Goal: Information Seeking & Learning: Learn about a topic

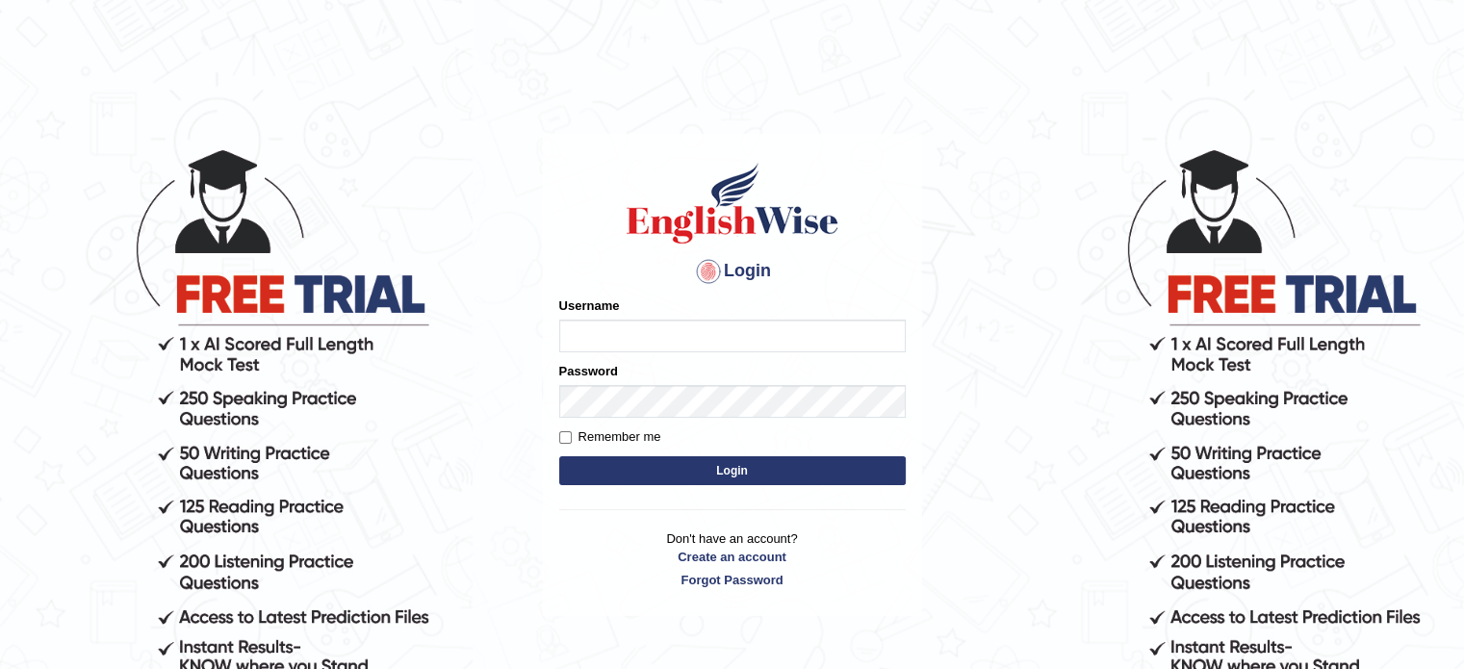
type input "devendra137"
click at [622, 436] on label "Remember me" at bounding box center [610, 436] width 102 height 19
click at [572, 436] on input "Remember me" at bounding box center [565, 437] width 13 height 13
checkbox input "true"
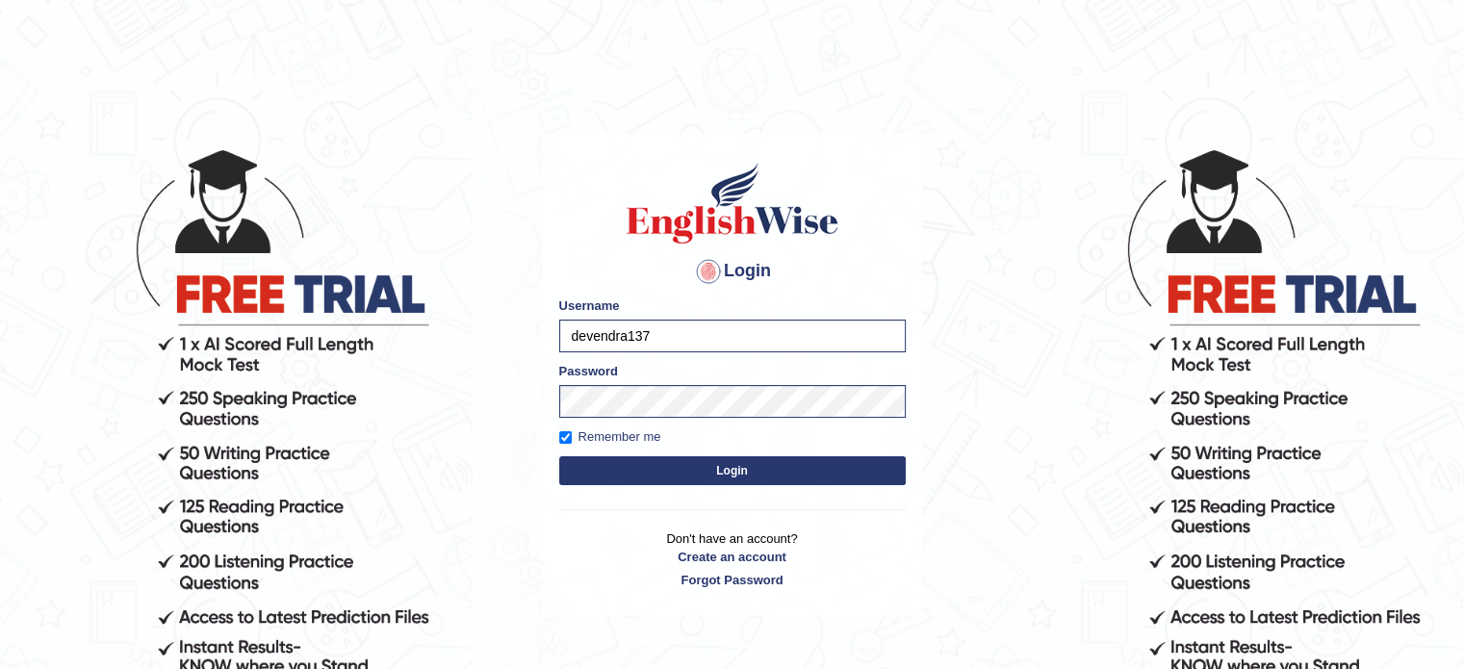
click at [728, 464] on button "Login" at bounding box center [732, 470] width 347 height 29
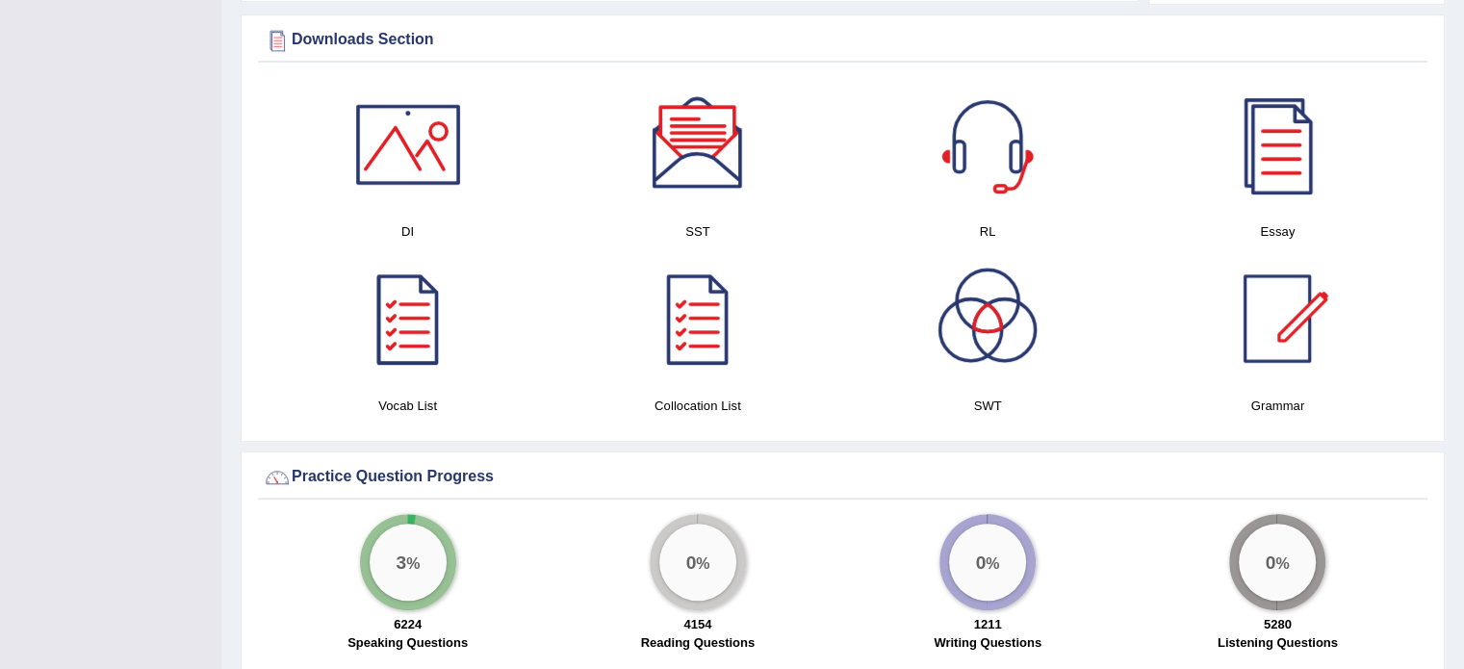
scroll to position [1070, 0]
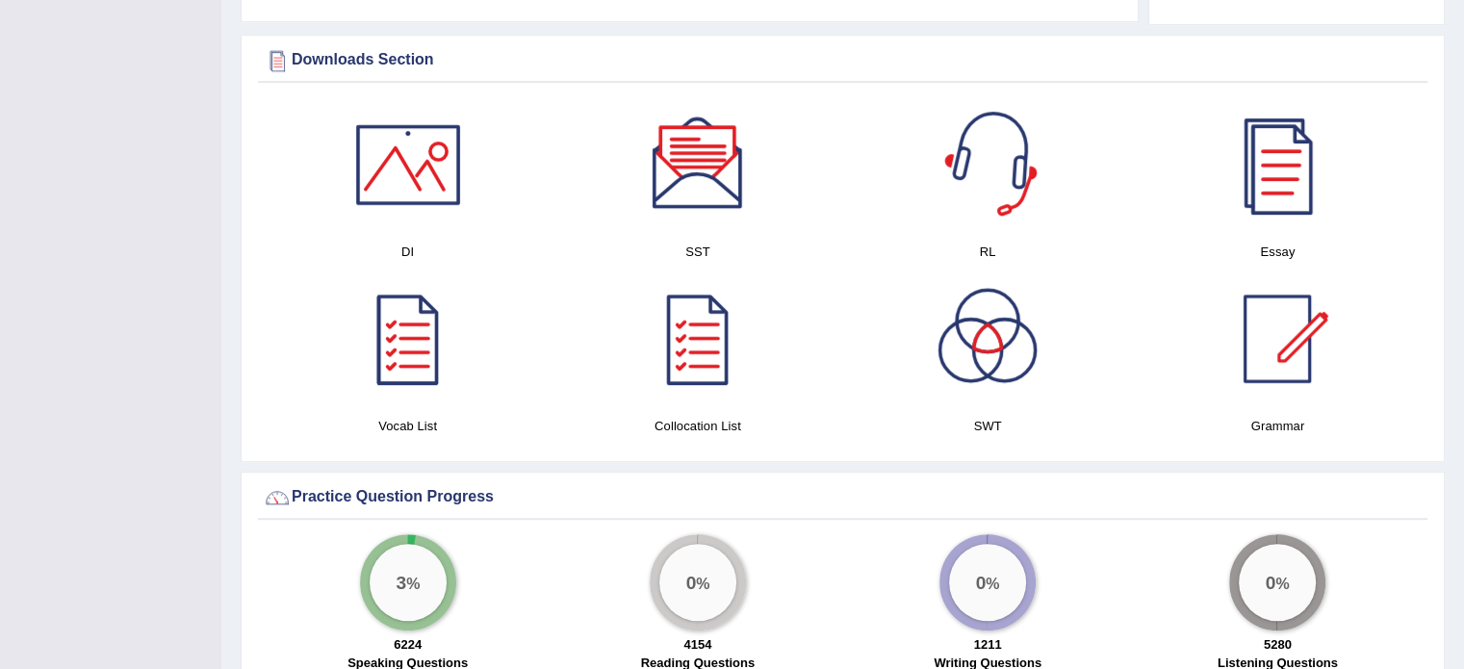
click at [993, 158] on div at bounding box center [987, 164] width 135 height 135
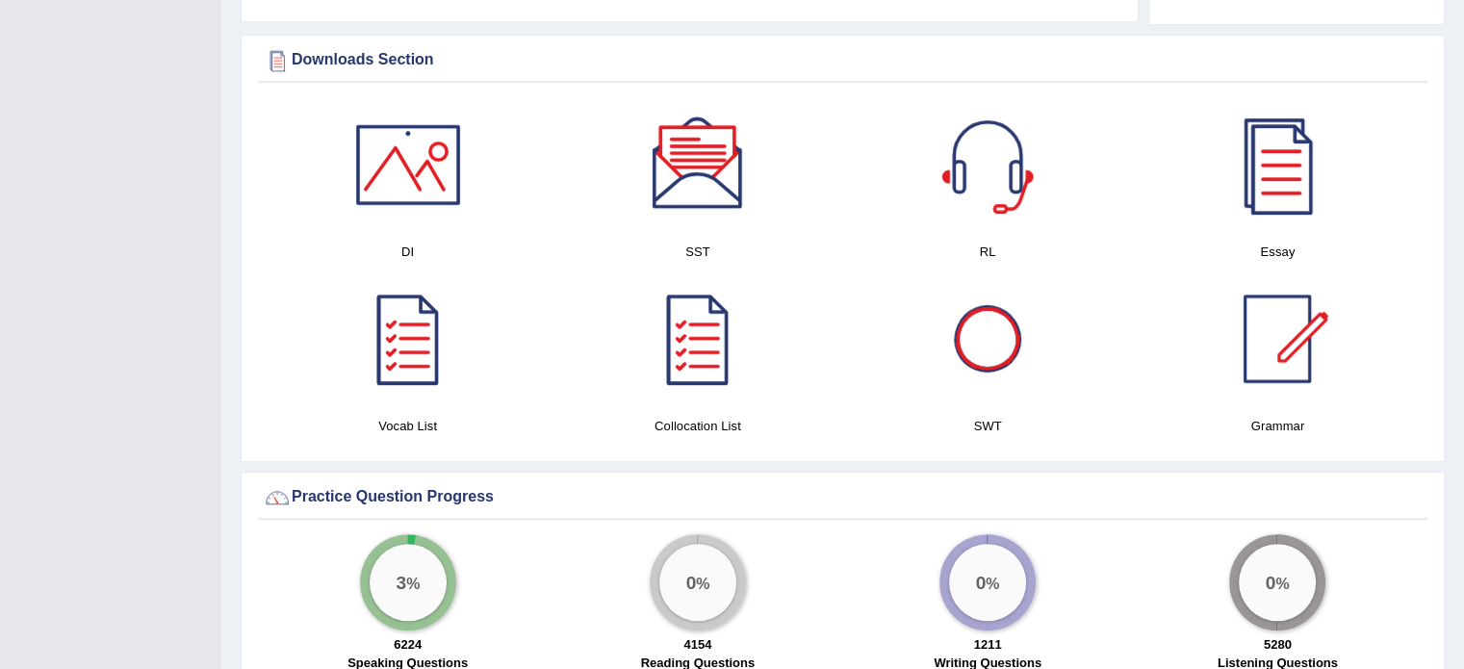
click at [979, 369] on div at bounding box center [987, 338] width 135 height 135
click at [726, 188] on div at bounding box center [698, 164] width 135 height 135
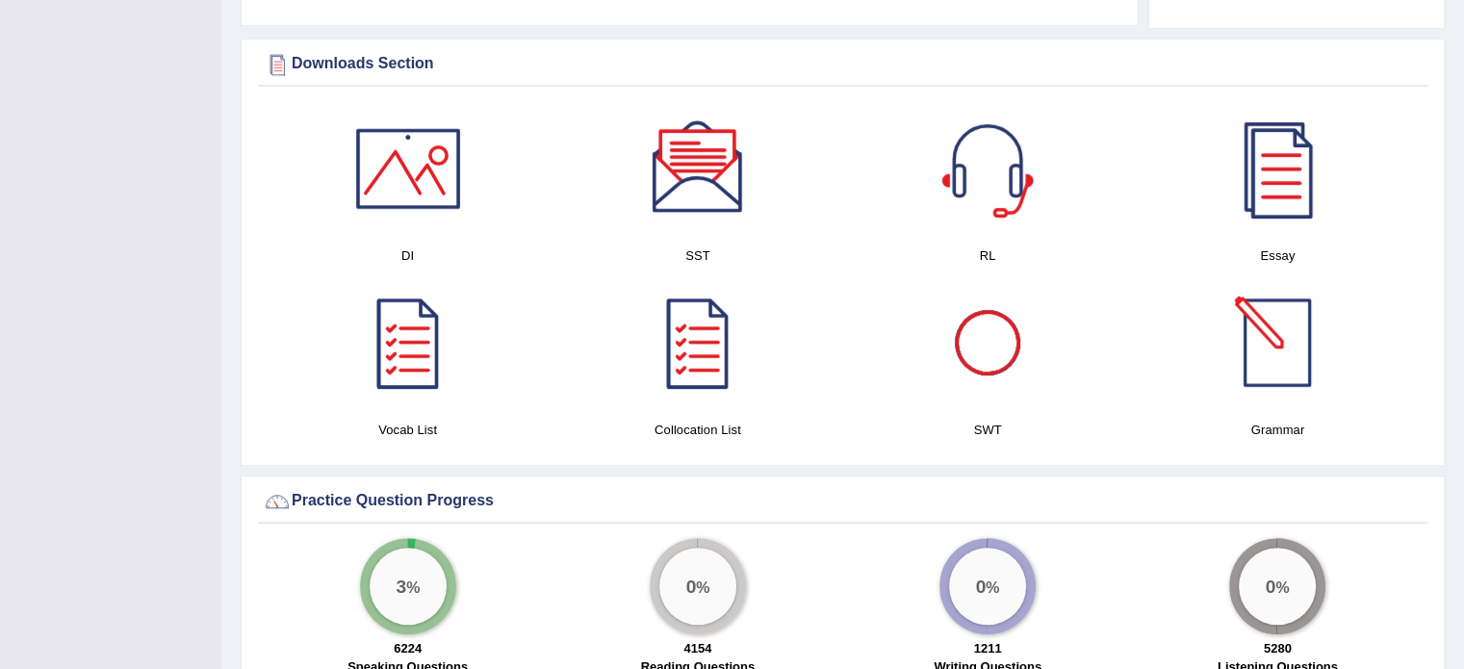
scroll to position [1096, 0]
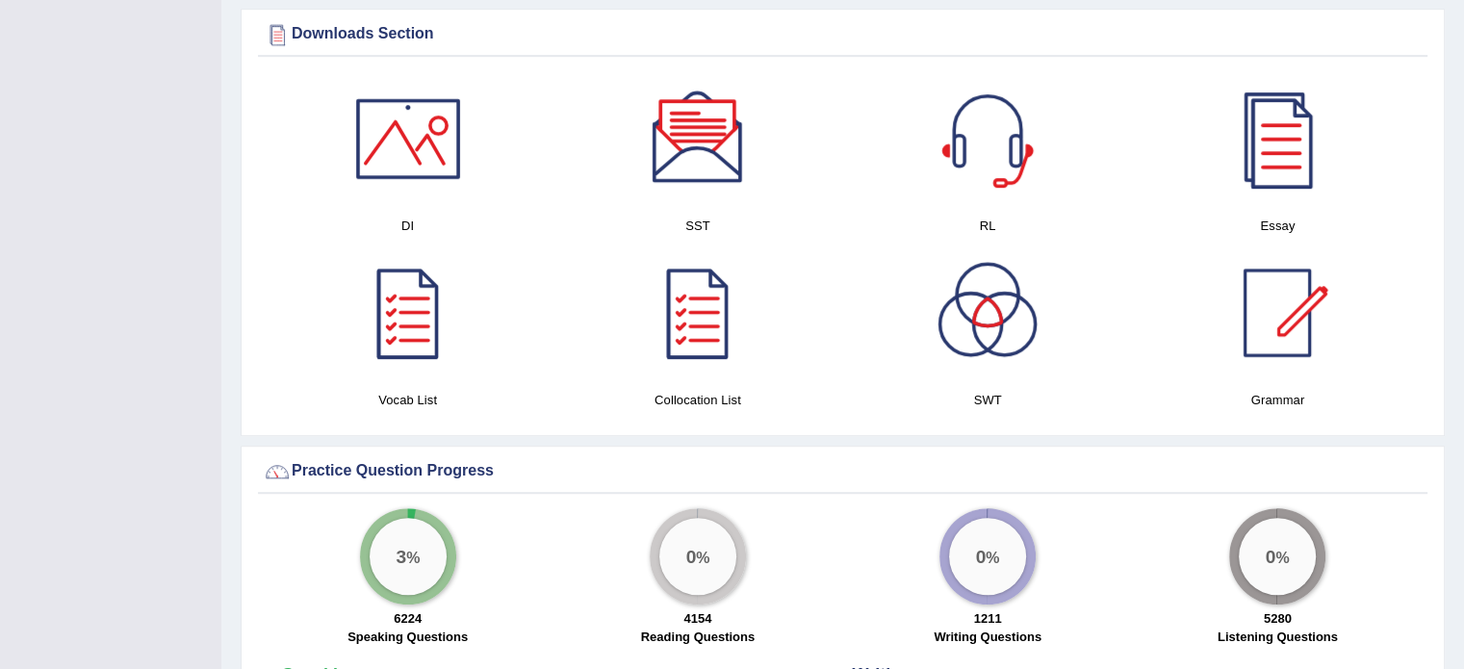
click at [1275, 301] on div at bounding box center [1277, 312] width 135 height 135
click at [1293, 321] on div at bounding box center [1277, 312] width 135 height 135
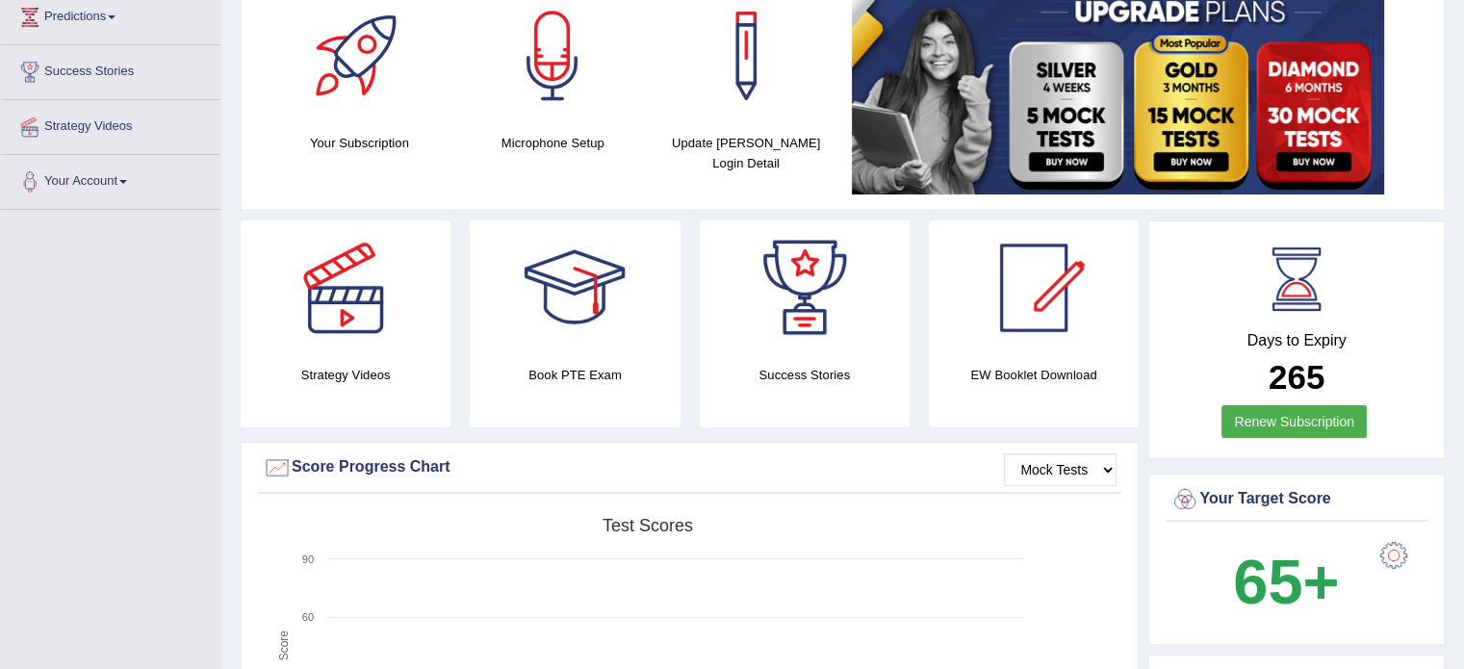
scroll to position [291, 0]
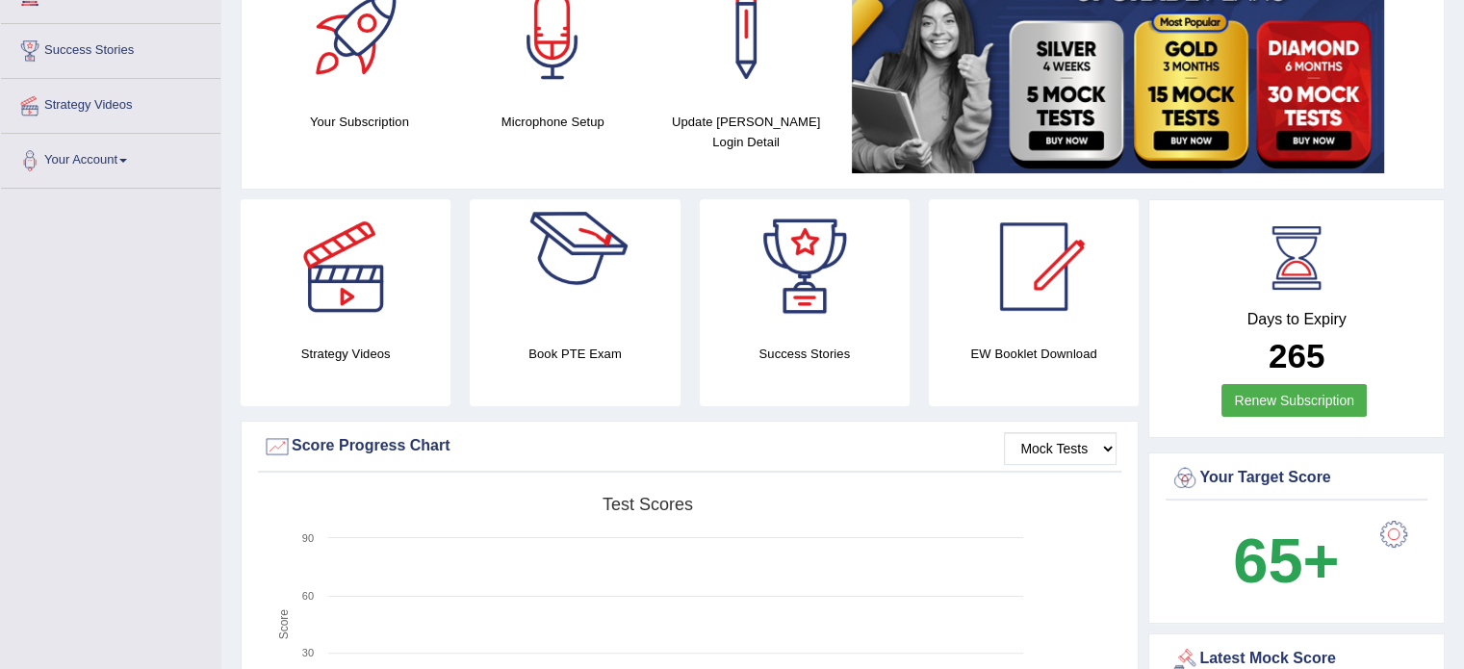
click at [426, 323] on link at bounding box center [346, 266] width 210 height 135
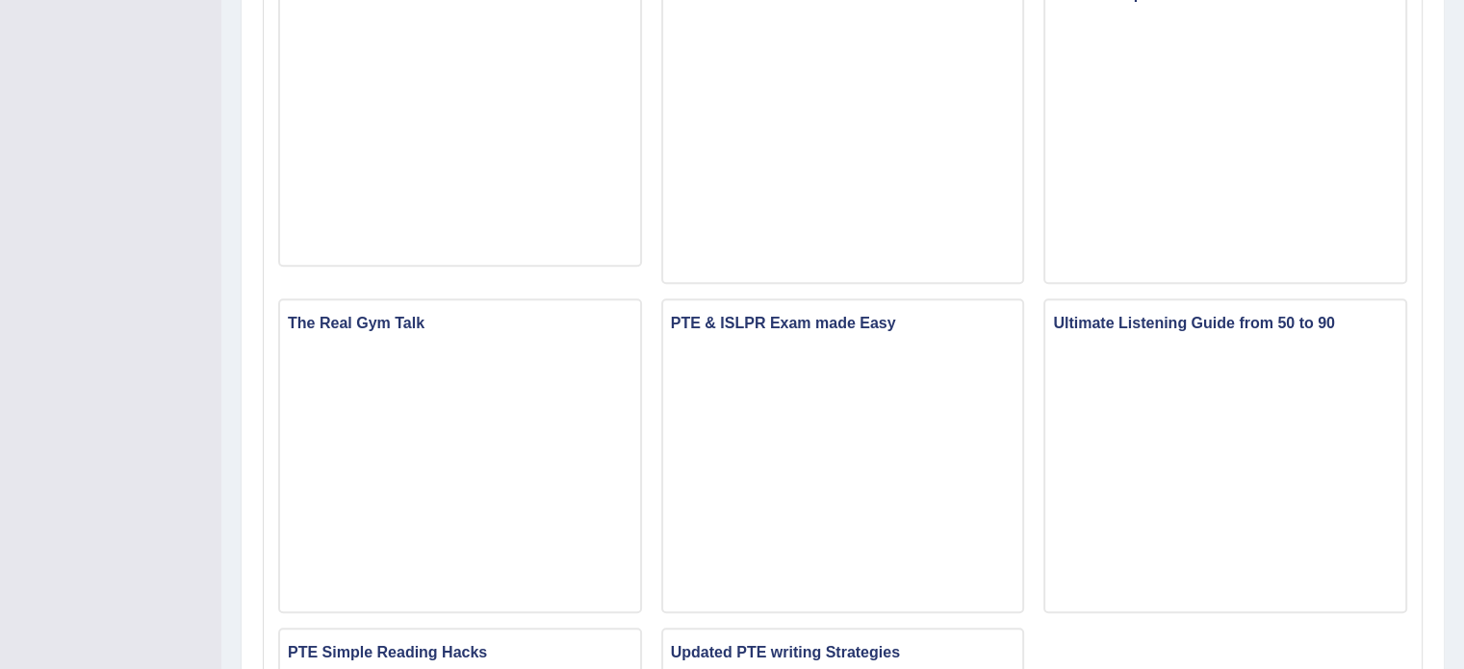
scroll to position [1352, 0]
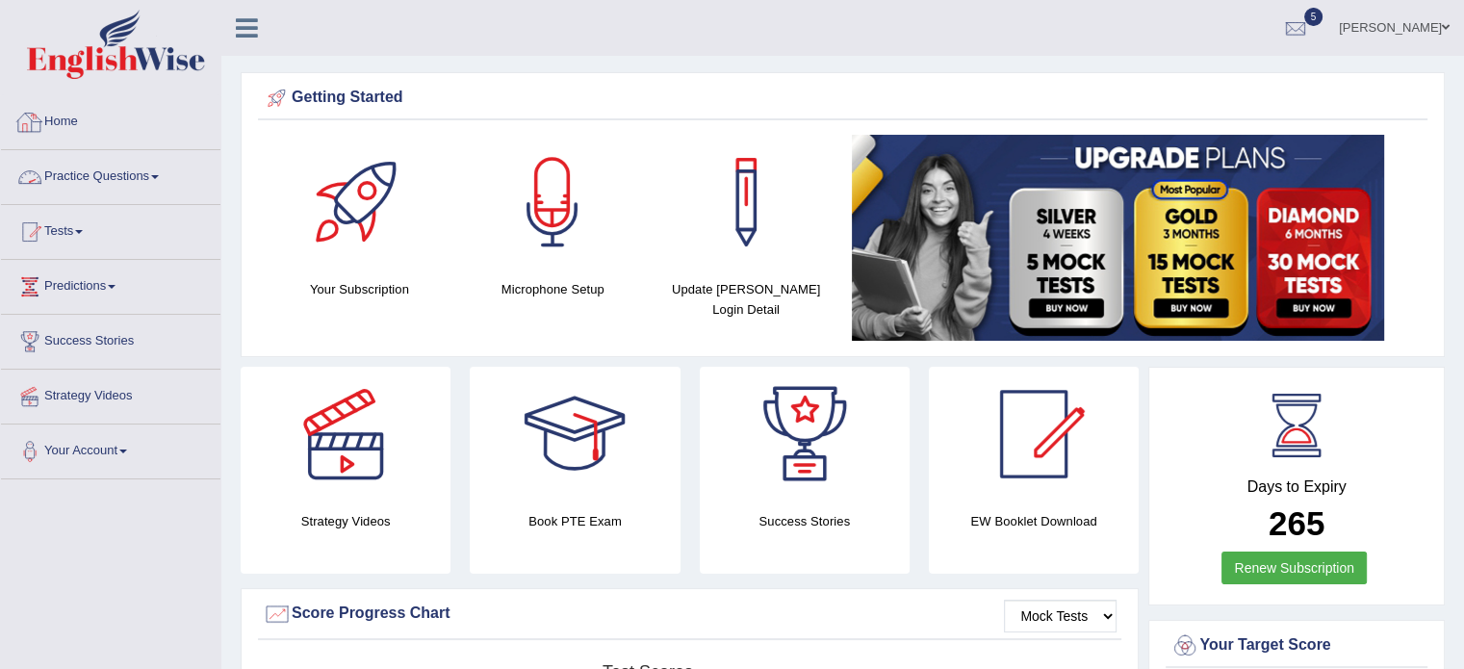
click at [100, 185] on link "Practice Questions" at bounding box center [110, 174] width 219 height 48
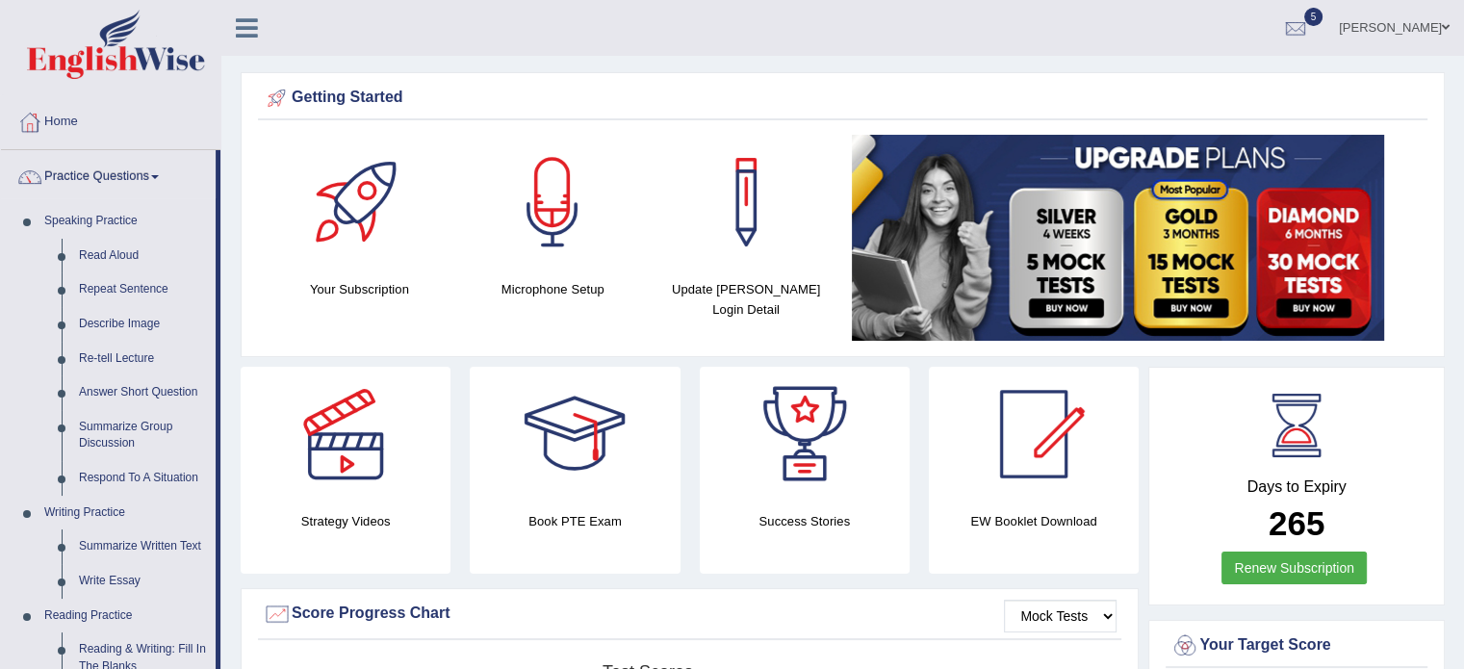
drag, startPoint x: 225, startPoint y: 323, endPoint x: 225, endPoint y: 476, distance: 153.1
drag, startPoint x: 217, startPoint y: 472, endPoint x: 193, endPoint y: 650, distance: 179.7
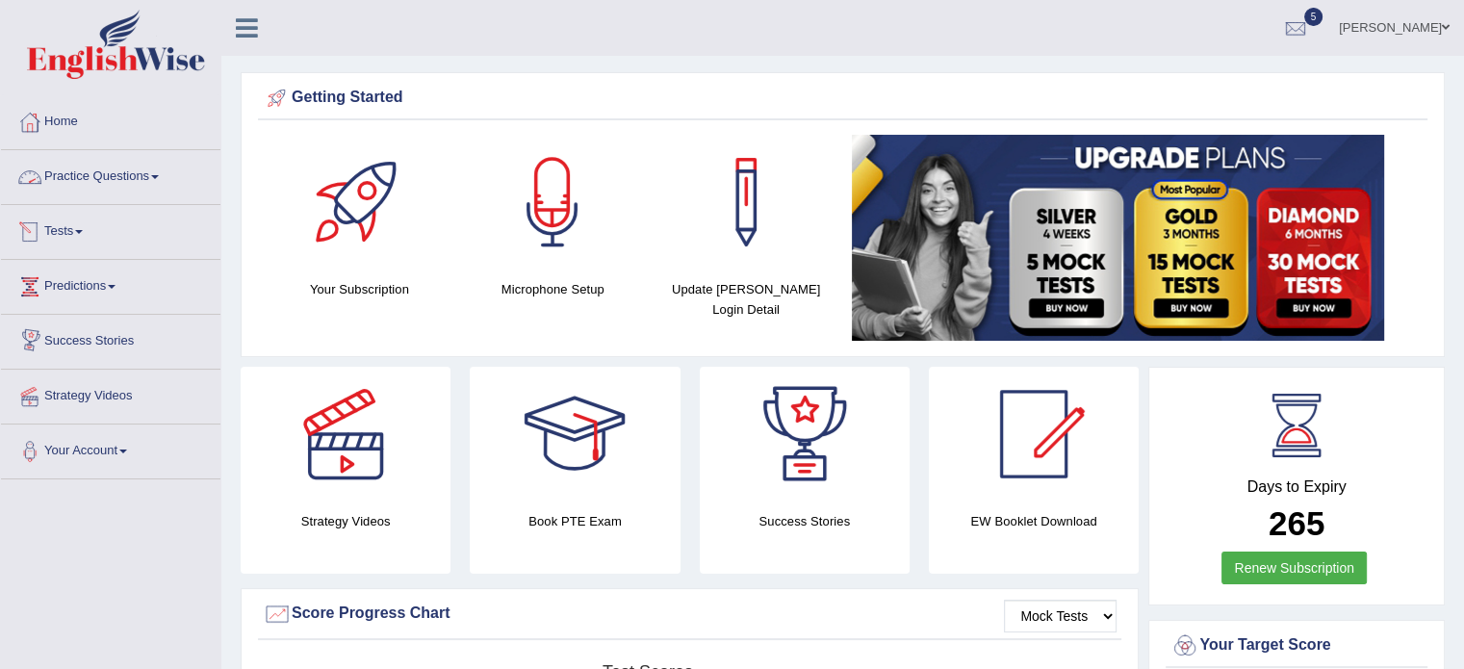
click at [139, 181] on link "Practice Questions" at bounding box center [110, 174] width 219 height 48
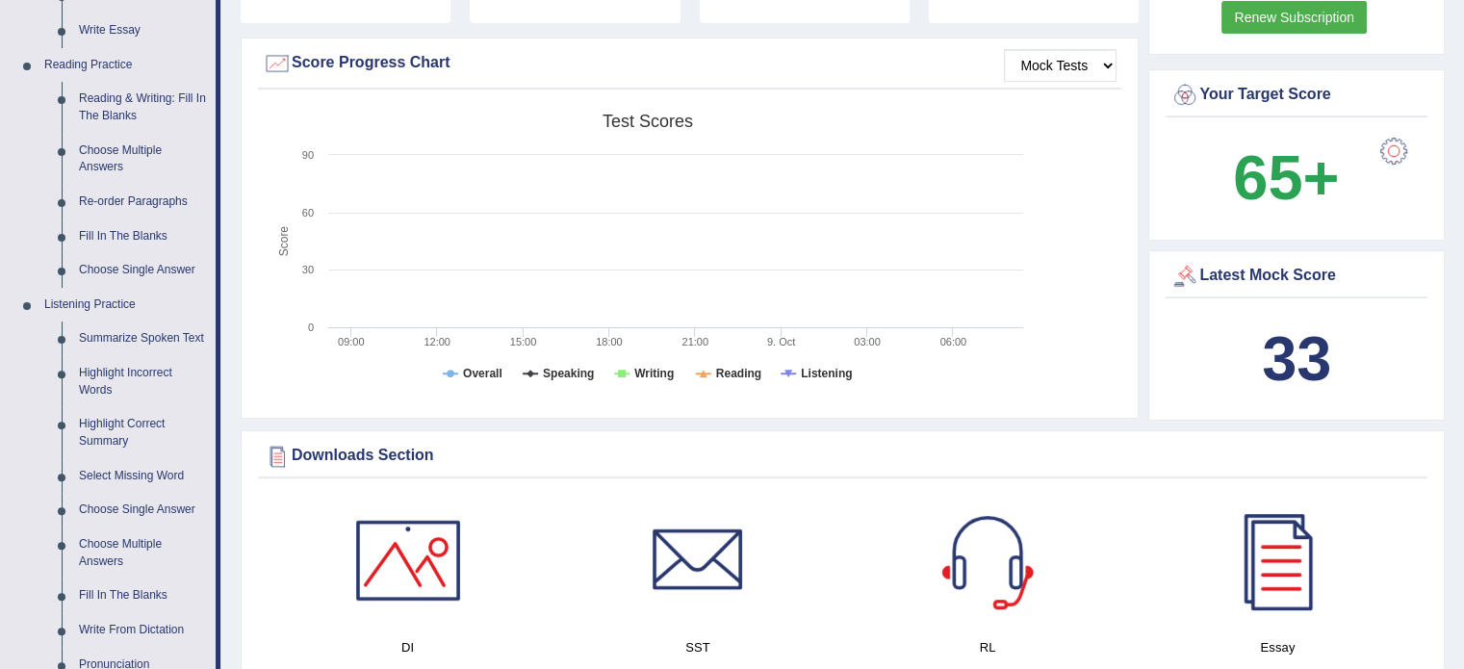
scroll to position [539, 0]
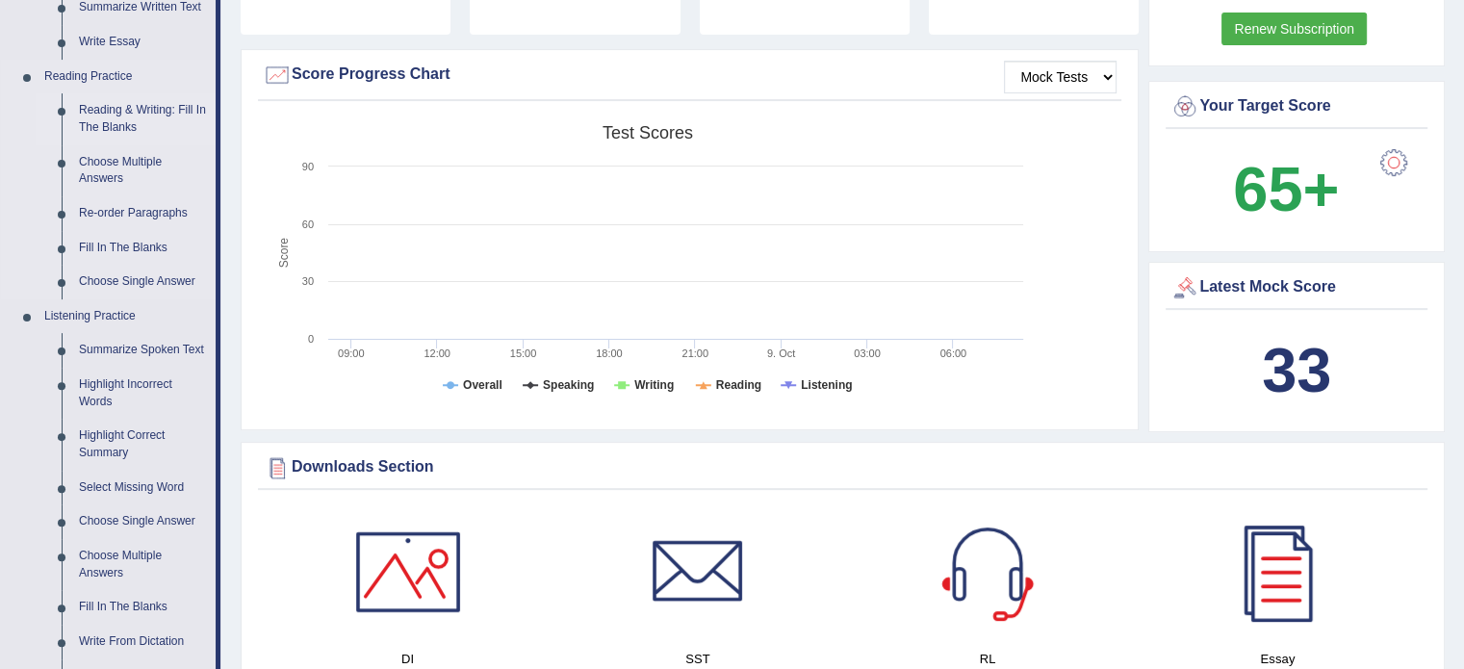
click at [119, 104] on link "Reading & Writing: Fill In The Blanks" at bounding box center [142, 118] width 145 height 51
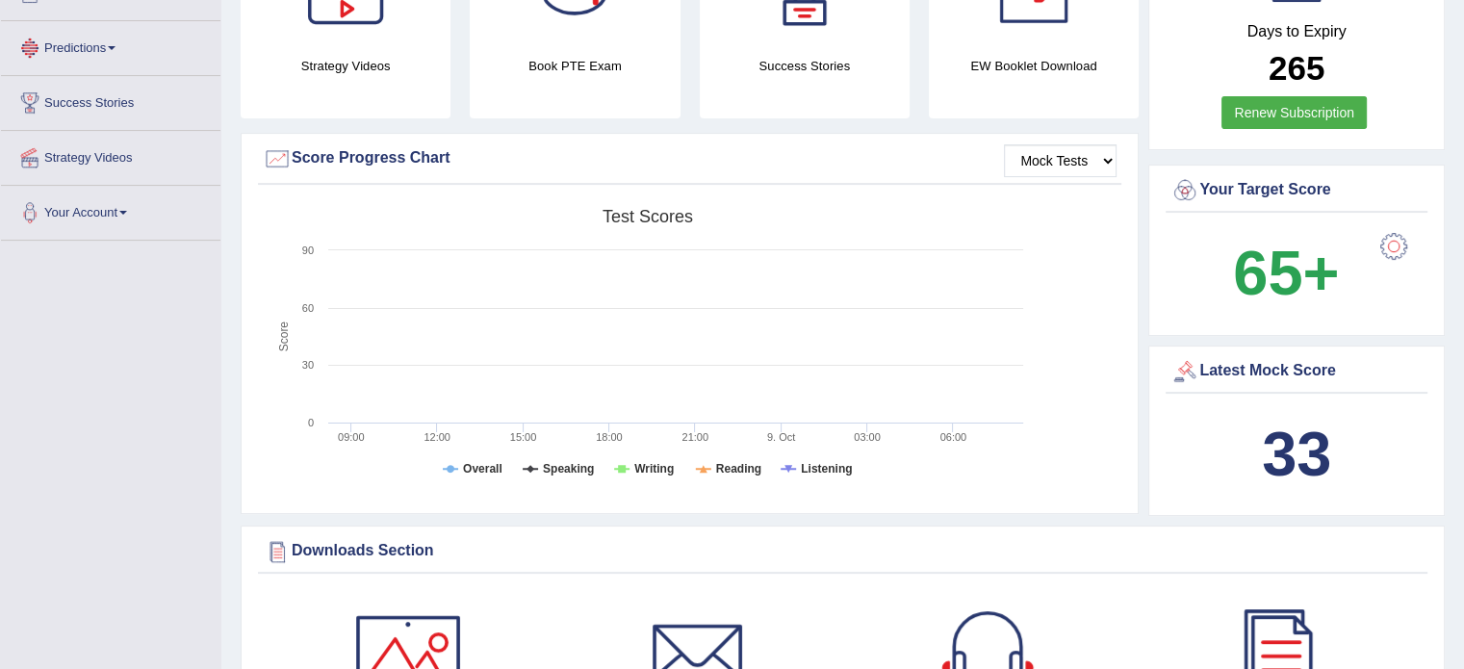
scroll to position [538, 0]
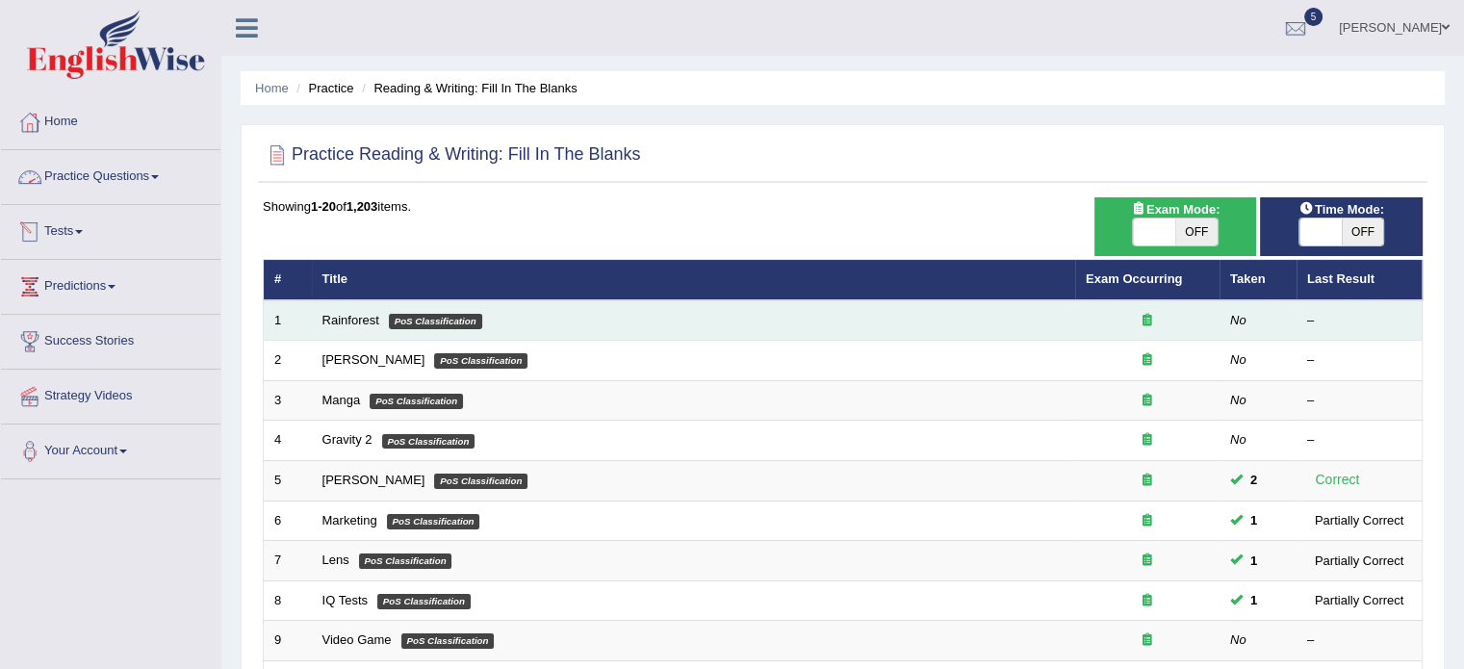
click at [365, 326] on td "Rainforest PoS Classification" at bounding box center [693, 320] width 763 height 40
click at [351, 317] on link "Rainforest" at bounding box center [350, 320] width 57 height 14
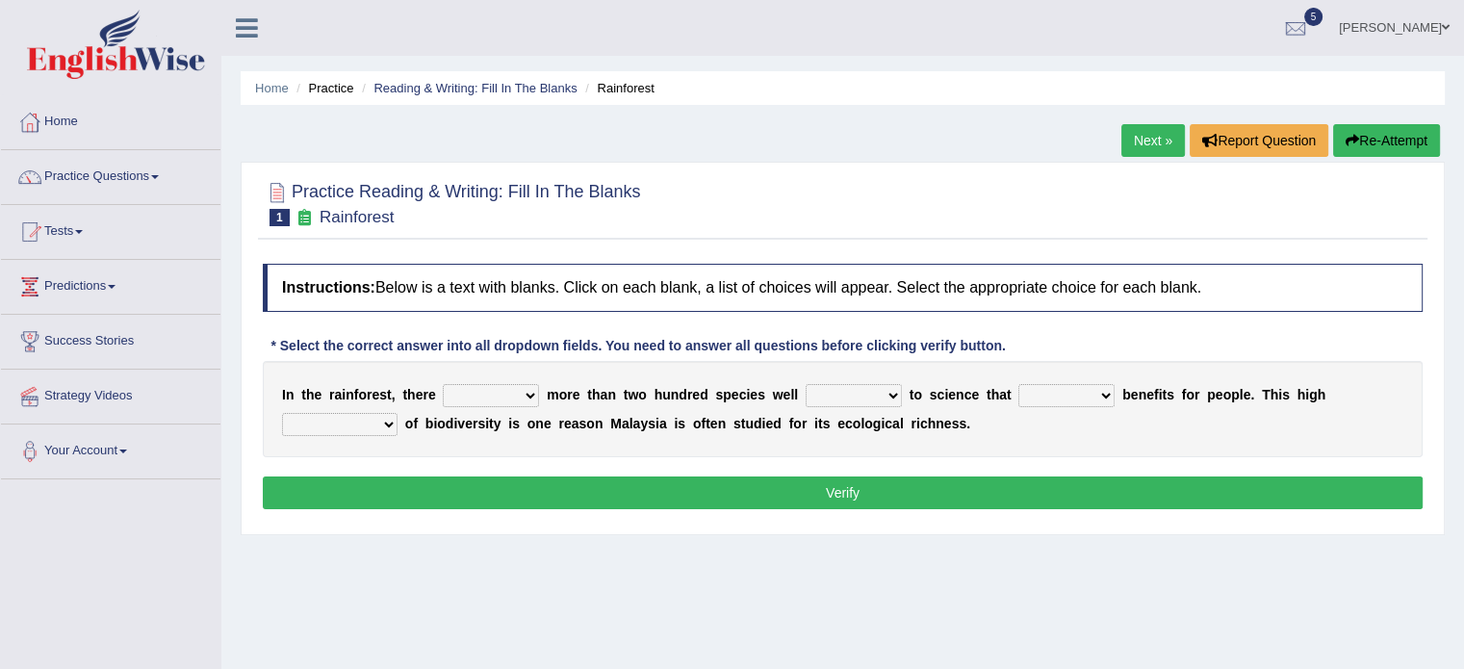
click at [508, 392] on select "have can be has is" at bounding box center [491, 395] width 96 height 23
select select "can be"
click at [443, 384] on select "have can be has is" at bounding box center [491, 395] width 96 height 23
click at [880, 384] on select "knowing known knew know" at bounding box center [854, 395] width 96 height 23
select select "knowing"
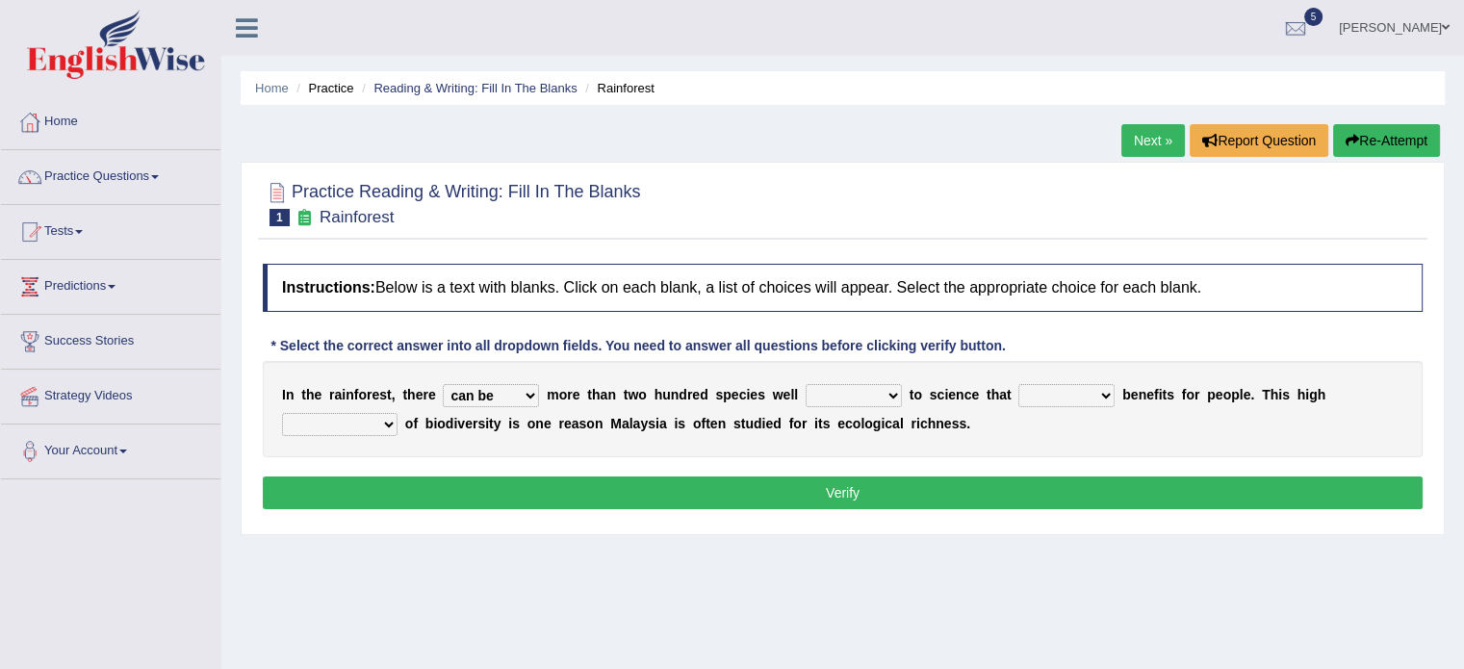
click at [806, 384] on select "knowing known knew know" at bounding box center [854, 395] width 96 height 23
click at [1070, 392] on select "contain contained containing contains" at bounding box center [1066, 395] width 96 height 23
select select "contain"
click at [1018, 384] on select "contain contained containing contains" at bounding box center [1066, 395] width 96 height 23
click at [362, 422] on select "condensation conjunction continuity complexity" at bounding box center [340, 424] width 116 height 23
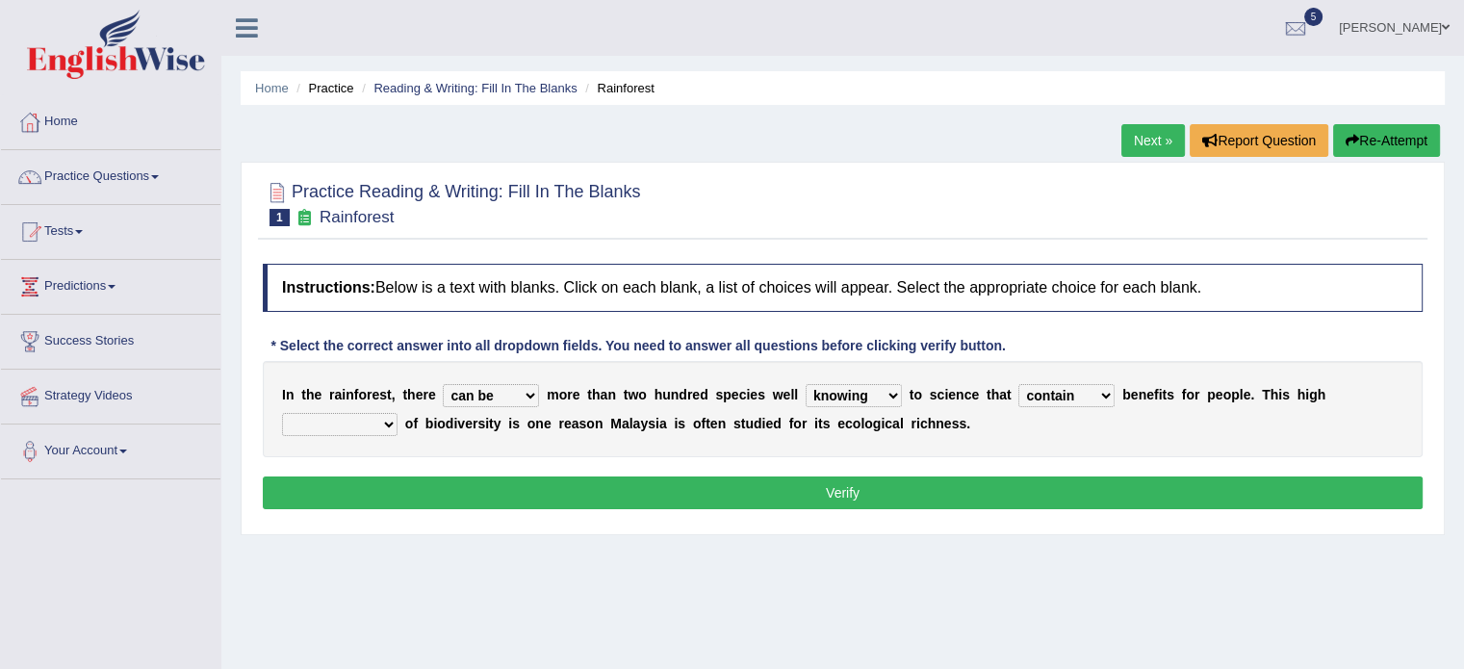
select select "continuity"
click at [282, 413] on select "condensation conjunction continuity complexity" at bounding box center [340, 424] width 116 height 23
click at [628, 484] on button "Verify" at bounding box center [843, 492] width 1160 height 33
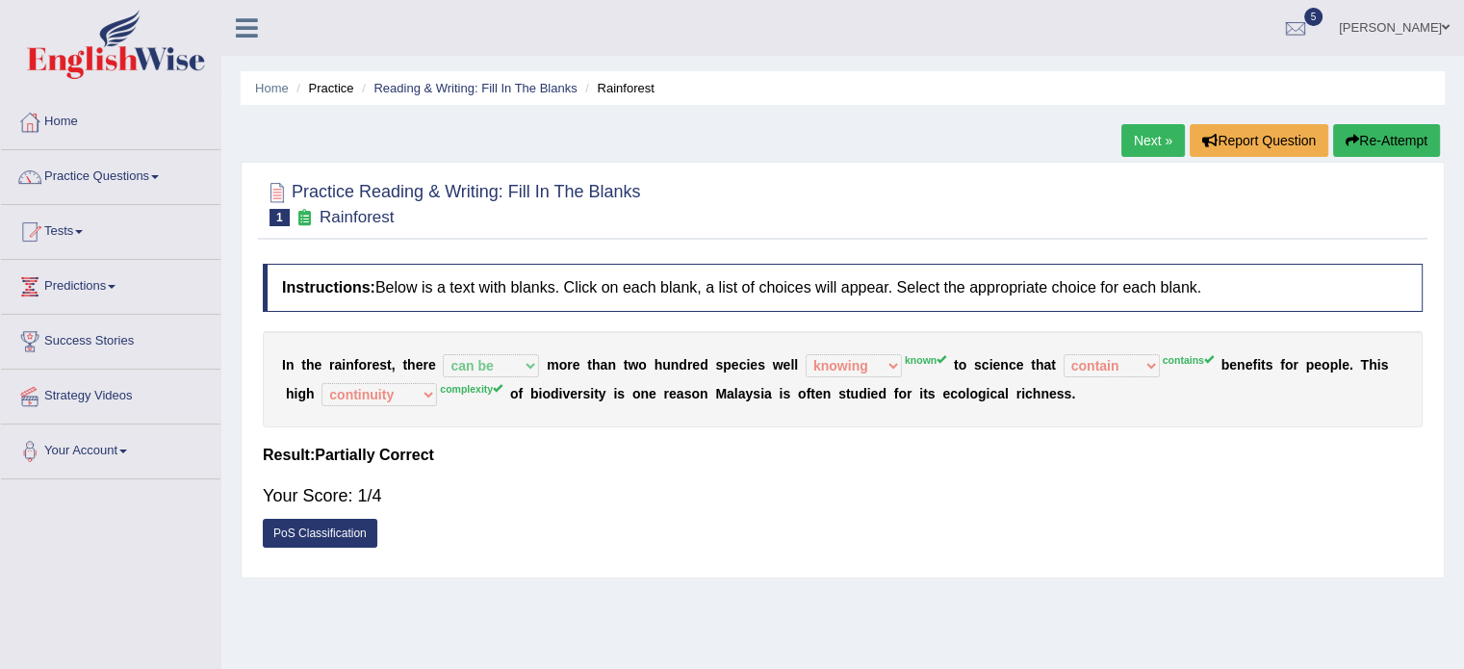
click at [323, 530] on link "PoS Classification" at bounding box center [320, 533] width 115 height 29
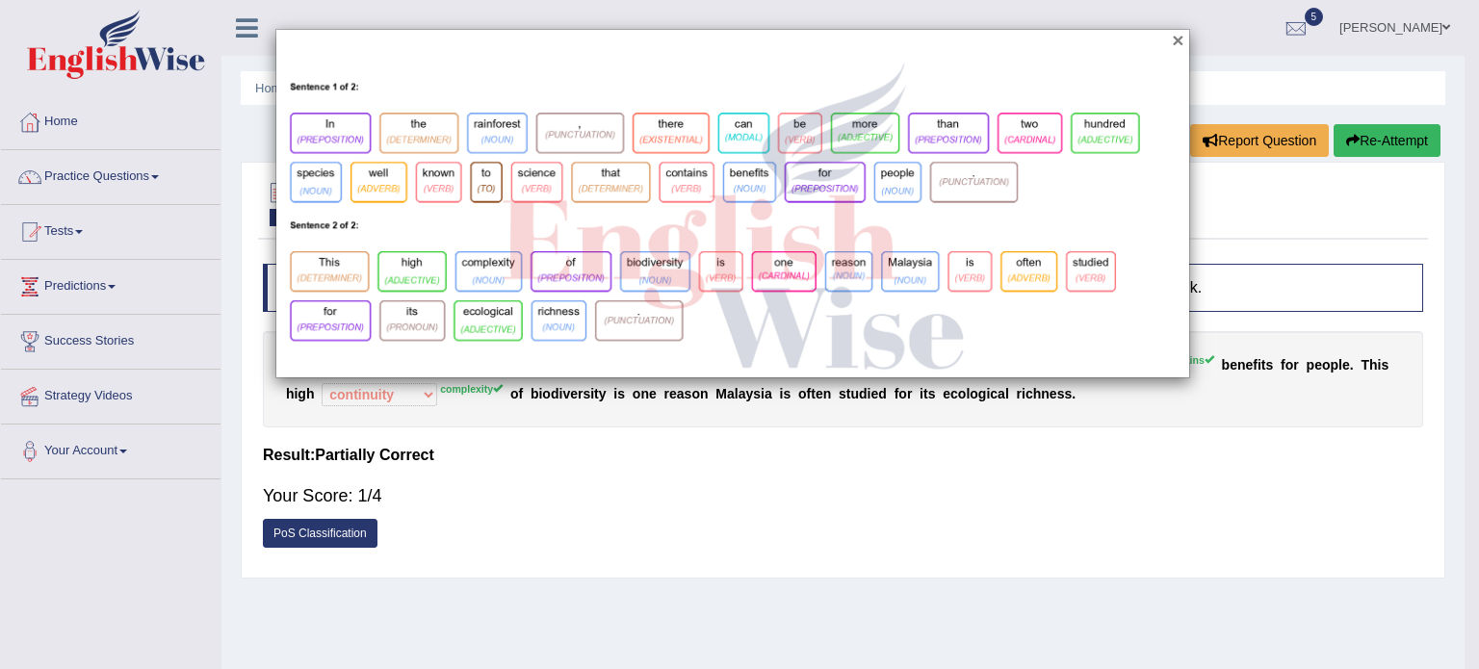
click at [1182, 38] on button "×" at bounding box center [1178, 40] width 12 height 20
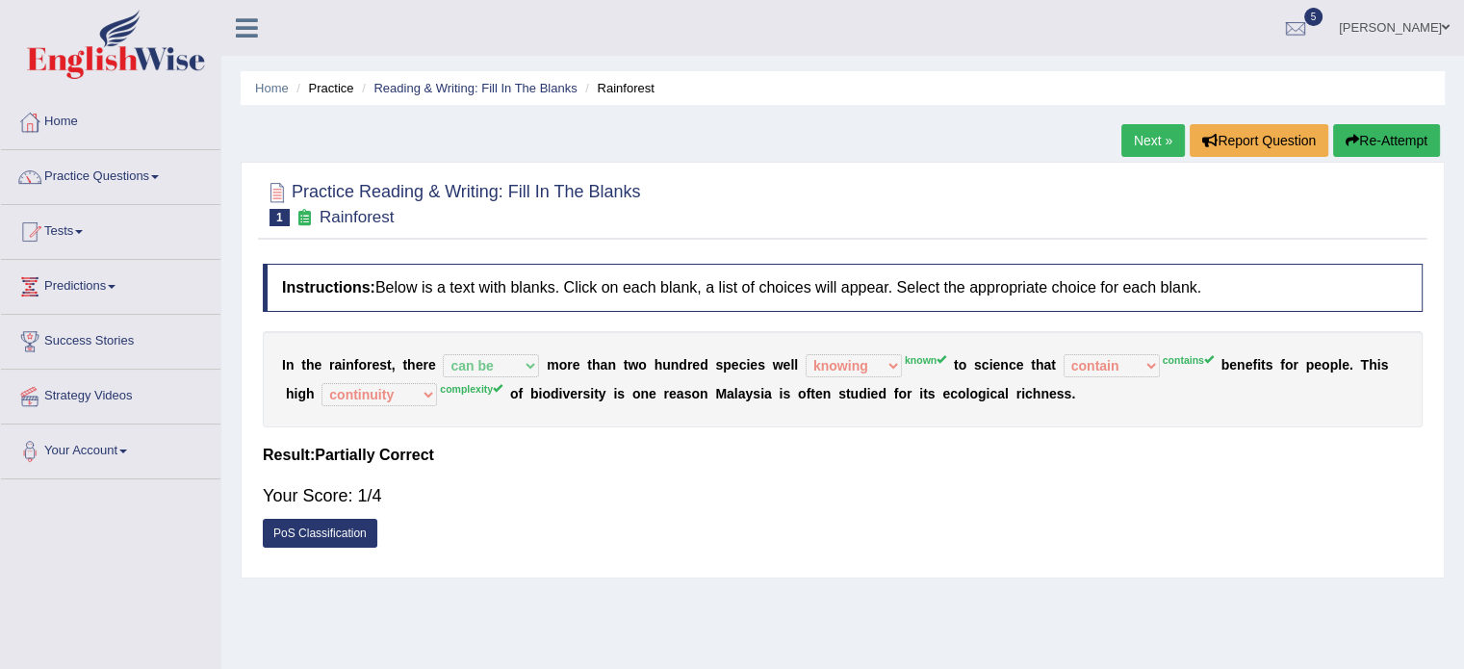
click at [1144, 135] on link "Next »" at bounding box center [1153, 140] width 64 height 33
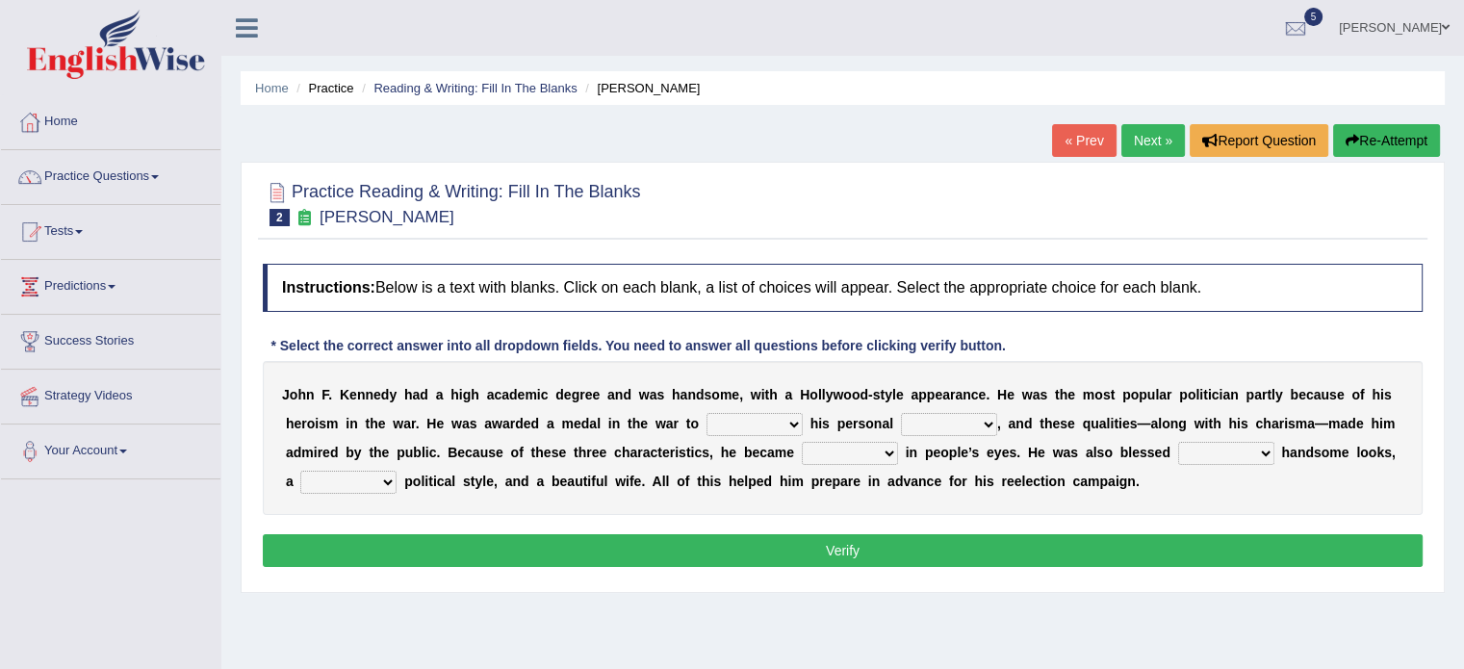
click at [755, 429] on select "prove show evidence upthrow" at bounding box center [755, 424] width 96 height 23
select select "evidence"
click at [707, 413] on select "prove show evidence upthrow" at bounding box center [755, 424] width 96 height 23
click at [966, 423] on select "passion courage charm liking" at bounding box center [949, 424] width 96 height 23
select select "courage"
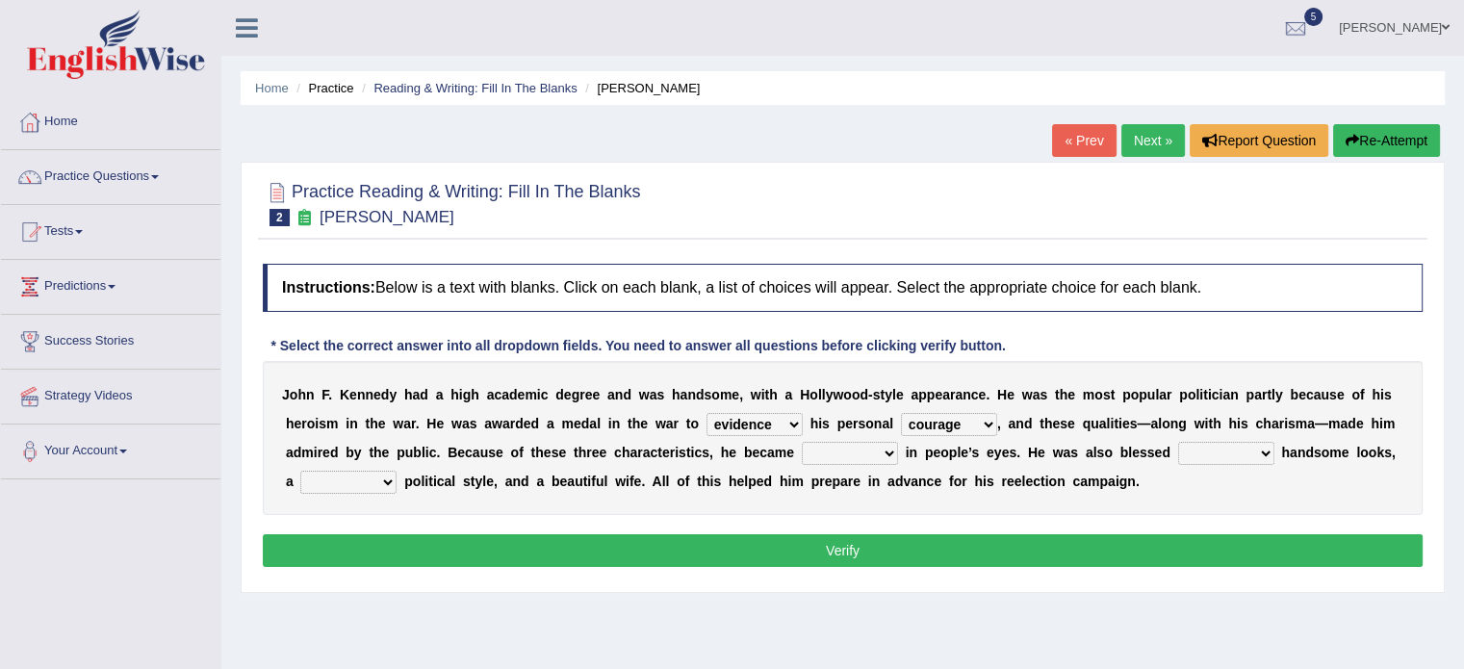
click at [901, 413] on select "passion courage charm liking" at bounding box center [949, 424] width 96 height 23
click at [855, 453] on select "iconic ironic identical impotent" at bounding box center [850, 453] width 96 height 23
select select "iconic"
click at [802, 442] on select "iconic ironic identical impotent" at bounding box center [850, 453] width 96 height 23
click at [839, 458] on select "iconic ironic identical impotent" at bounding box center [850, 453] width 96 height 23
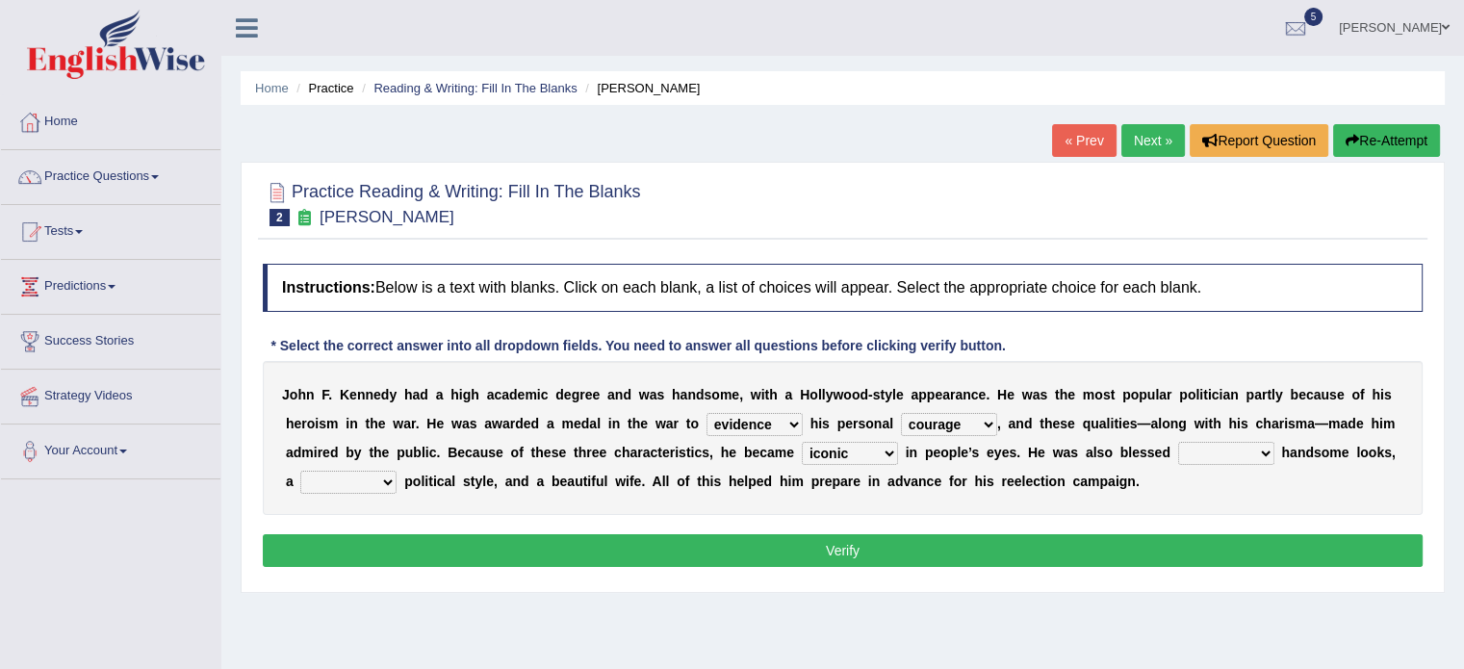
click at [1126, 469] on div "J o h n F . K e n n e d y h a d a h i g h a c a d e m i c d e g r e e a n d w a…" at bounding box center [843, 438] width 1160 height 154
click at [1251, 452] on select "with in upon to" at bounding box center [1226, 453] width 96 height 23
select select "with"
click at [1178, 442] on select "with in upon to" at bounding box center [1226, 453] width 96 height 23
click at [345, 484] on select "mending mends mended mend" at bounding box center [348, 482] width 96 height 23
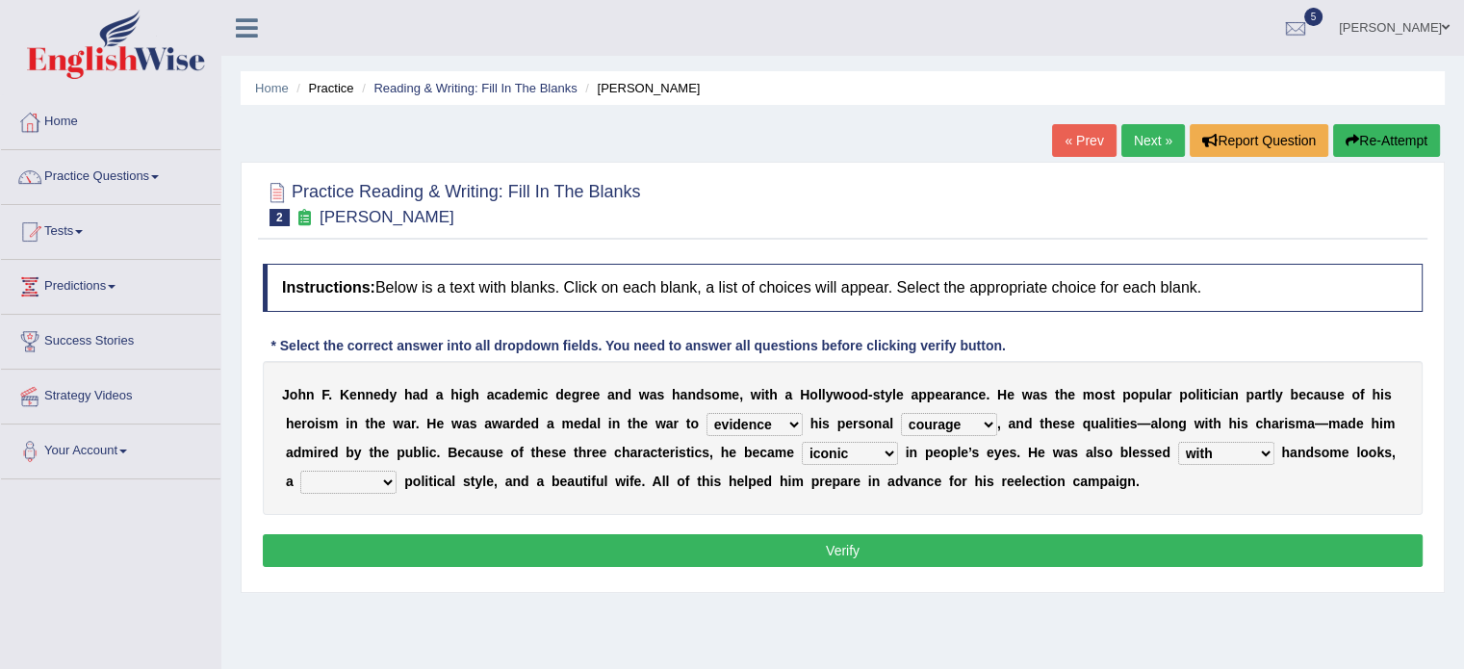
select select "mended"
click at [300, 471] on select "mending mends mended mend" at bounding box center [348, 482] width 96 height 23
click at [348, 476] on select "mending mends mended mend" at bounding box center [348, 482] width 96 height 23
click at [559, 518] on div "Instructions: Below is a text with blanks. Click on each blank, a list of choic…" at bounding box center [843, 418] width 1170 height 328
click at [841, 554] on button "Verify" at bounding box center [843, 550] width 1160 height 33
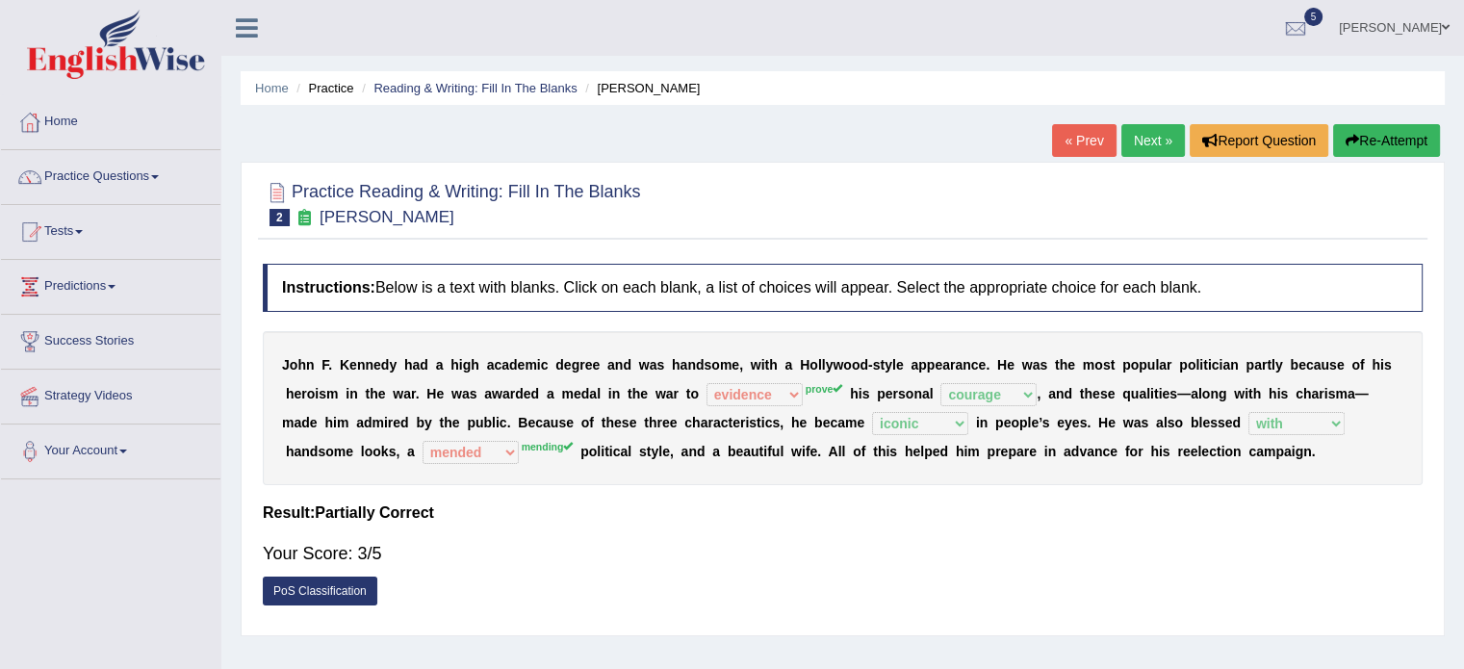
click at [1143, 145] on link "Next »" at bounding box center [1153, 140] width 64 height 33
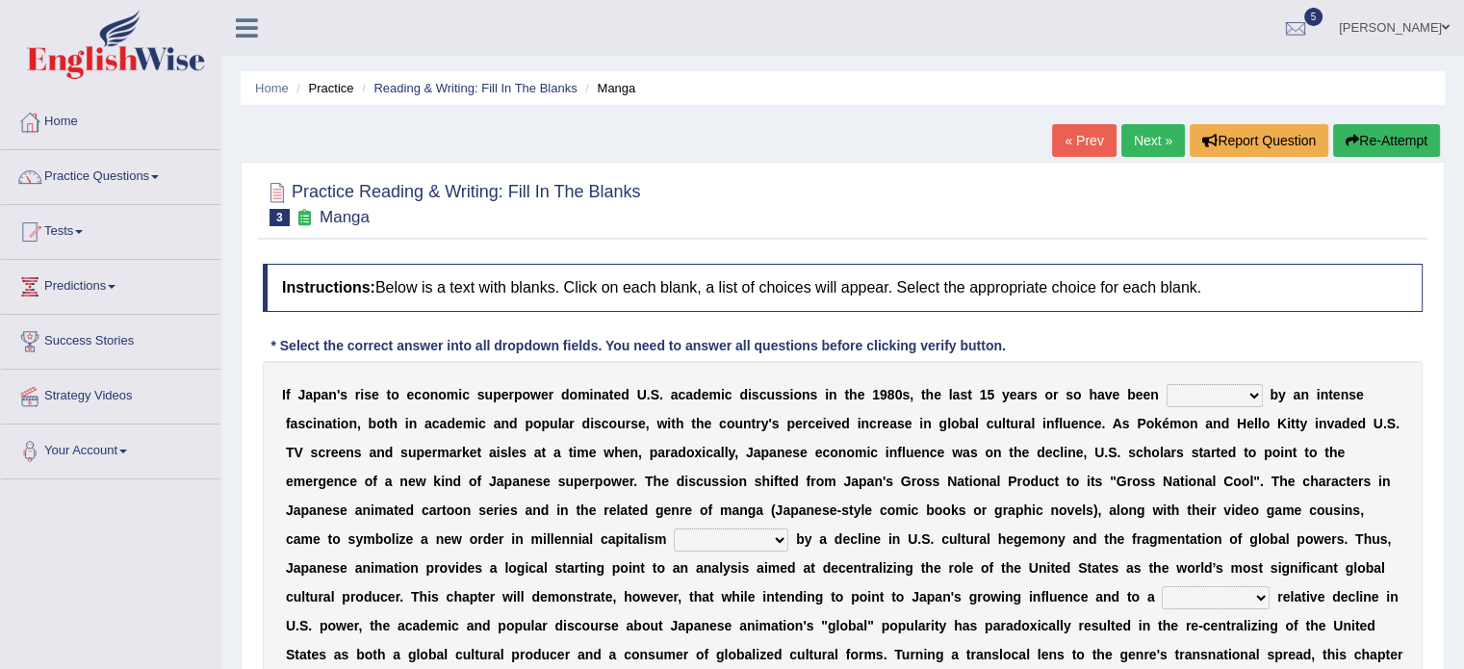
scroll to position [219, 0]
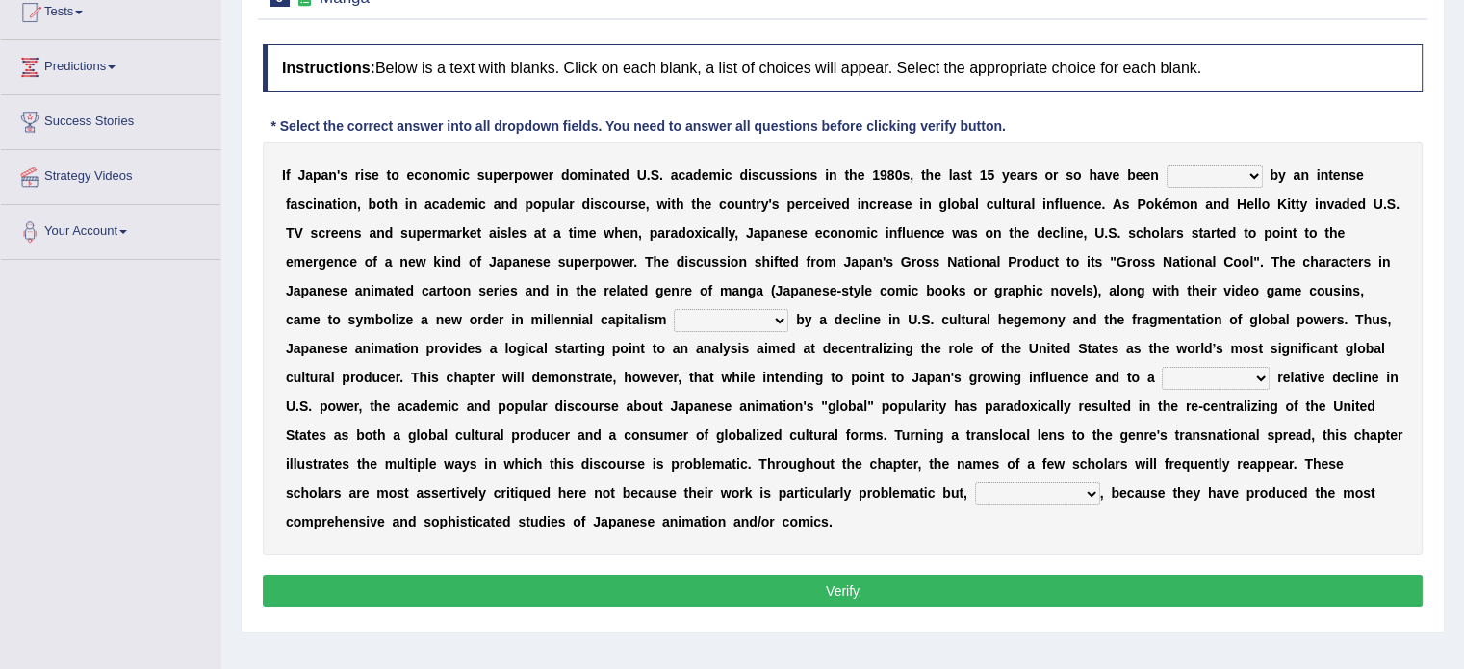
click at [1216, 175] on select "marked dedicated made inspired" at bounding box center [1215, 176] width 96 height 23
select select "marked"
click at [1167, 165] on select "marked dedicated made inspired" at bounding box center [1215, 176] width 96 height 23
click at [1208, 160] on div "I f J a p a n ' s r i s e t o e c o n o m i c s u p e r p o w e r d o m i n a t…" at bounding box center [843, 349] width 1160 height 414
click at [1206, 172] on select "marked dedicated made inspired" at bounding box center [1215, 176] width 96 height 23
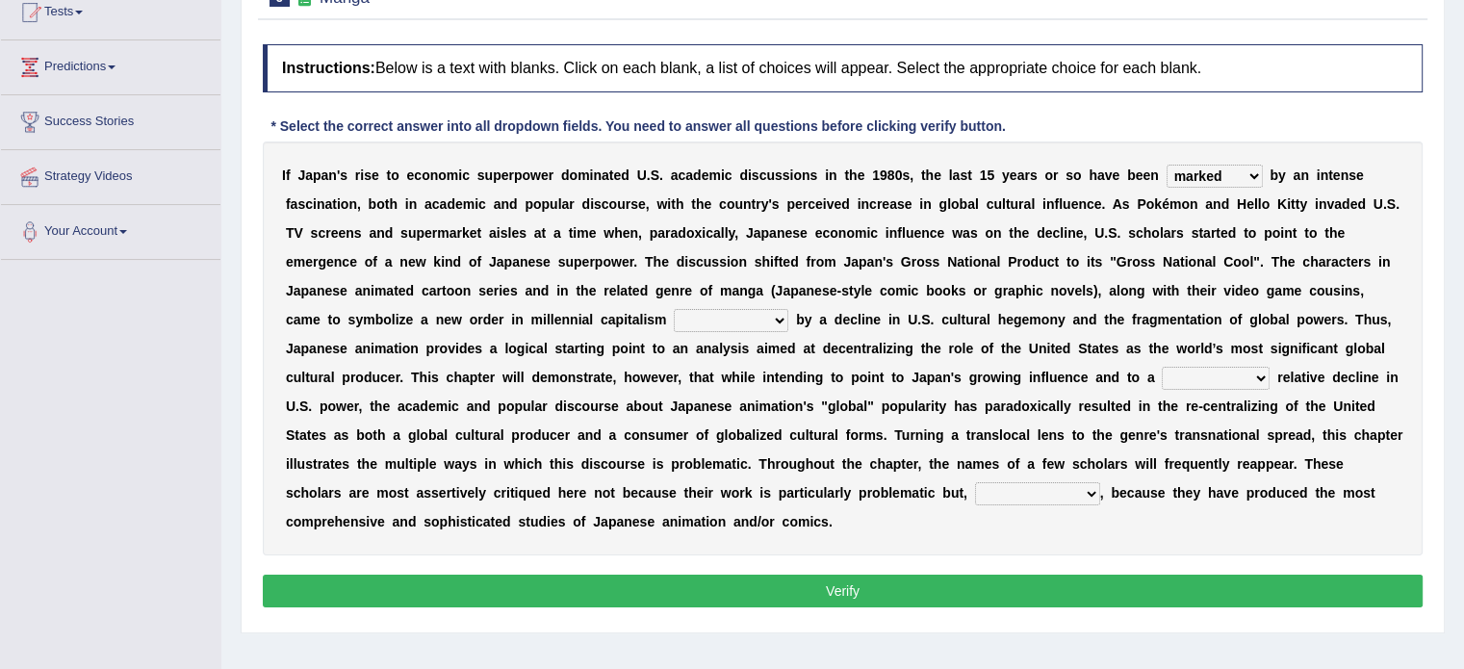
click at [689, 202] on b at bounding box center [687, 203] width 8 height 15
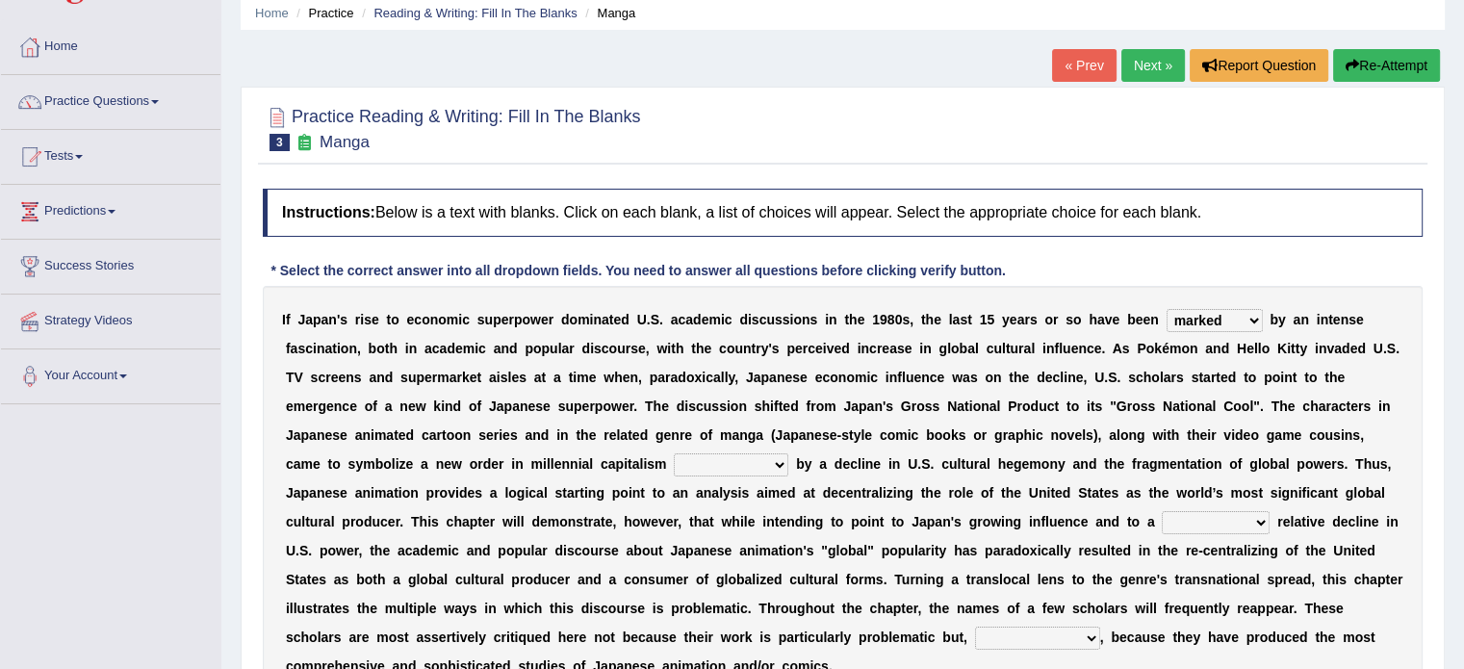
scroll to position [71, 0]
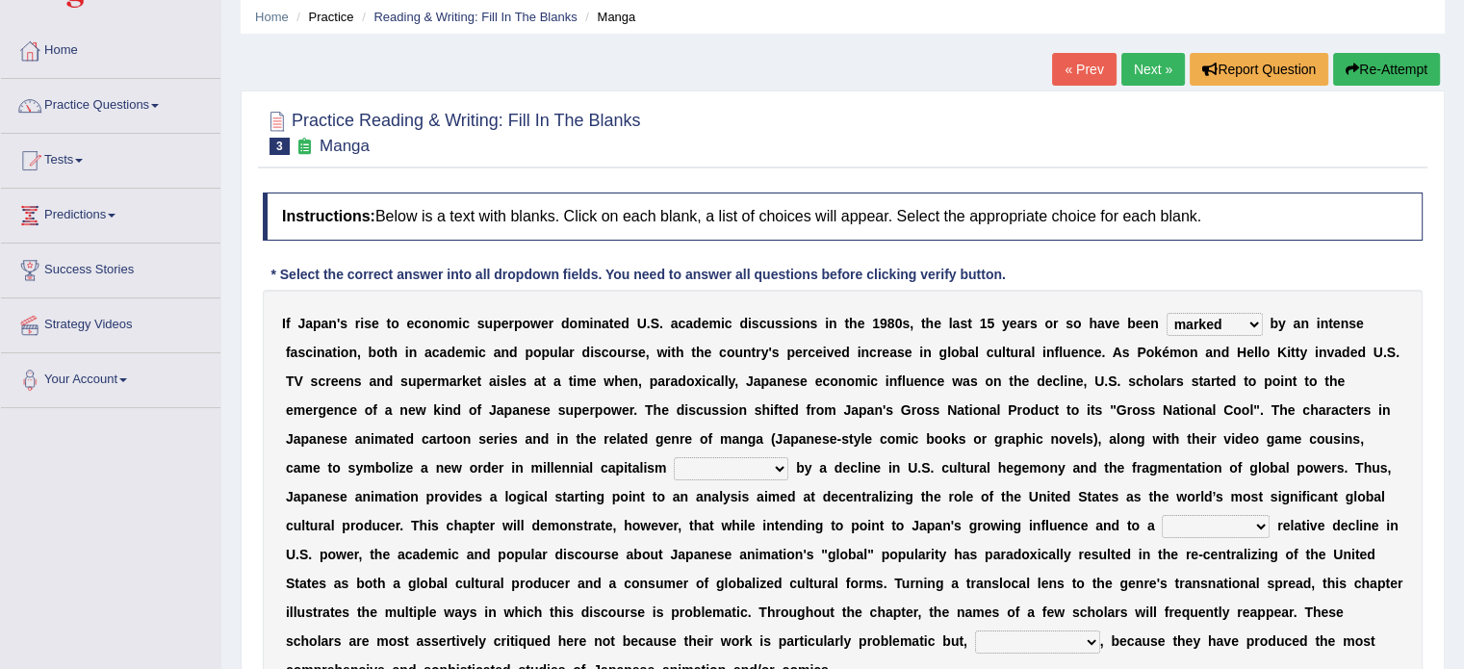
click at [1138, 68] on link "Next »" at bounding box center [1153, 69] width 64 height 33
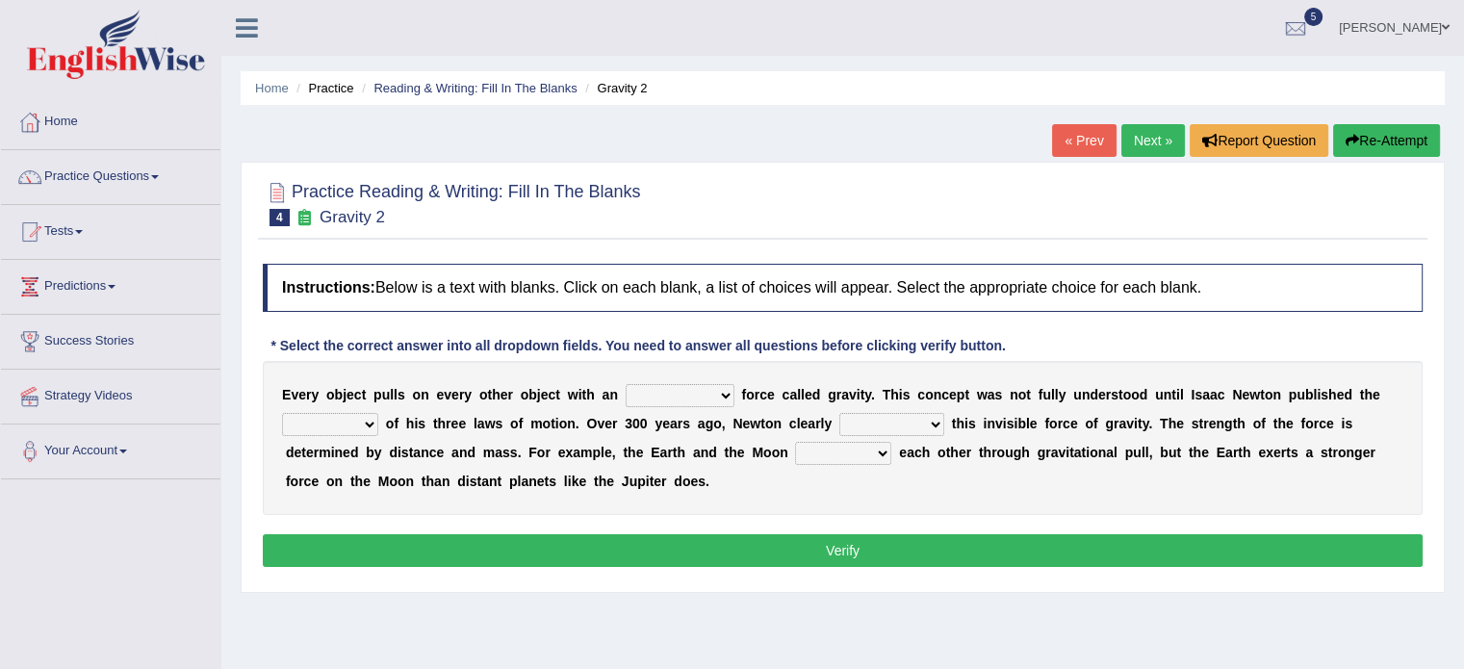
click at [650, 397] on select "invisible unknown unbelievable inconsistent" at bounding box center [680, 395] width 109 height 23
select select "invisible"
click at [626, 384] on select "invisible unknown unbelievable inconsistent" at bounding box center [680, 395] width 109 height 23
click at [312, 430] on select "concept theory method argument" at bounding box center [330, 424] width 96 height 23
click at [282, 413] on select "concept theory method argument" at bounding box center [330, 424] width 96 height 23
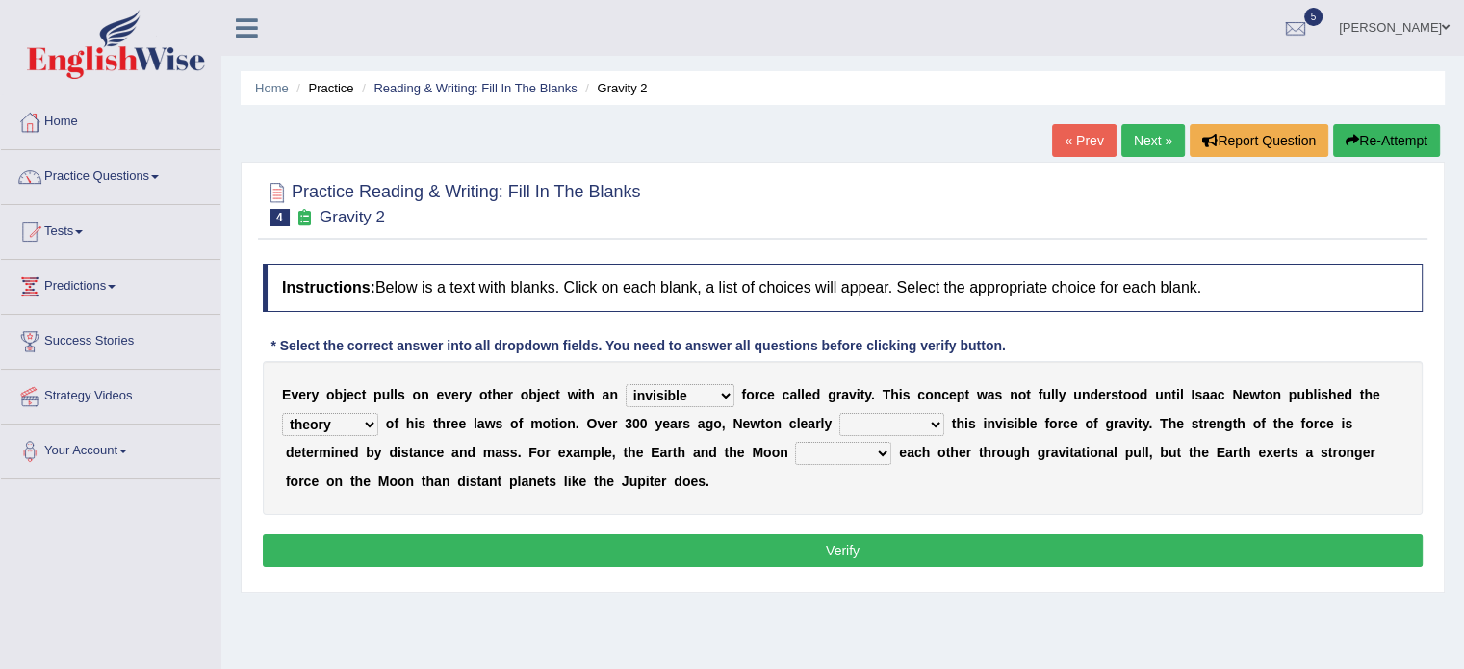
click at [315, 428] on select "concept theory method argument" at bounding box center [330, 424] width 96 height 23
select select "concept"
click at [282, 413] on select "concept theory method argument" at bounding box center [330, 424] width 96 height 23
click at [913, 425] on select "explained undermined overturned realized" at bounding box center [891, 424] width 105 height 23
select select "explained"
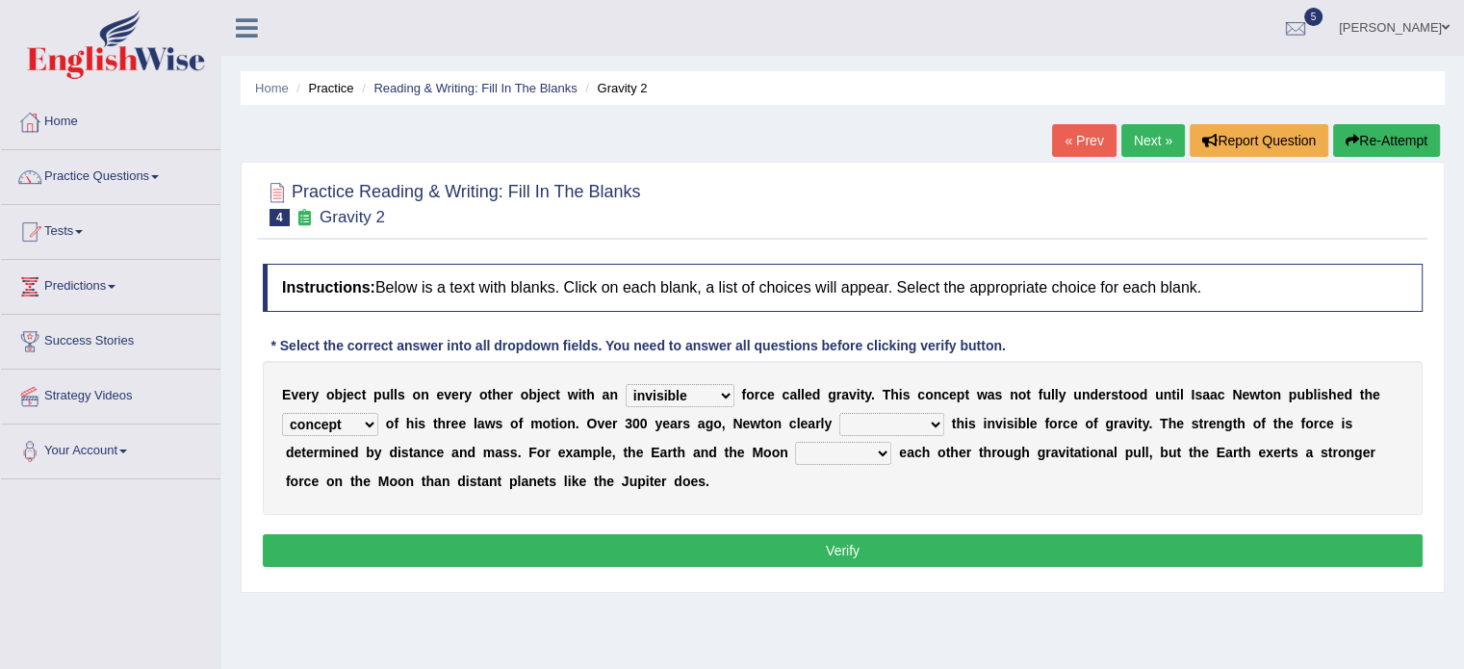
click at [839, 413] on select "explained undermined overturned realized" at bounding box center [891, 424] width 105 height 23
click at [874, 455] on select "affect spin evade span" at bounding box center [843, 453] width 96 height 23
select select "evade"
click at [795, 442] on select "affect spin evade span" at bounding box center [843, 453] width 96 height 23
click at [816, 552] on button "Verify" at bounding box center [843, 550] width 1160 height 33
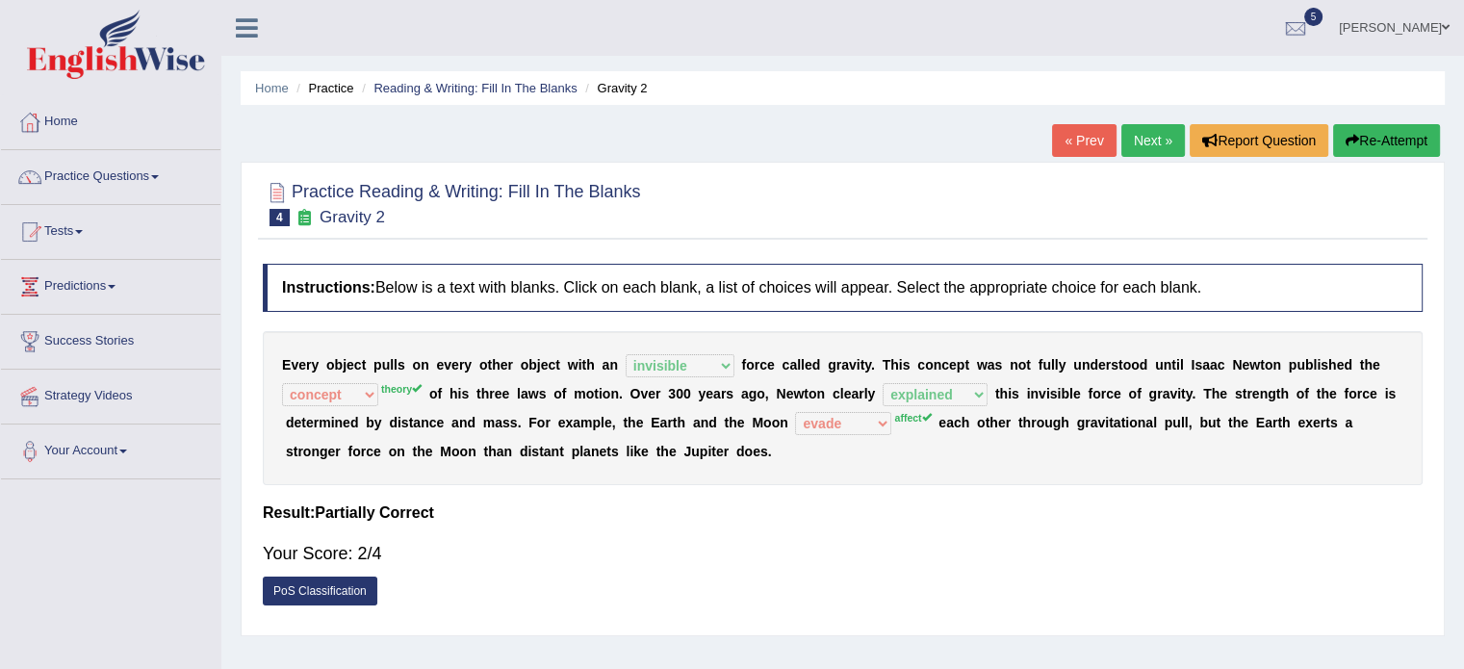
click at [1130, 137] on link "Next »" at bounding box center [1153, 140] width 64 height 33
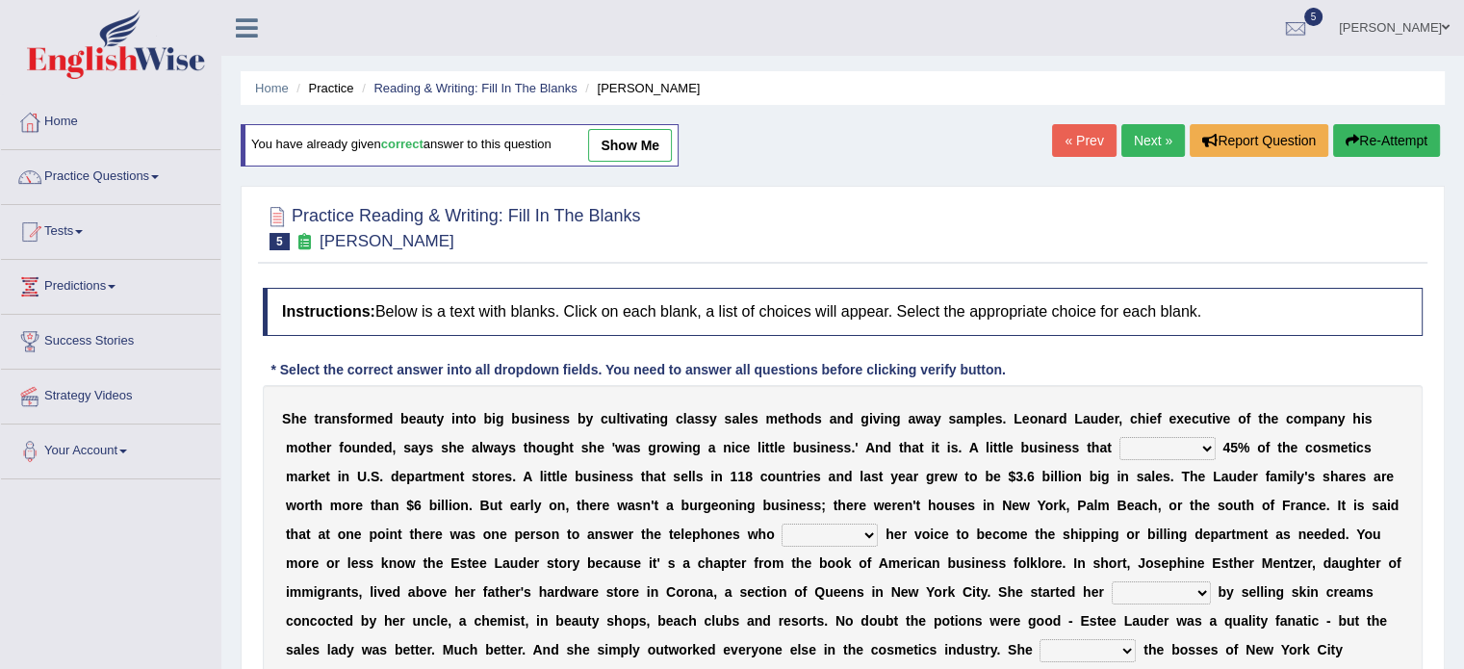
click at [1130, 137] on link "Next »" at bounding box center [1153, 140] width 64 height 33
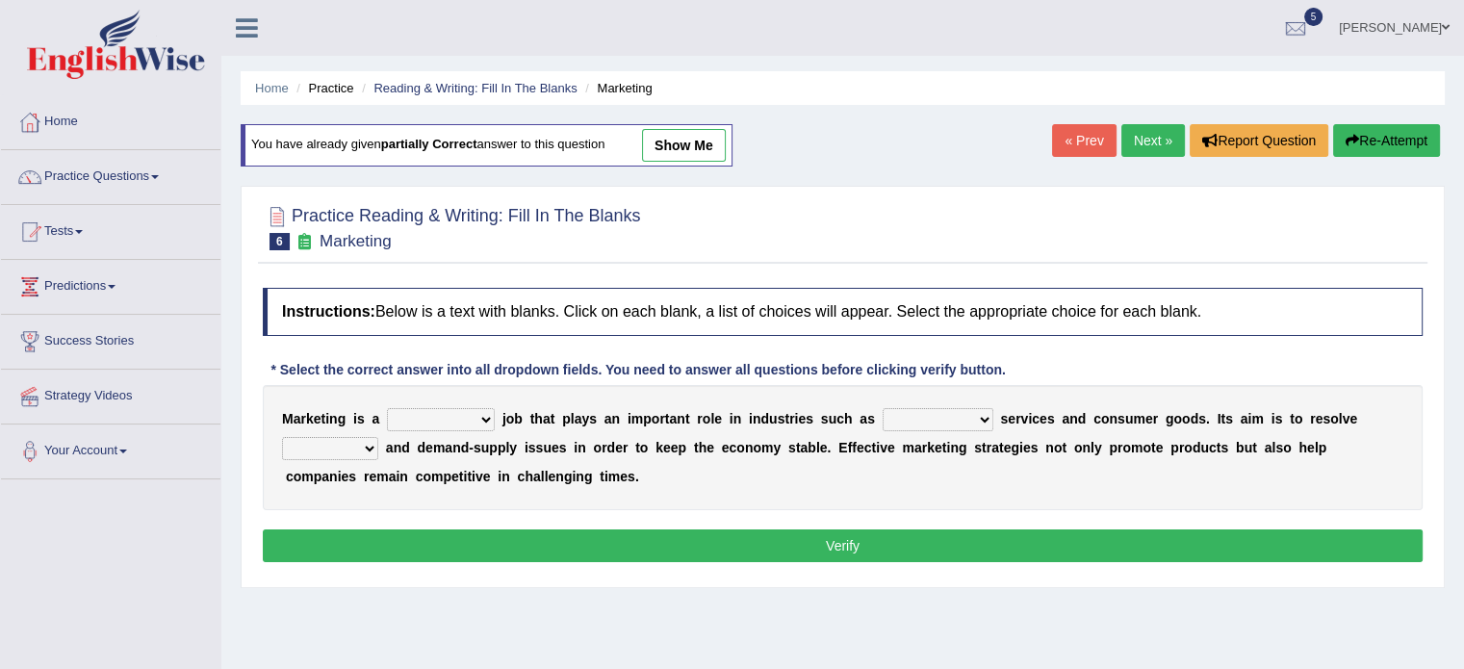
click at [1088, 130] on link "« Prev" at bounding box center [1084, 140] width 64 height 33
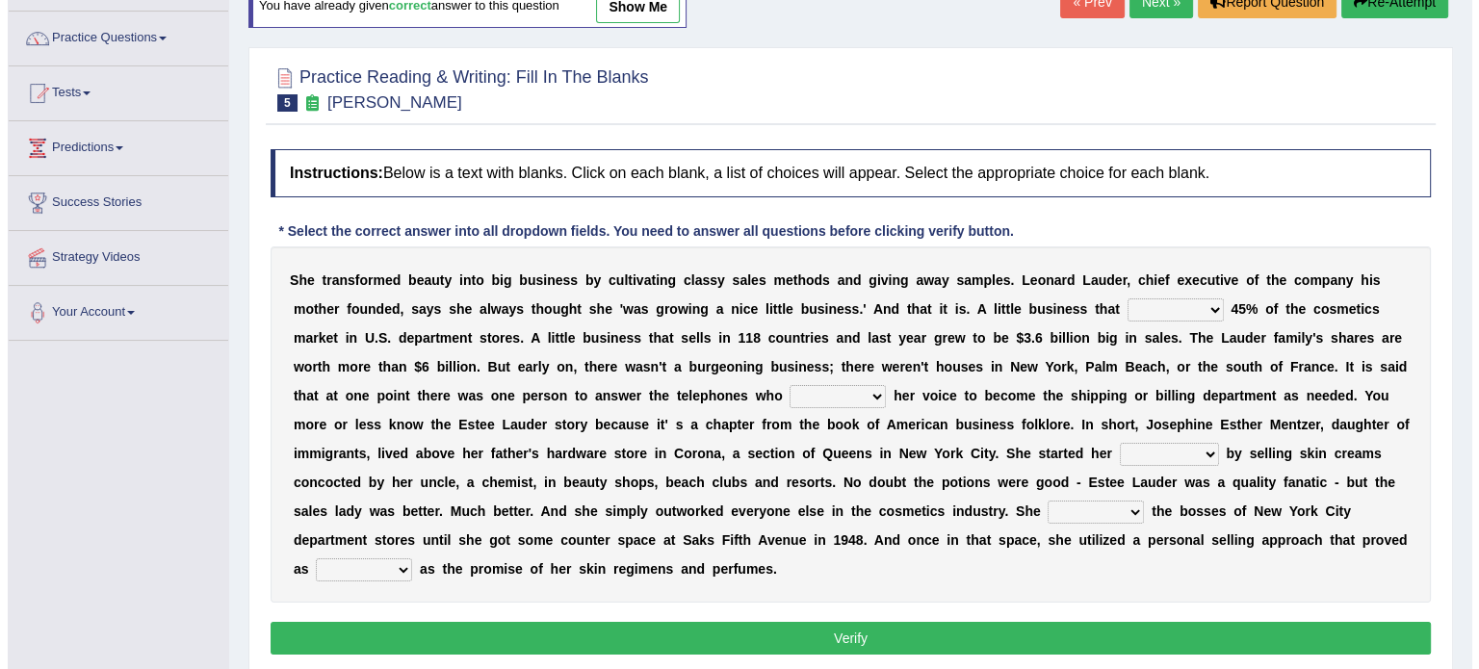
scroll to position [140, 0]
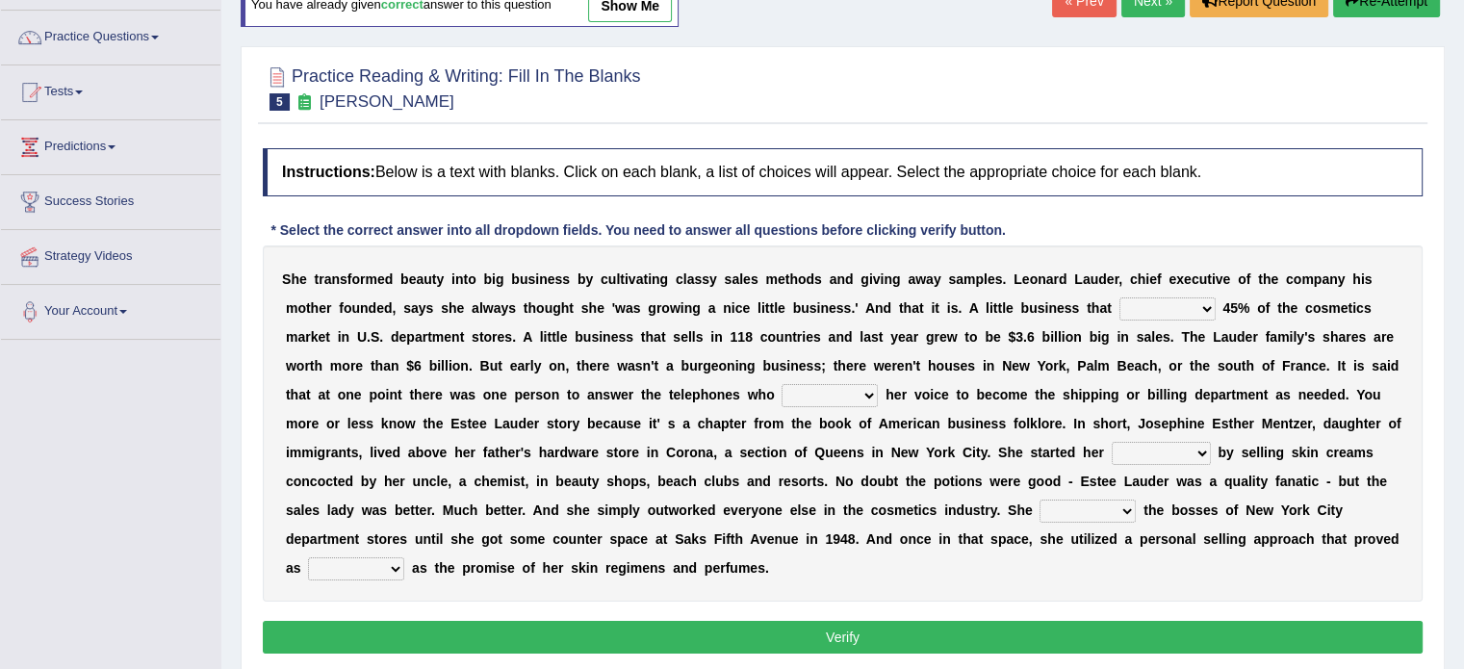
click at [1186, 305] on select "has controls makes maintains" at bounding box center [1168, 308] width 96 height 23
click at [1120, 297] on select "has controls makes maintains" at bounding box center [1168, 308] width 96 height 23
click at [1146, 299] on select "has controls makes maintains" at bounding box center [1168, 308] width 96 height 23
select select "controls"
click at [1120, 297] on select "has controls makes maintains" at bounding box center [1168, 308] width 96 height 23
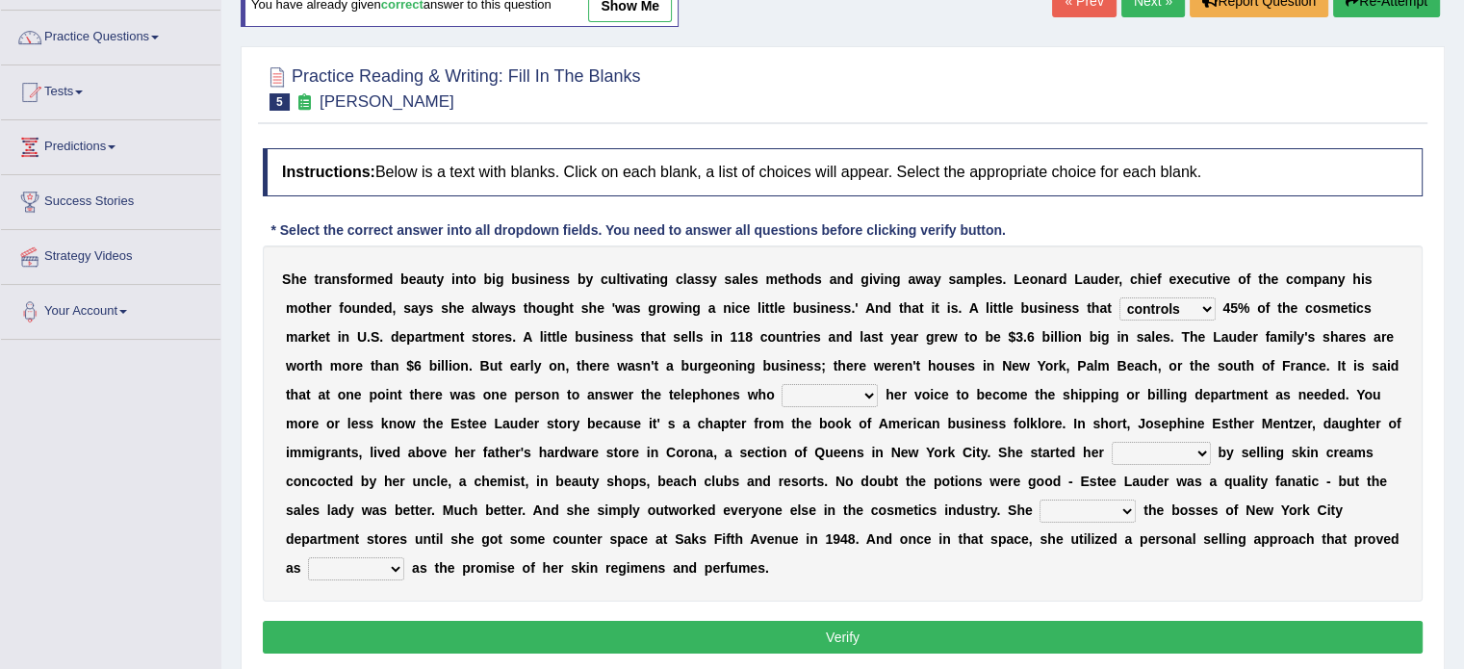
click at [631, 11] on link "show me" at bounding box center [630, 5] width 84 height 33
select select "changed"
select select "enterprise"
select select "stalked"
select select "potent"
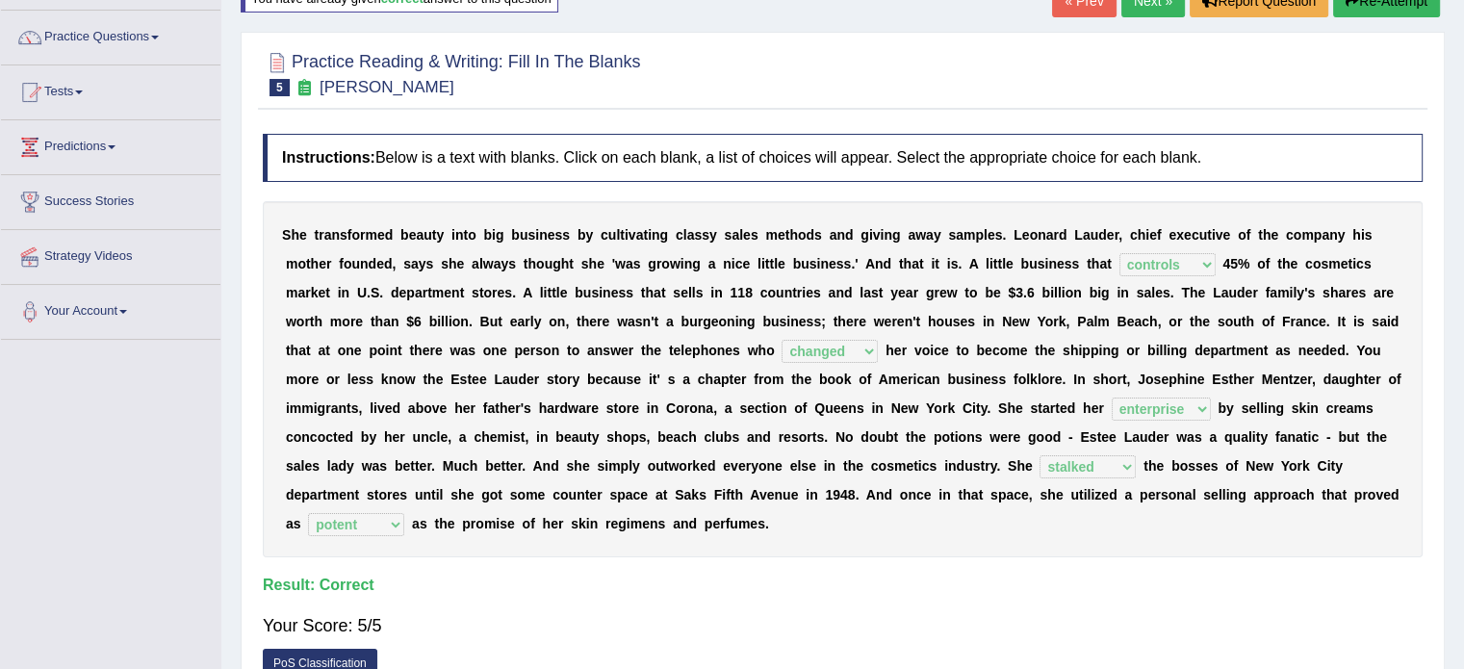
click at [339, 88] on small "Estee Lauder" at bounding box center [387, 87] width 135 height 18
click at [300, 79] on icon at bounding box center [305, 87] width 20 height 16
click at [333, 656] on link "PoS Classification" at bounding box center [320, 663] width 115 height 29
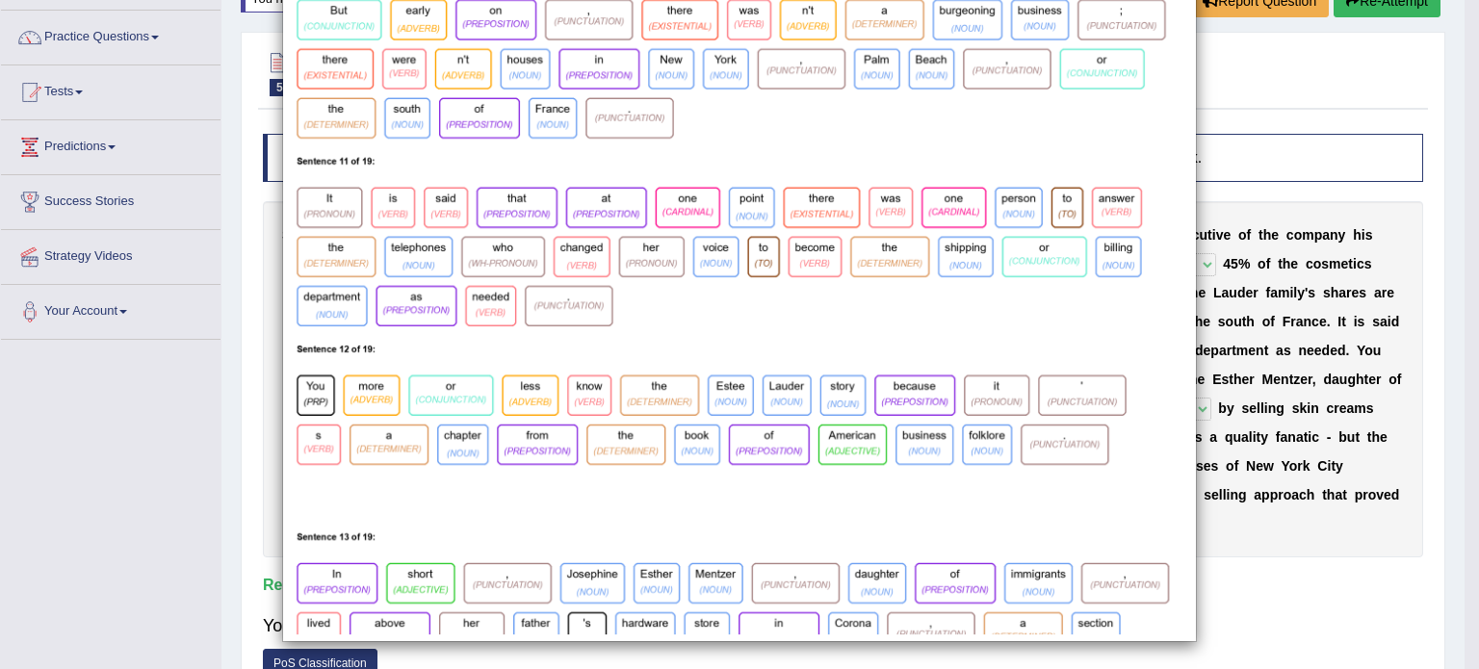
scroll to position [1198, 0]
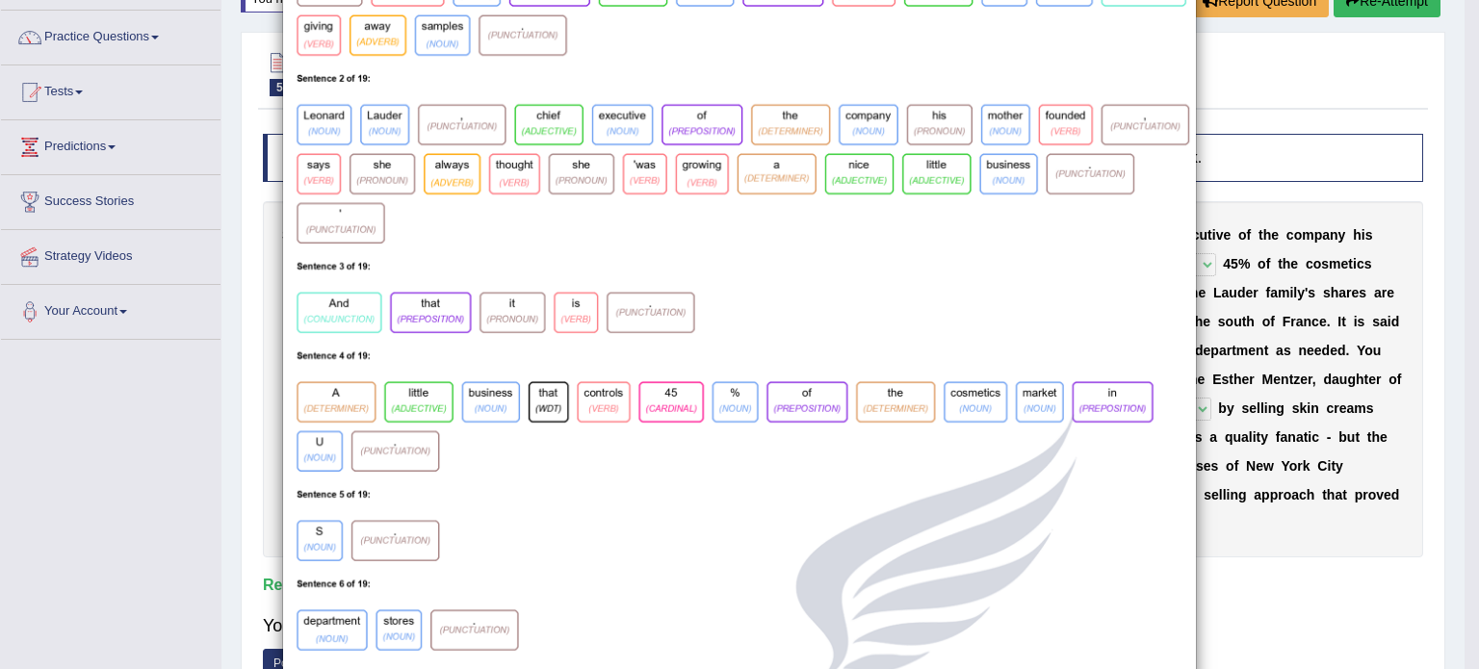
scroll to position [0, 0]
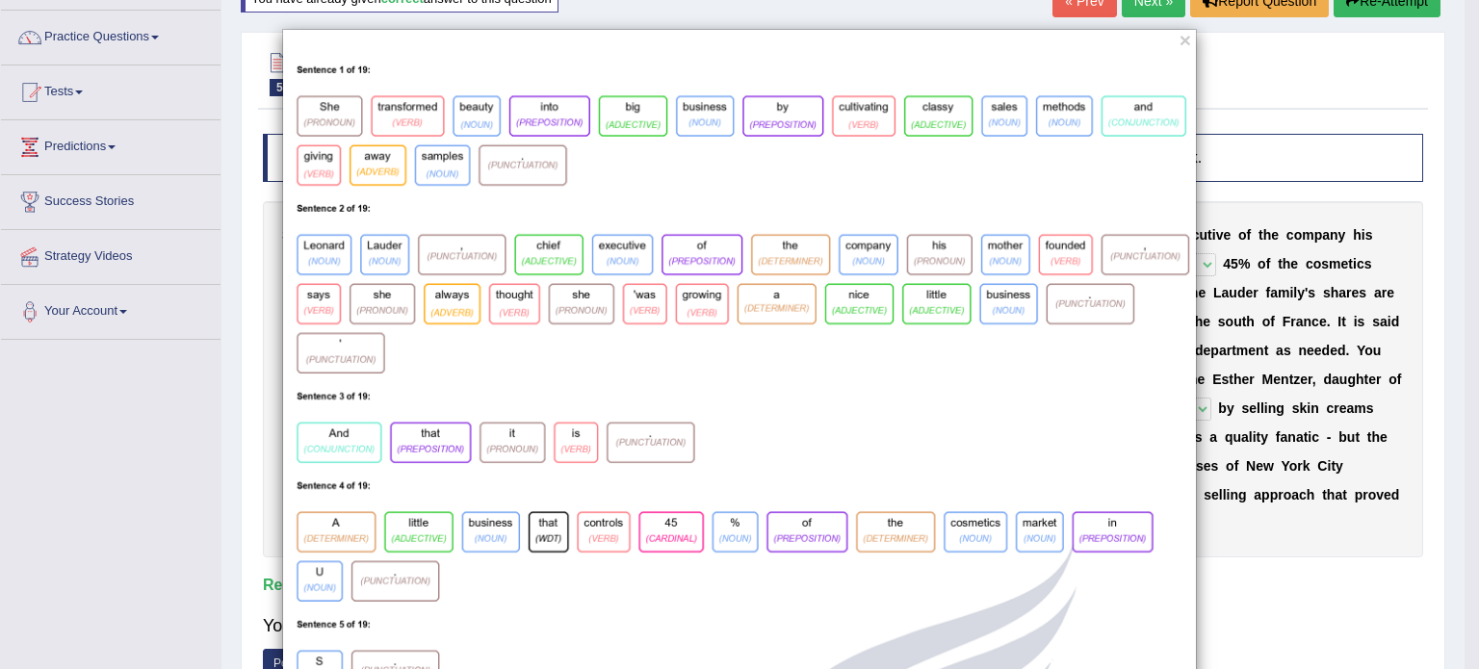
click at [1154, 10] on div "×" at bounding box center [739, 334] width 1479 height 669
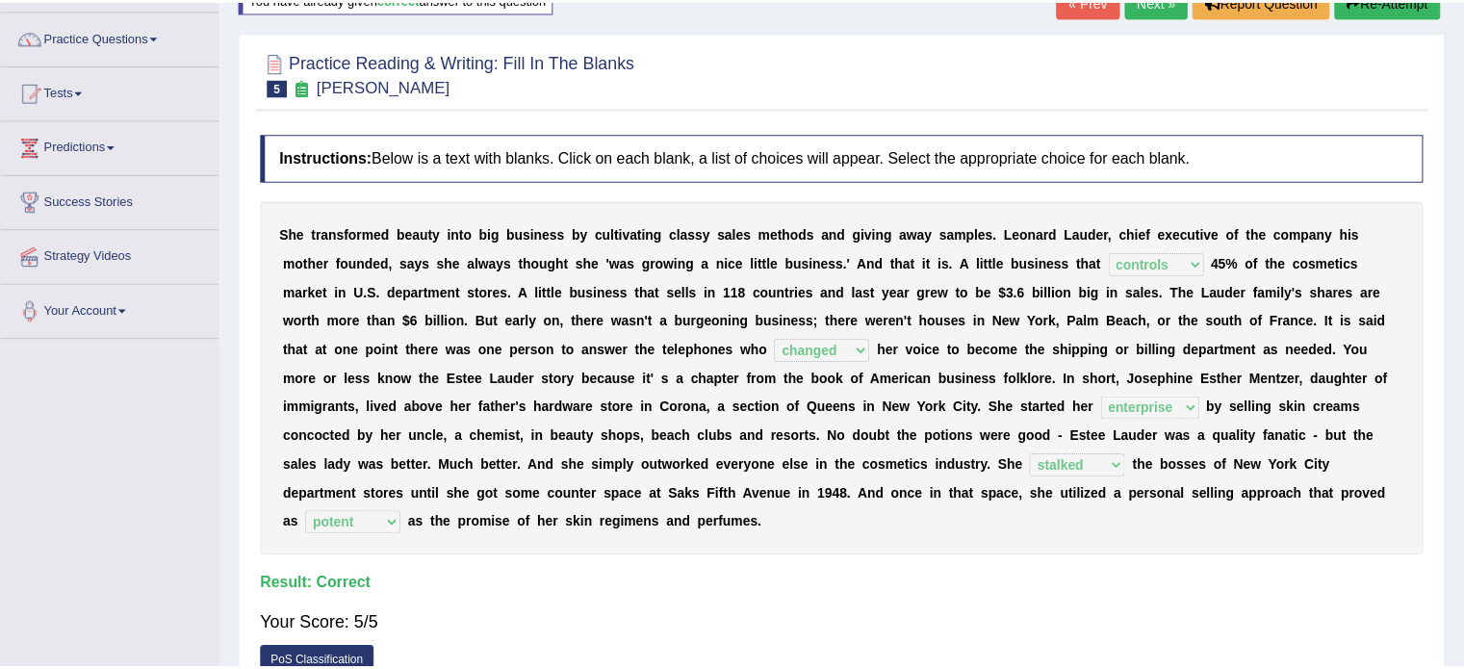
scroll to position [146, 0]
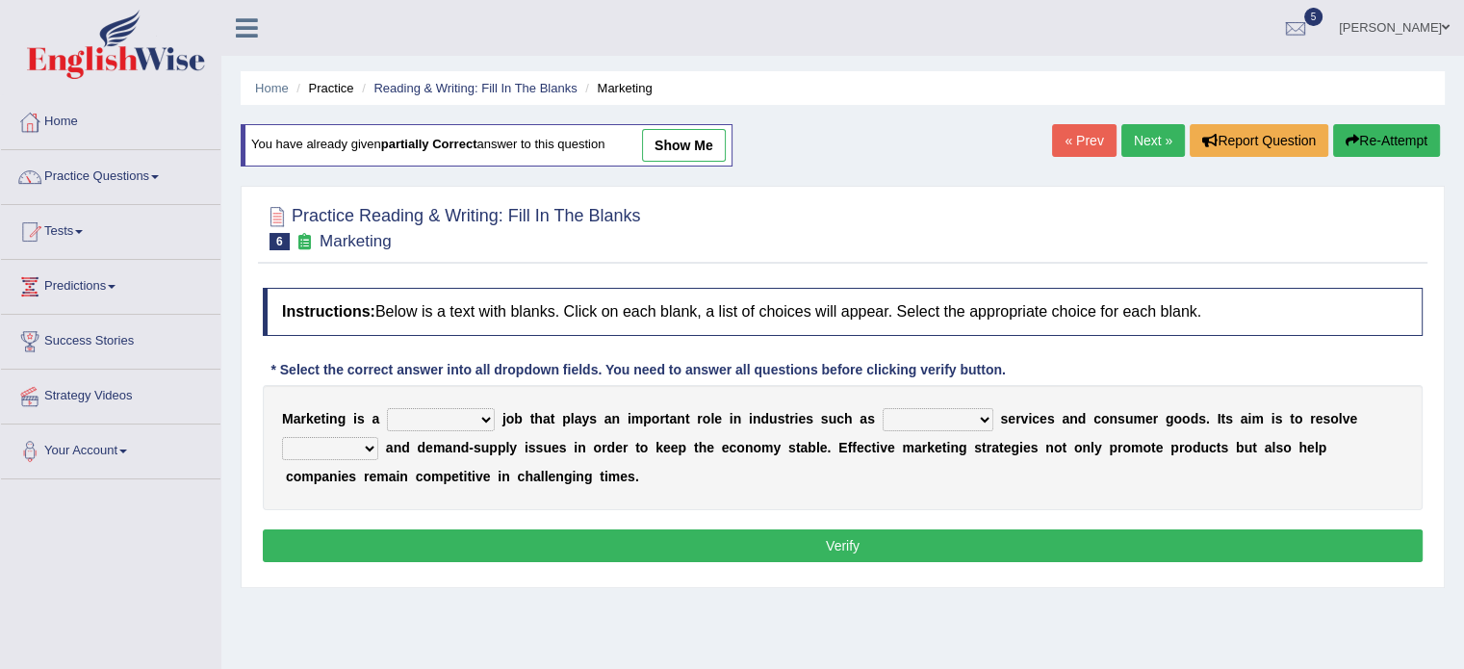
click at [442, 416] on select "professional flexible parochial descriptive" at bounding box center [441, 419] width 108 height 23
select select "flexible"
click at [387, 408] on select "professional flexible parochial descriptive" at bounding box center [441, 419] width 108 height 23
click at [915, 416] on select "civil financial conventional foremost" at bounding box center [938, 419] width 111 height 23
select select "financial"
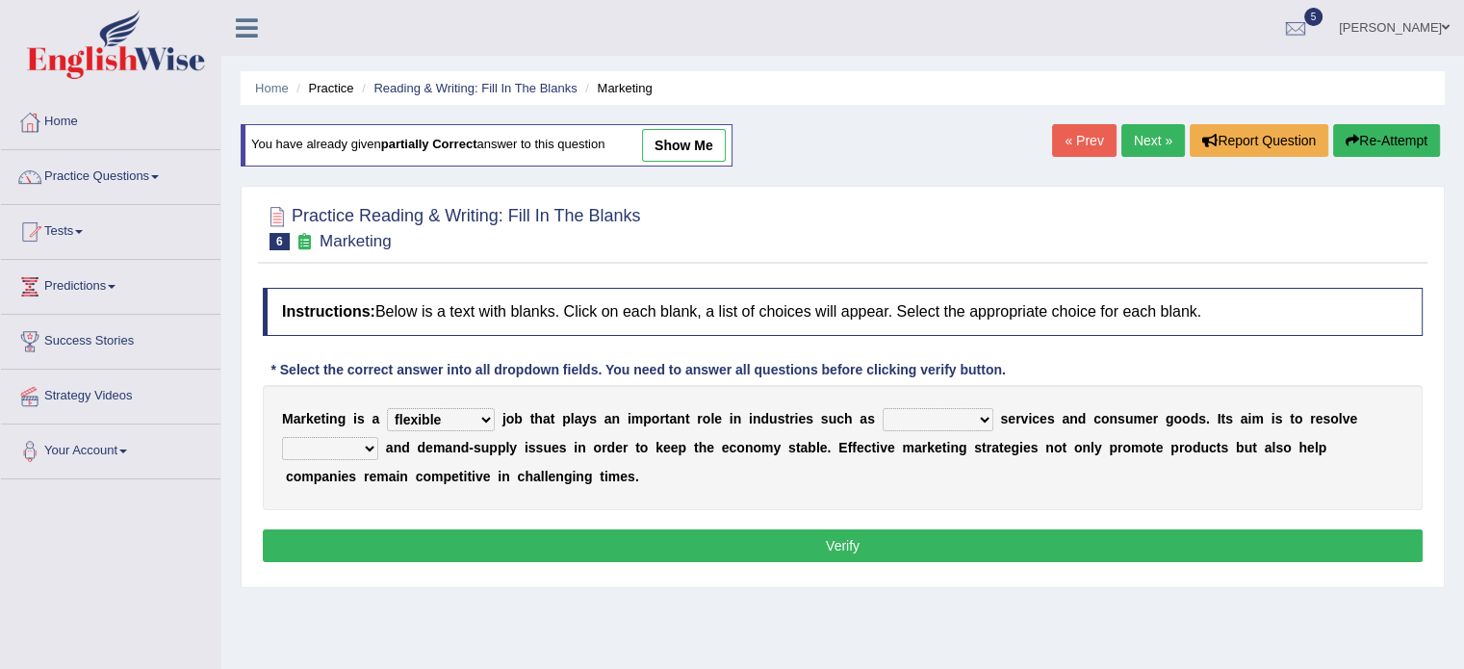
click at [883, 408] on select "civil financial conventional foremost" at bounding box center [938, 419] width 111 height 23
click at [343, 441] on select "imbalance excess symmetry budget" at bounding box center [330, 448] width 96 height 23
select select "budget"
click at [282, 437] on select "imbalance excess symmetry budget" at bounding box center [330, 448] width 96 height 23
click at [838, 533] on button "Verify" at bounding box center [843, 545] width 1160 height 33
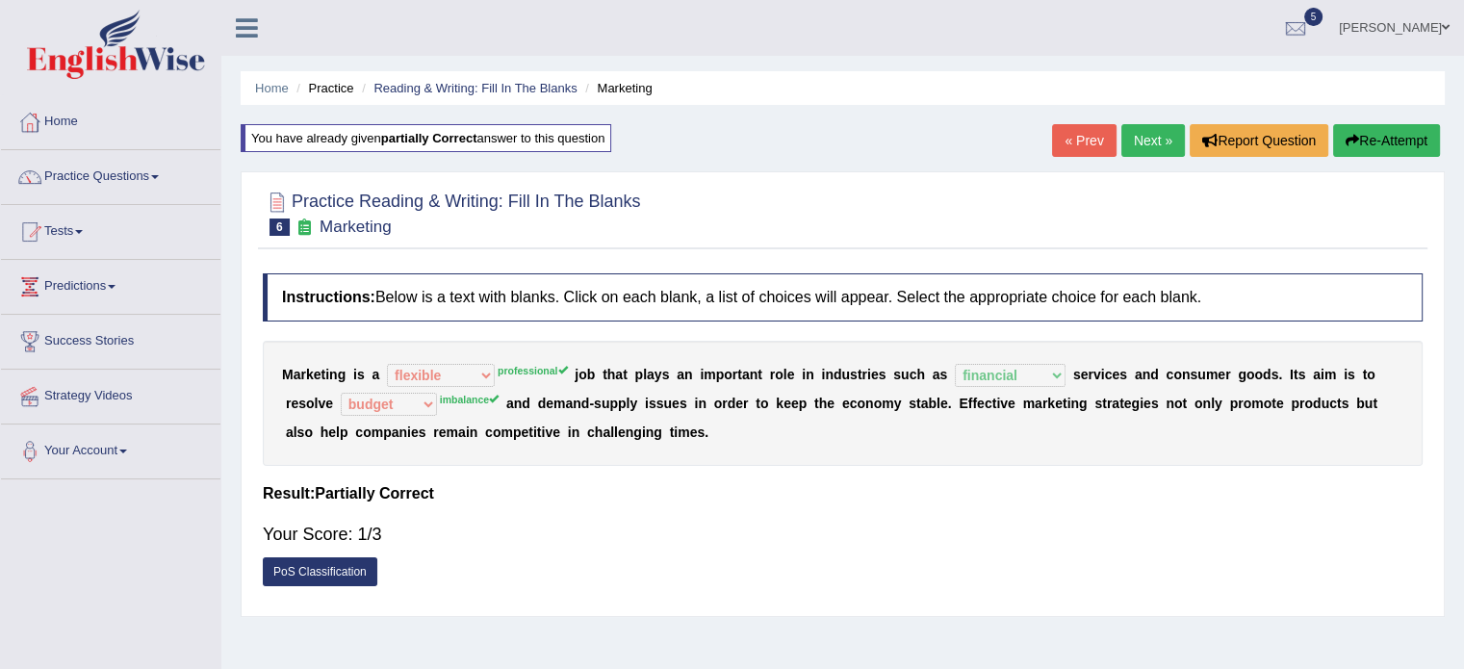
click at [1136, 149] on link "Next »" at bounding box center [1153, 140] width 64 height 33
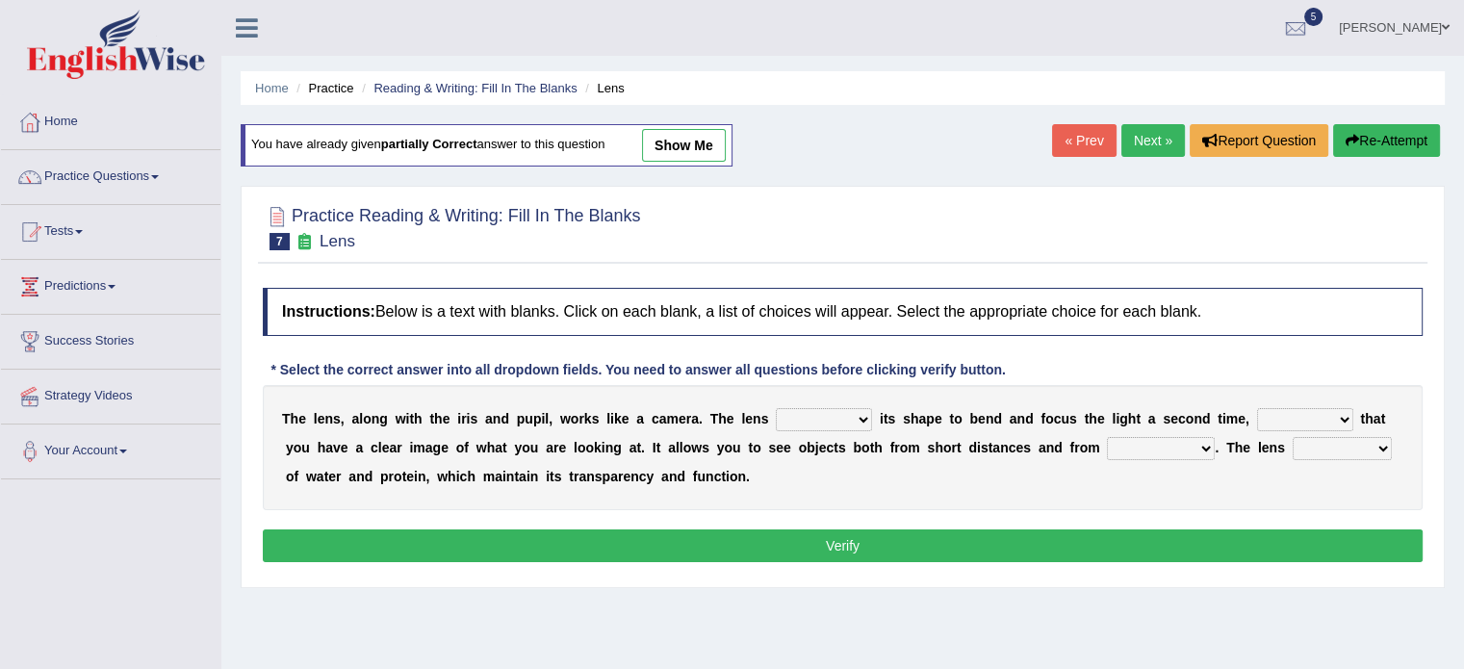
click at [804, 415] on select "adjusts shows selects presents" at bounding box center [824, 419] width 96 height 23
select select "adjusts"
click at [776, 408] on select "adjusts shows selects presents" at bounding box center [824, 419] width 96 height 23
click at [1305, 421] on select "ensures to ensure ensure ensured" at bounding box center [1305, 419] width 96 height 23
select select "to ensure"
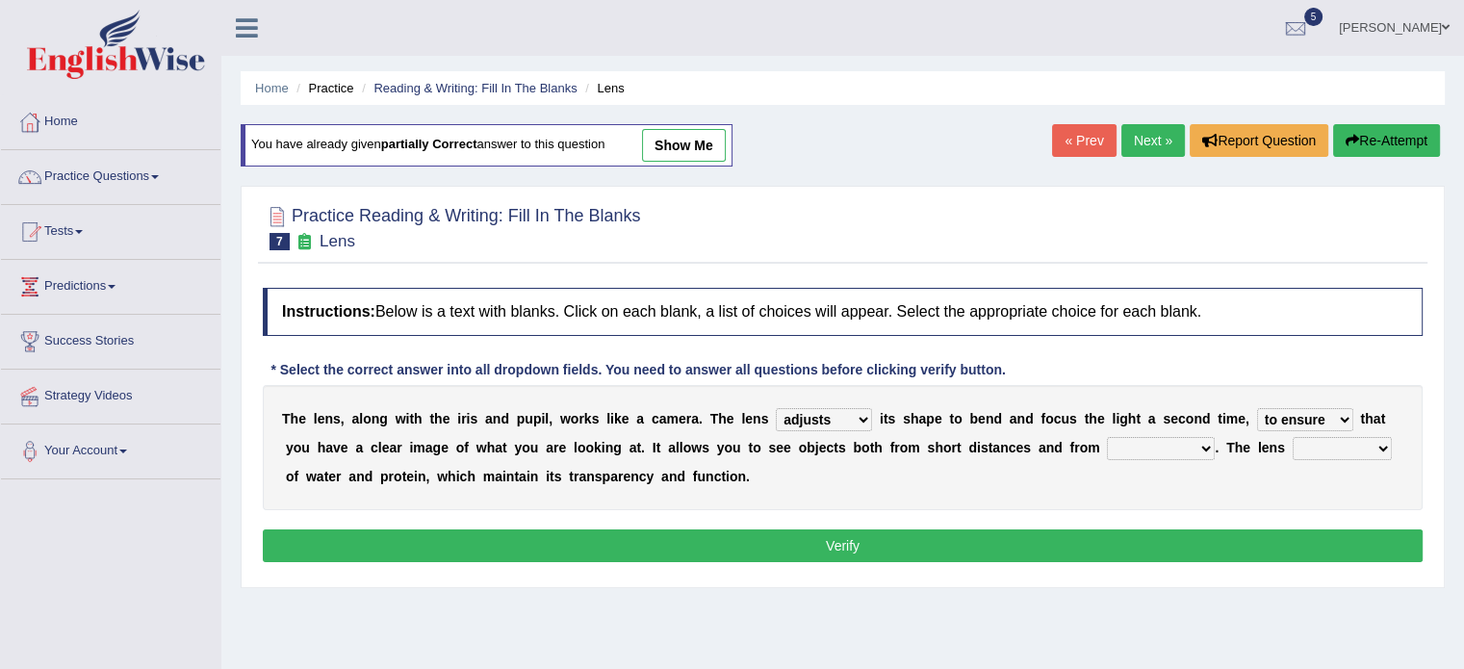
click at [1257, 408] on select "ensures to ensure ensure ensured" at bounding box center [1305, 419] width 96 height 23
click at [1123, 443] on select "far away in between further apart all along" at bounding box center [1161, 448] width 108 height 23
select select "far away"
click at [1107, 437] on select "far away in between further apart all along" at bounding box center [1161, 448] width 108 height 23
click at [1318, 442] on select "constitutes comprises composes consists" at bounding box center [1342, 448] width 99 height 23
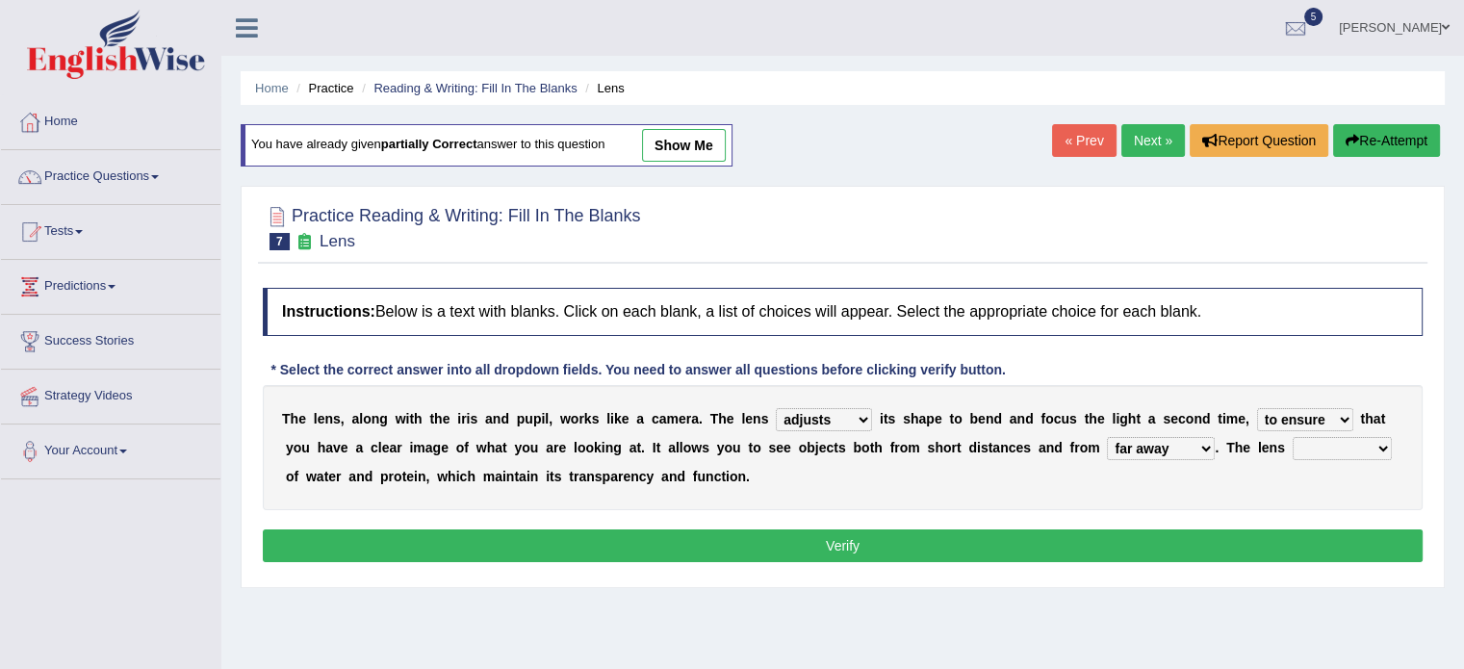
select select "composes"
click at [1293, 437] on select "constitutes comprises composes consists" at bounding box center [1342, 448] width 99 height 23
click at [855, 530] on button "Verify" at bounding box center [843, 545] width 1160 height 33
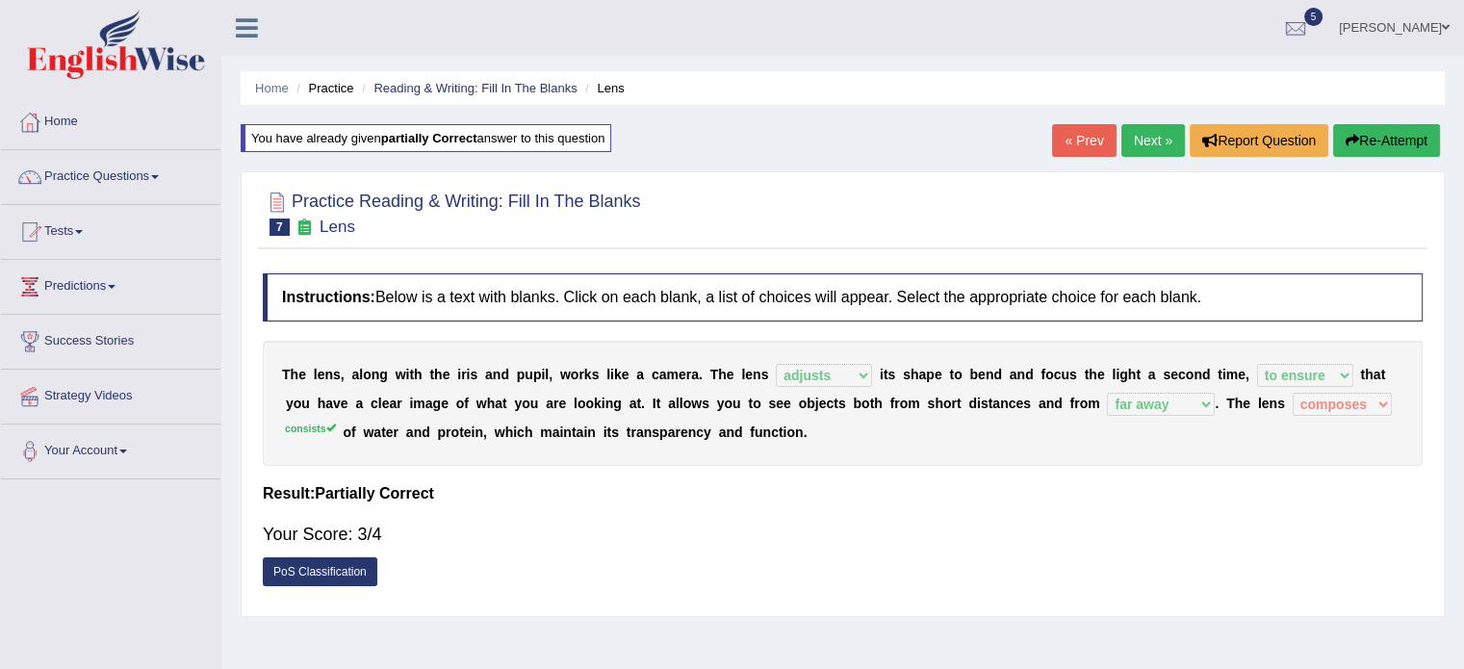
click at [1138, 142] on link "Next »" at bounding box center [1153, 140] width 64 height 33
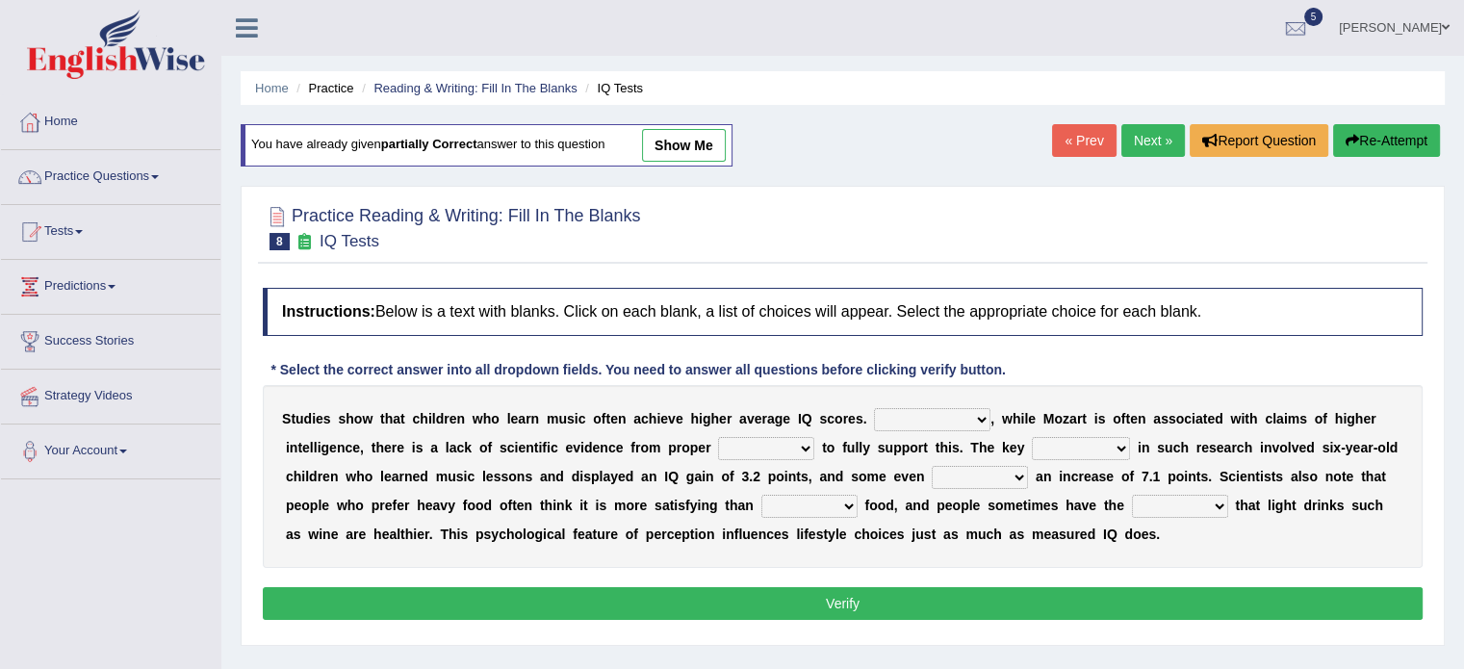
click at [899, 418] on select "However Therefore Consequently While" at bounding box center [932, 419] width 116 height 23
select select "However"
click at [874, 408] on select "However Therefore Consequently While" at bounding box center [932, 419] width 116 height 23
click at [755, 450] on select "test tests testing tested" at bounding box center [766, 448] width 96 height 23
select select "test"
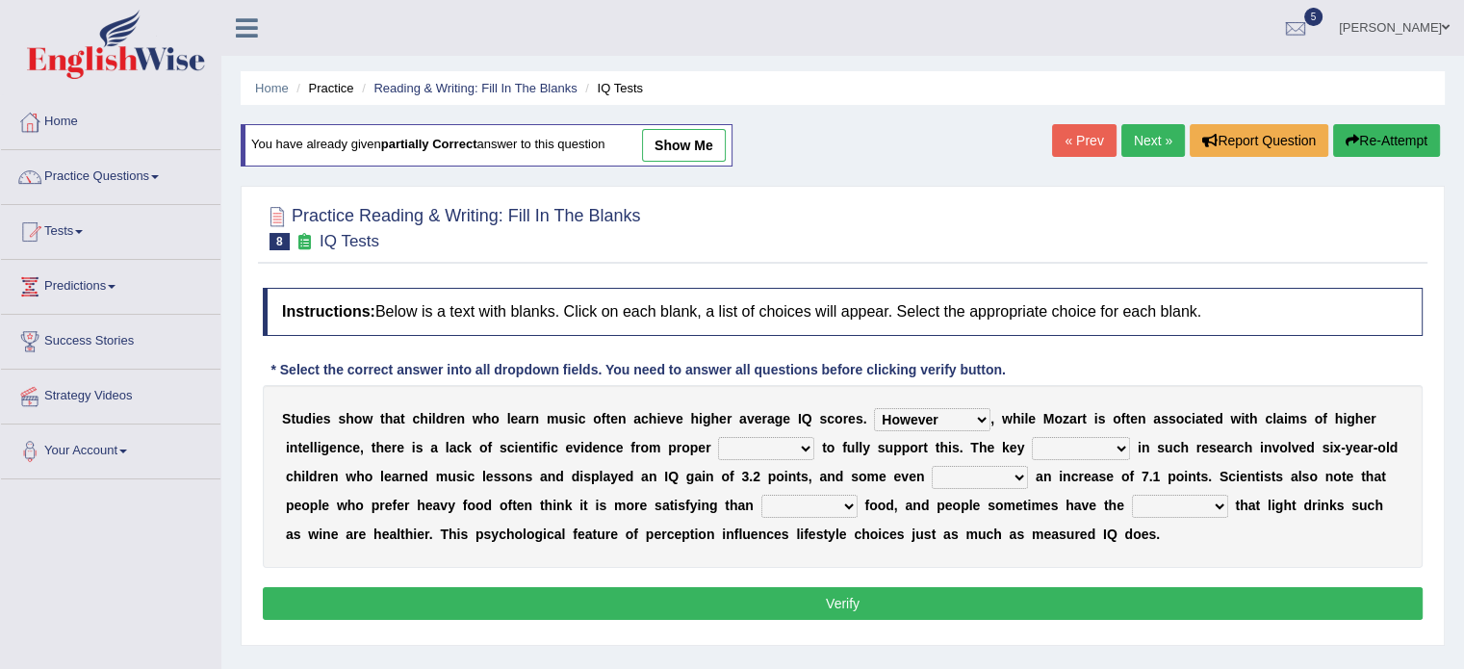
click at [718, 437] on select "test tests testing tested" at bounding box center [766, 448] width 96 height 23
click at [1074, 446] on select "process goal implication odd" at bounding box center [1081, 448] width 98 height 23
select select "process"
click at [1032, 437] on select "process goal implication odd" at bounding box center [1081, 448] width 98 height 23
click at [966, 473] on select "exhibited taught learned threatened" at bounding box center [980, 477] width 96 height 23
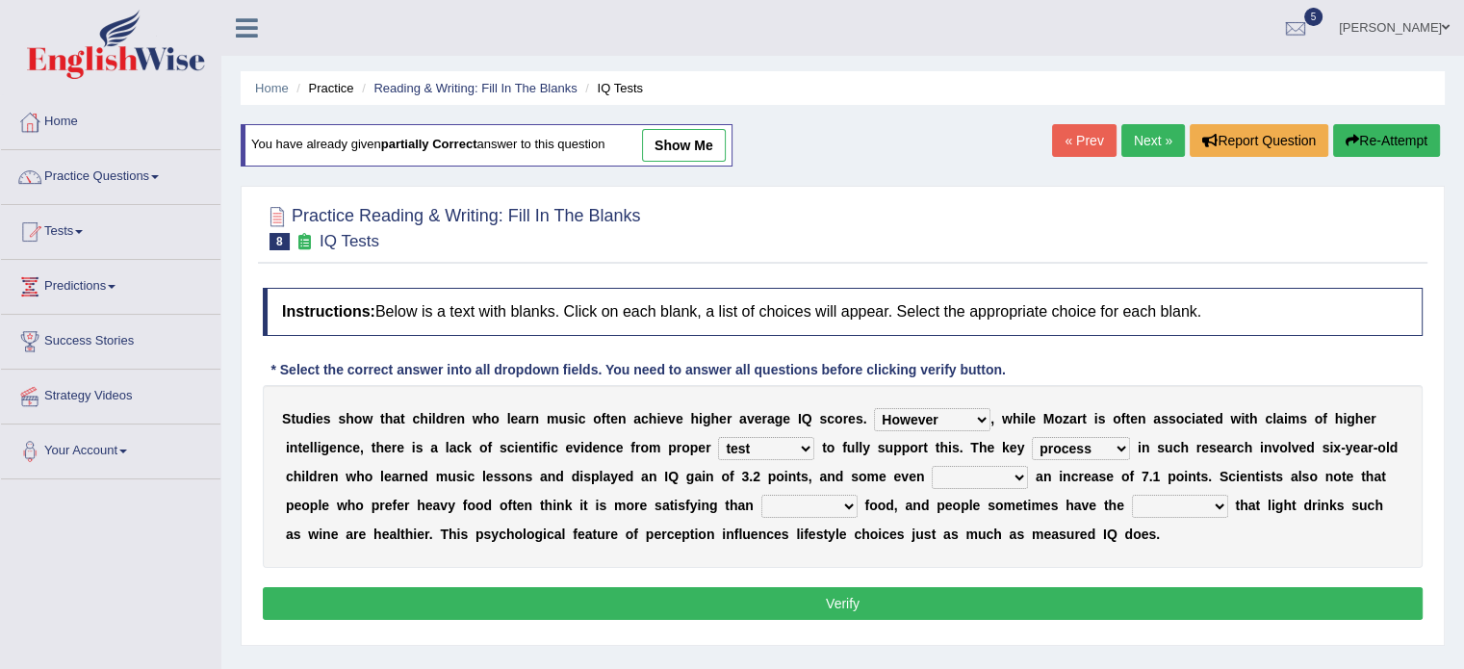
select select "exhibited"
click at [932, 466] on select "exhibited taught learned threatened" at bounding box center [980, 477] width 96 height 23
click at [786, 505] on select "choosy lighter cushiony spooky" at bounding box center [809, 506] width 96 height 23
select select "lighter"
click at [761, 495] on select "choosy lighter cushiony spooky" at bounding box center [809, 506] width 96 height 23
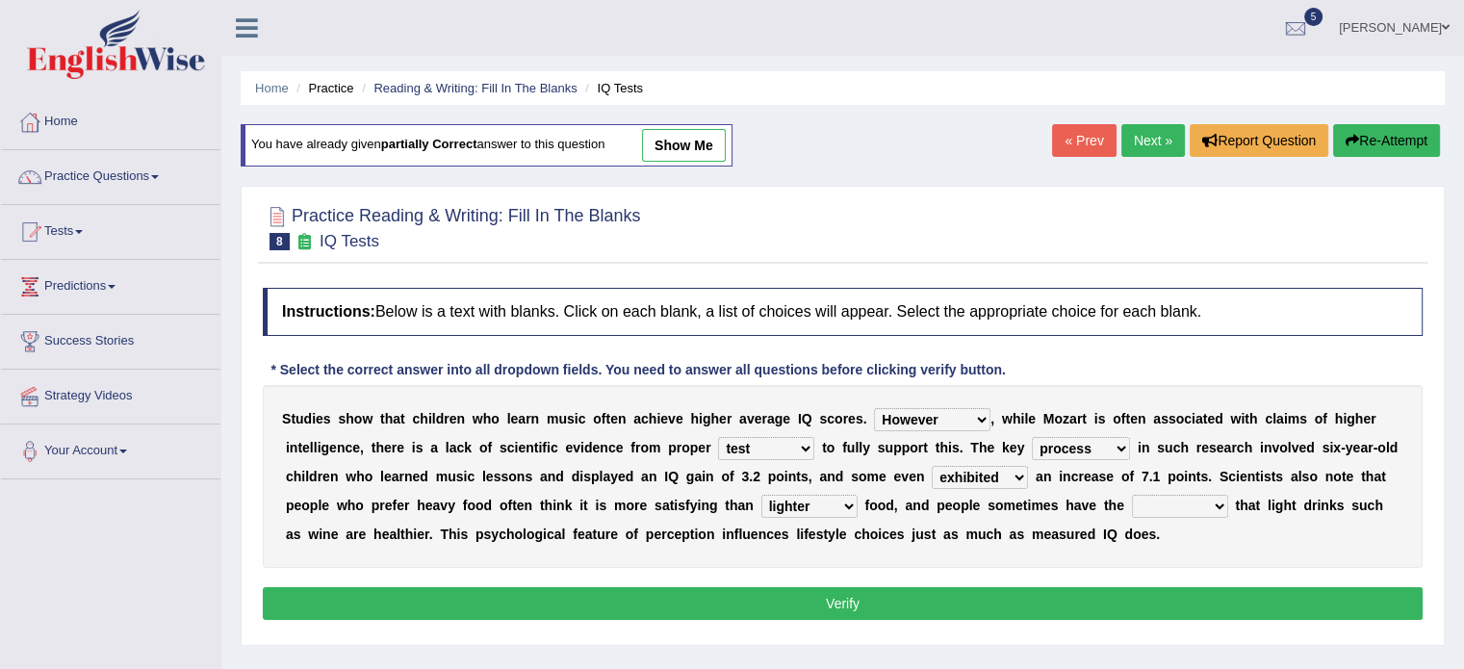
click at [1176, 503] on select "illusion sight anecdote intention" at bounding box center [1180, 506] width 96 height 23
select select "illusion"
click at [1132, 495] on select "illusion sight anecdote intention" at bounding box center [1180, 506] width 96 height 23
click at [1175, 504] on select "illusion sight anecdote intention" at bounding box center [1180, 506] width 96 height 23
click at [894, 590] on button "Verify" at bounding box center [843, 603] width 1160 height 33
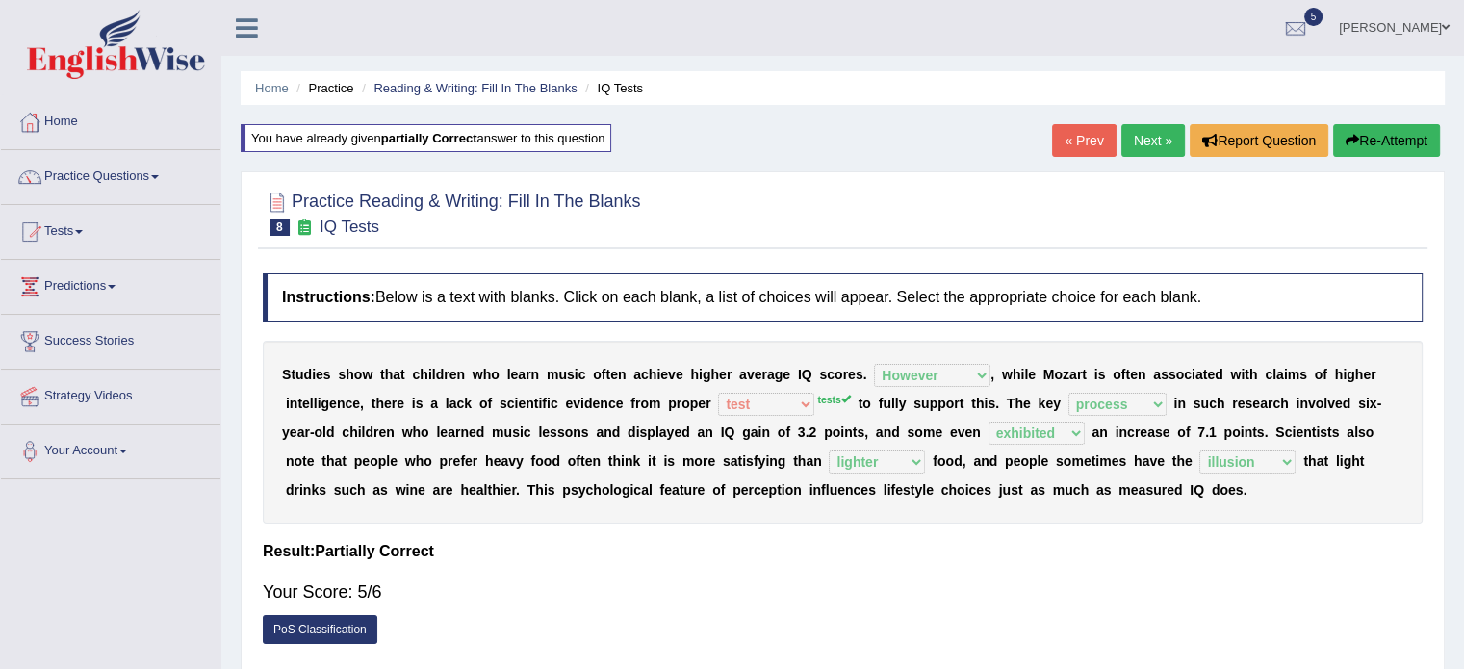
click at [1137, 147] on link "Next »" at bounding box center [1153, 140] width 64 height 33
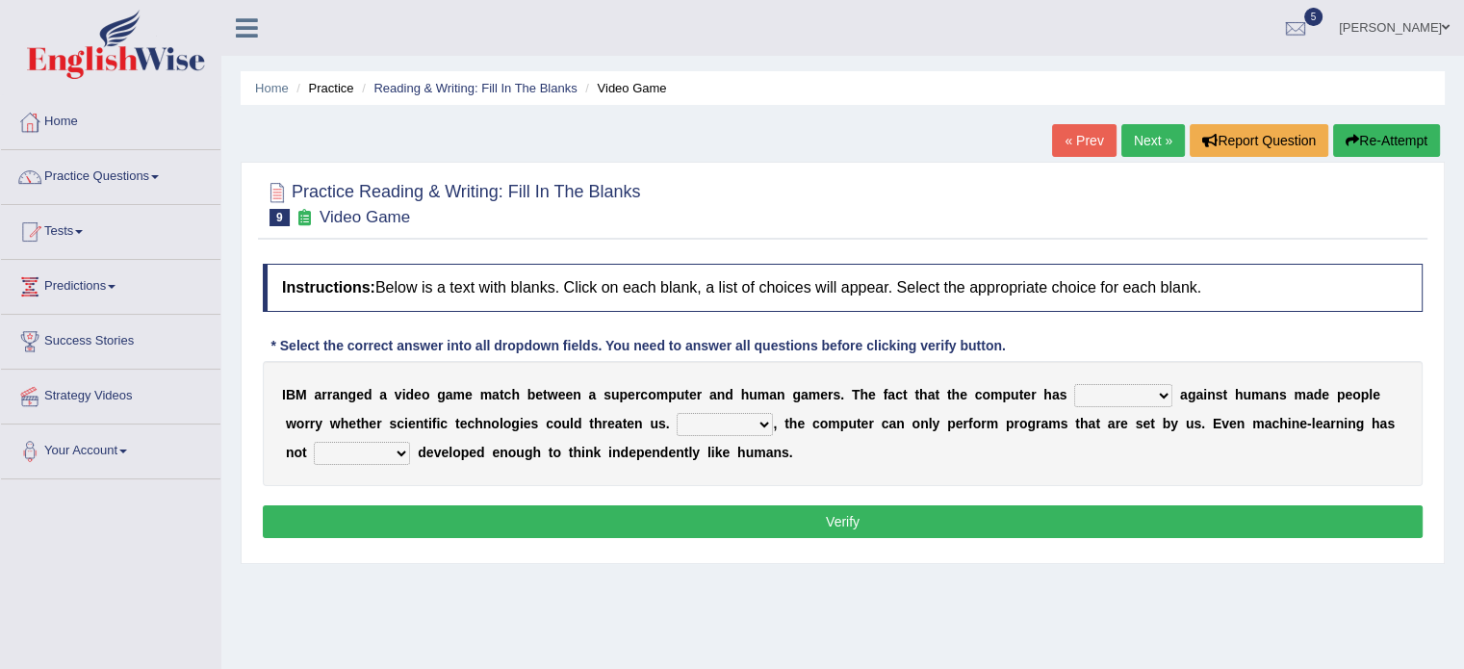
click at [1108, 396] on select "competed fought acted challenged" at bounding box center [1123, 395] width 98 height 23
click at [1074, 384] on select "competed fought acted challenged" at bounding box center [1123, 395] width 98 height 23
click at [1117, 390] on select "competed fought acted challenged" at bounding box center [1123, 395] width 98 height 23
select select "competed"
click at [1074, 384] on select "competed fought acted challenged" at bounding box center [1123, 395] width 98 height 23
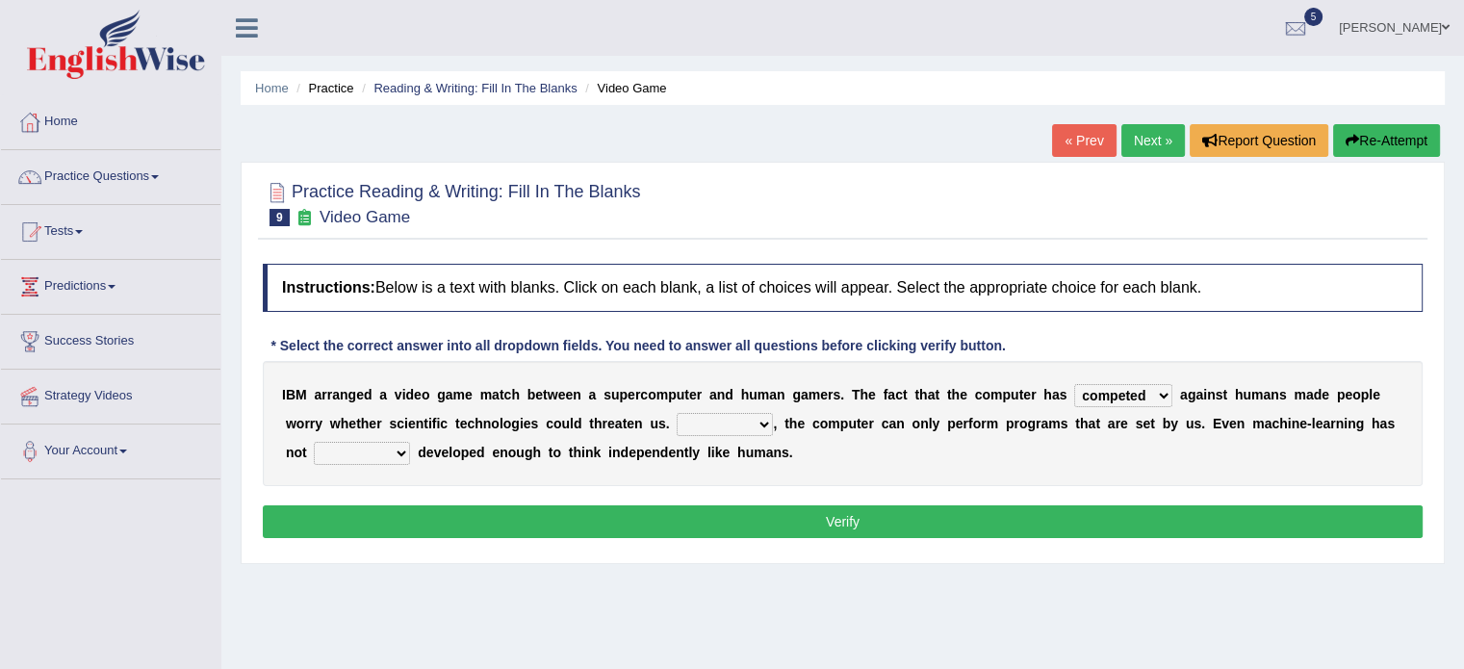
click at [722, 426] on select "Moreover However Thus So" at bounding box center [725, 424] width 96 height 23
click at [677, 413] on select "Moreover However Thus So" at bounding box center [725, 424] width 96 height 23
click at [729, 419] on select "Moreover However Thus So" at bounding box center [725, 424] width 96 height 23
select select "Moreover"
click at [677, 413] on select "Moreover However Thus So" at bounding box center [725, 424] width 96 height 23
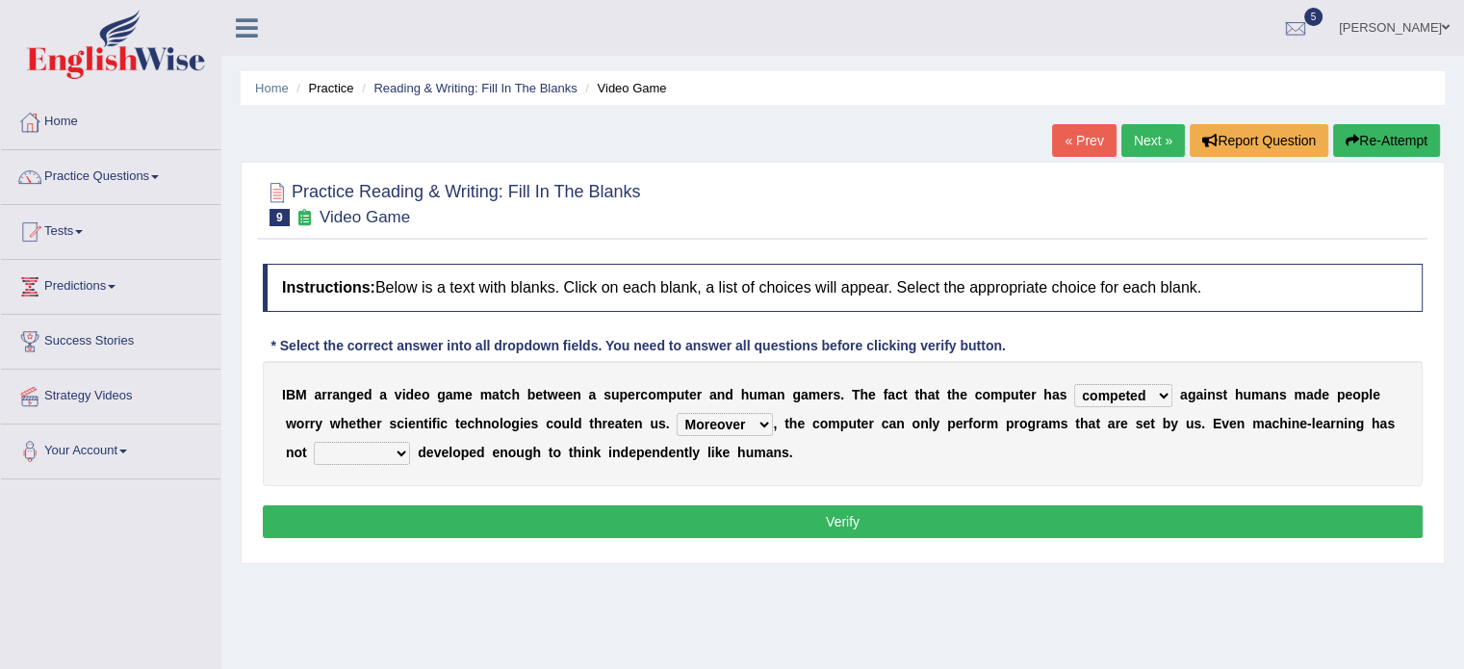
click at [367, 453] on select "yet still only just" at bounding box center [362, 453] width 96 height 23
select select "yet"
click at [314, 442] on select "yet still only just" at bounding box center [362, 453] width 96 height 23
click at [728, 417] on select "Moreover However Thus So" at bounding box center [725, 424] width 96 height 23
select select "However"
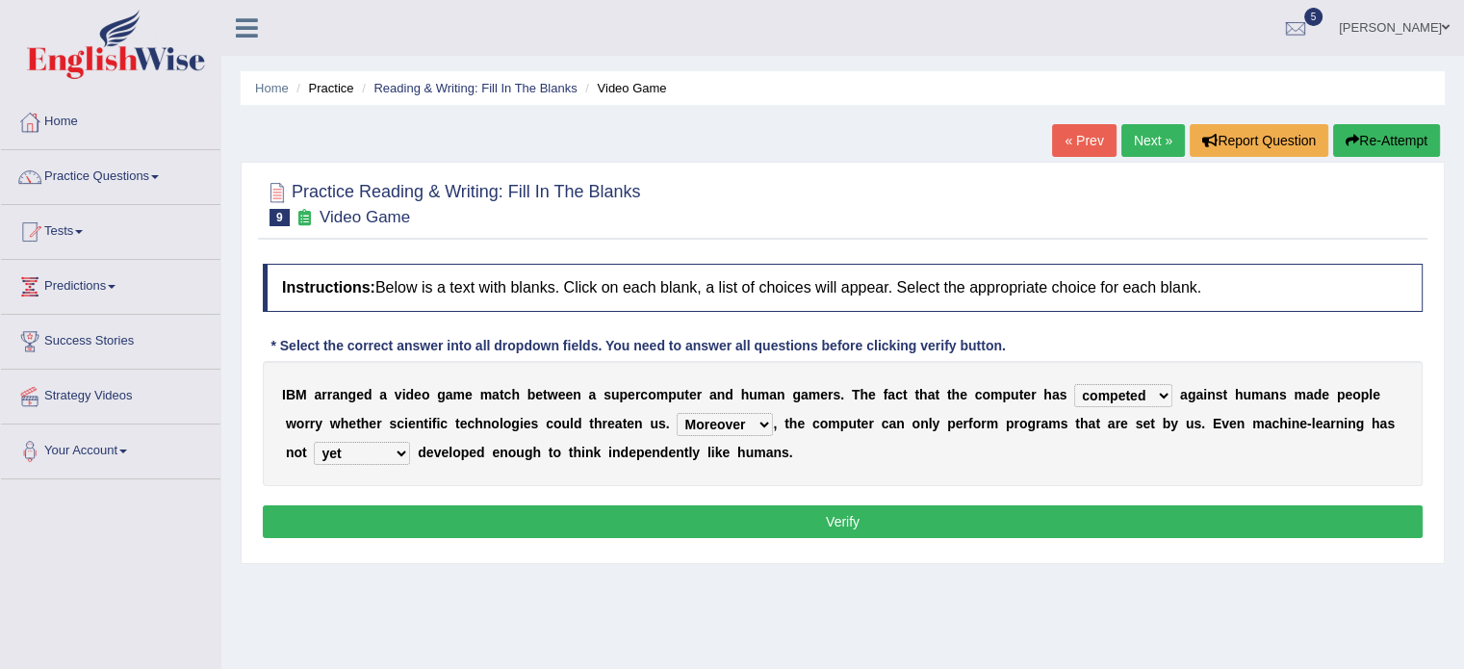
click at [677, 413] on select "Moreover However Thus So" at bounding box center [725, 424] width 96 height 23
click at [820, 505] on button "Verify" at bounding box center [843, 521] width 1160 height 33
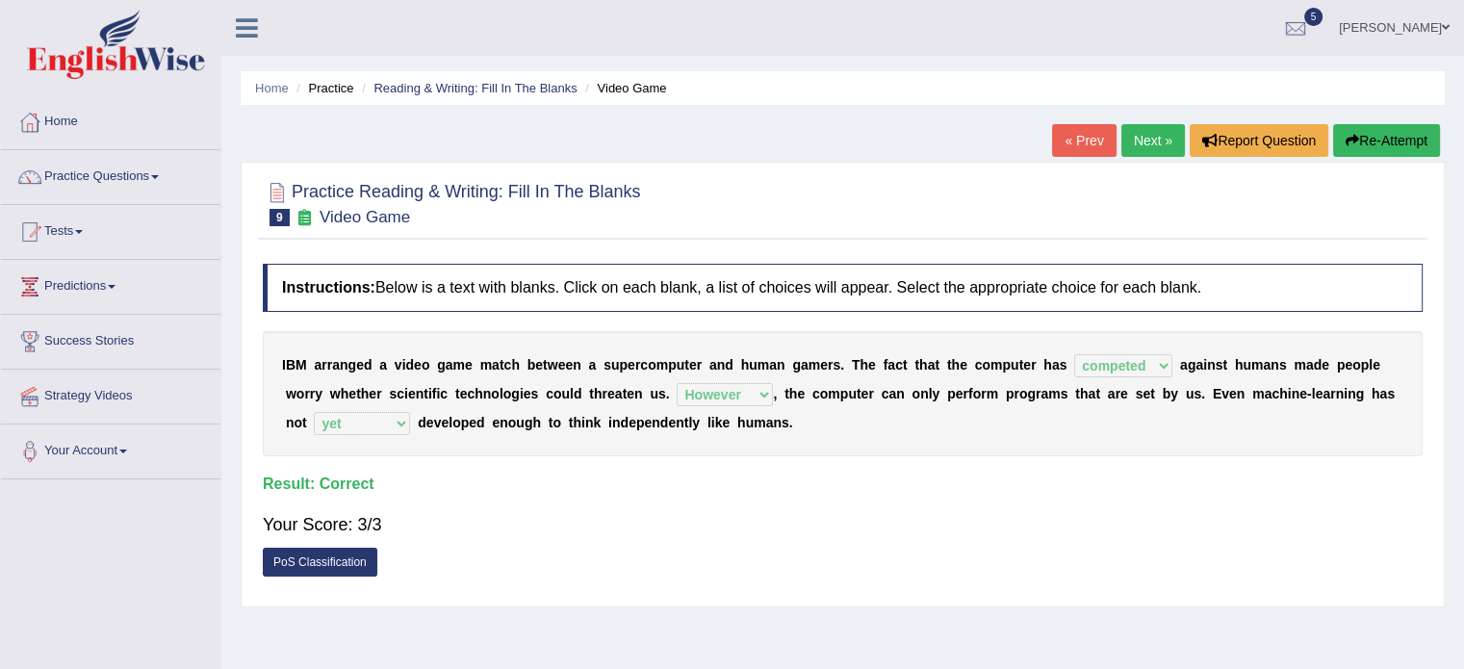
click at [1141, 146] on link "Next »" at bounding box center [1153, 140] width 64 height 33
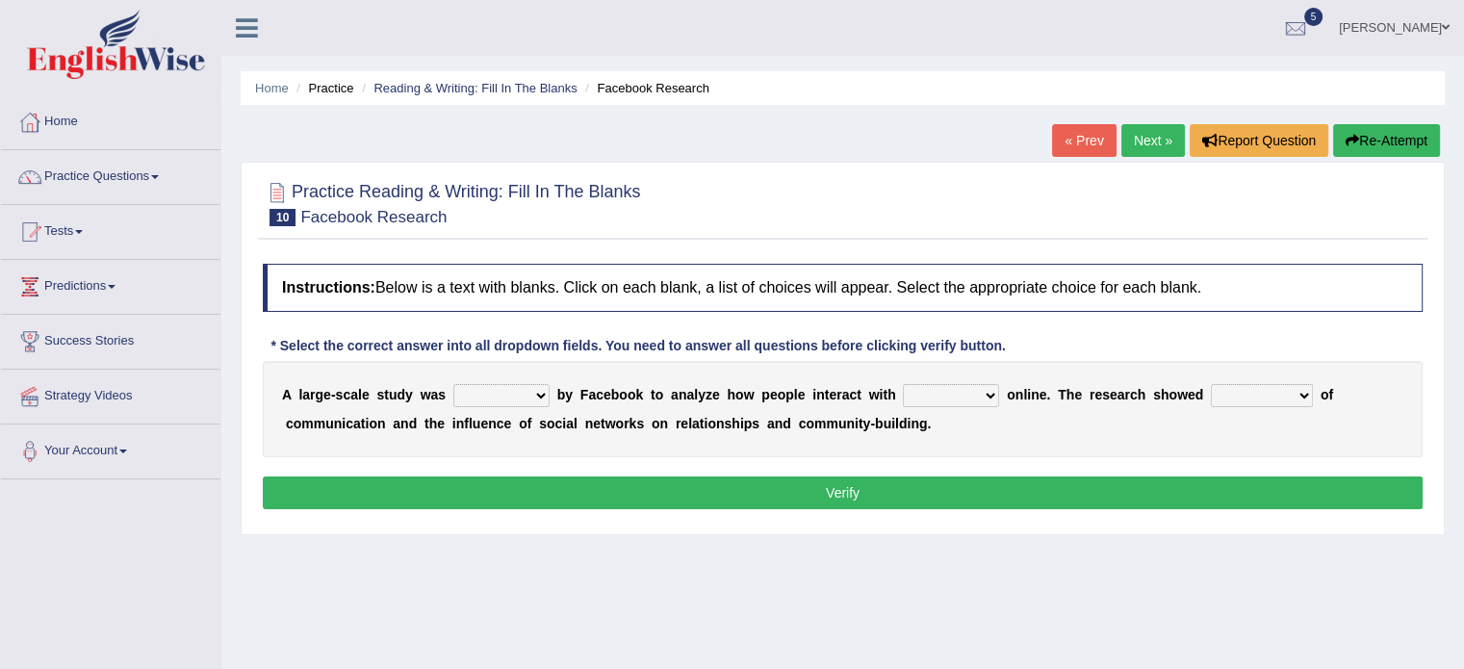
click at [534, 395] on select "surveyed had asked made" at bounding box center [501, 395] width 96 height 23
select select "surveyed"
click at [453, 384] on select "surveyed had asked made" at bounding box center [501, 395] width 96 height 23
click at [960, 403] on select "together all each other another" at bounding box center [951, 395] width 96 height 23
select select "each other"
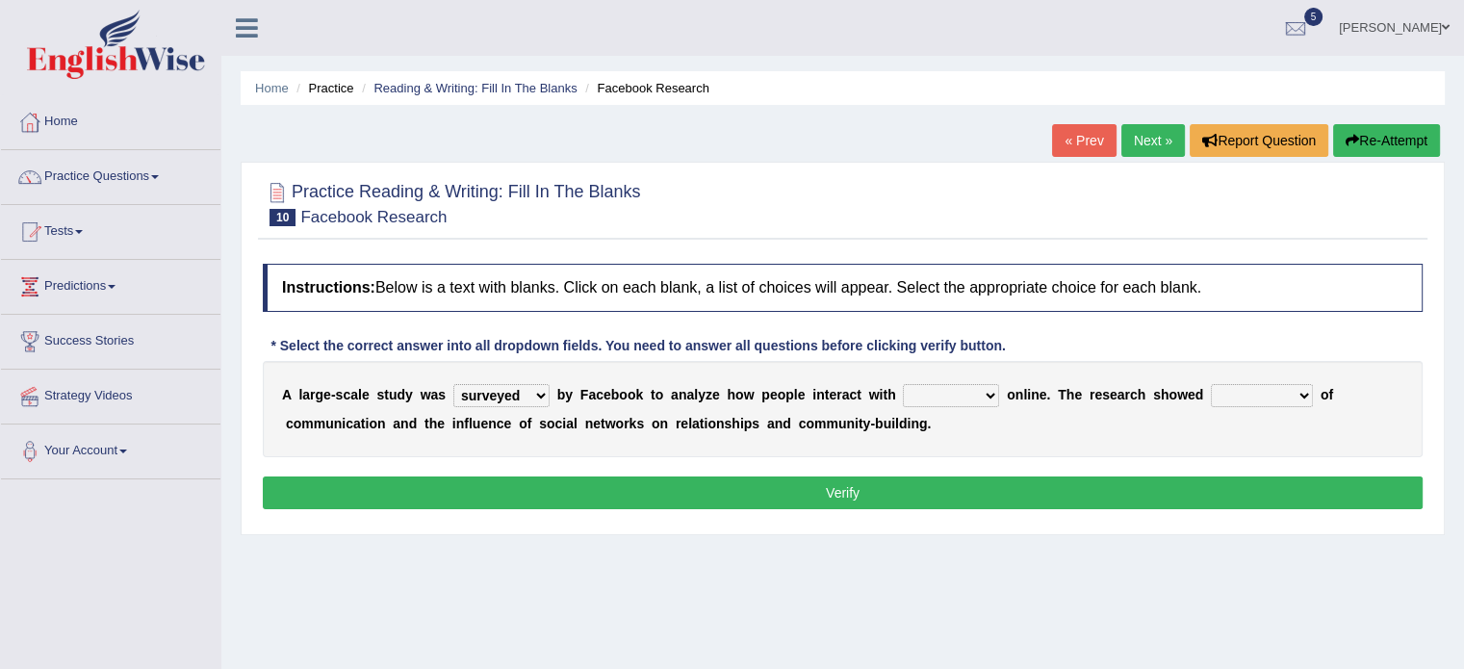
click at [903, 384] on select "together all each other another" at bounding box center [951, 395] width 96 height 23
click at [1232, 393] on select "advantages standards fellowships patterns" at bounding box center [1262, 395] width 102 height 23
select select "advantages"
click at [1211, 384] on select "advantages standards fellowships patterns" at bounding box center [1262, 395] width 102 height 23
click at [876, 485] on button "Verify" at bounding box center [843, 492] width 1160 height 33
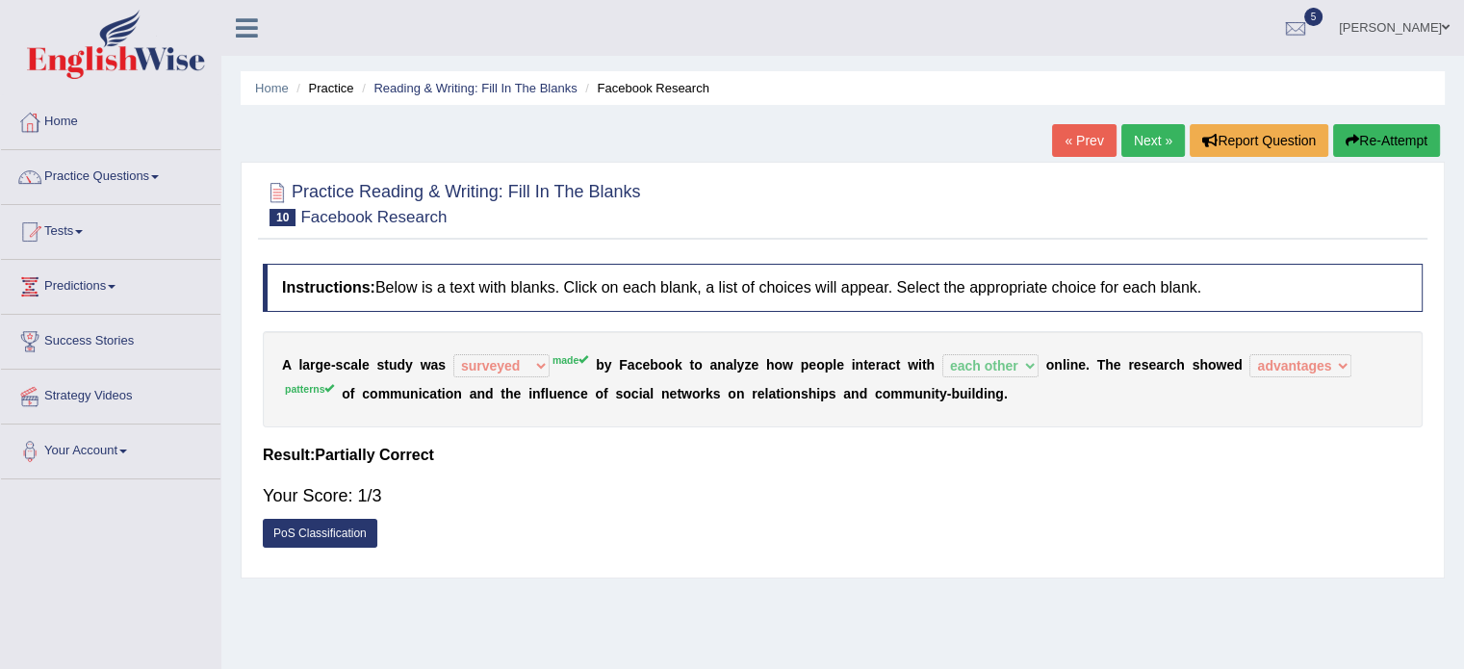
click at [1148, 132] on link "Next »" at bounding box center [1153, 140] width 64 height 33
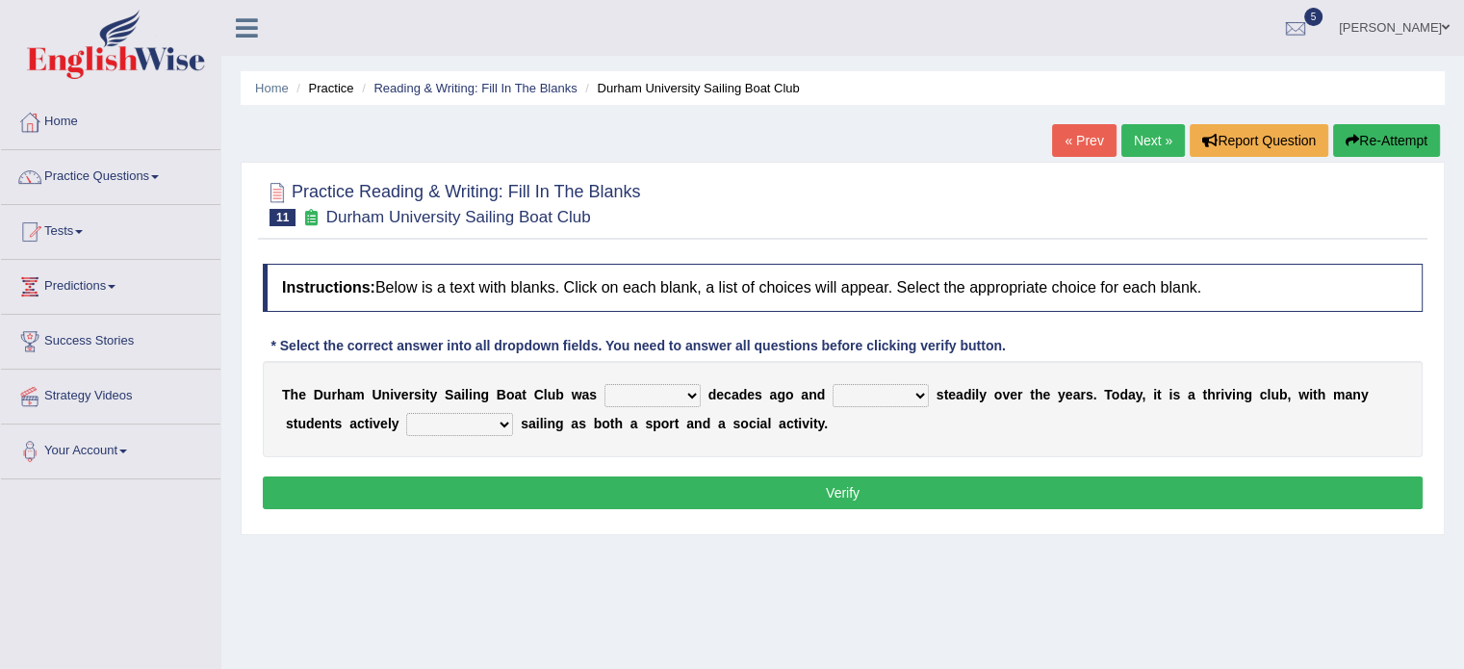
click at [666, 397] on select "found fund founded find" at bounding box center [653, 395] width 96 height 23
select select "founded"
click at [605, 384] on select "found fund founded find" at bounding box center [653, 395] width 96 height 23
click at [866, 385] on select "grow growing has grown grown" at bounding box center [881, 395] width 96 height 23
select select "has grown"
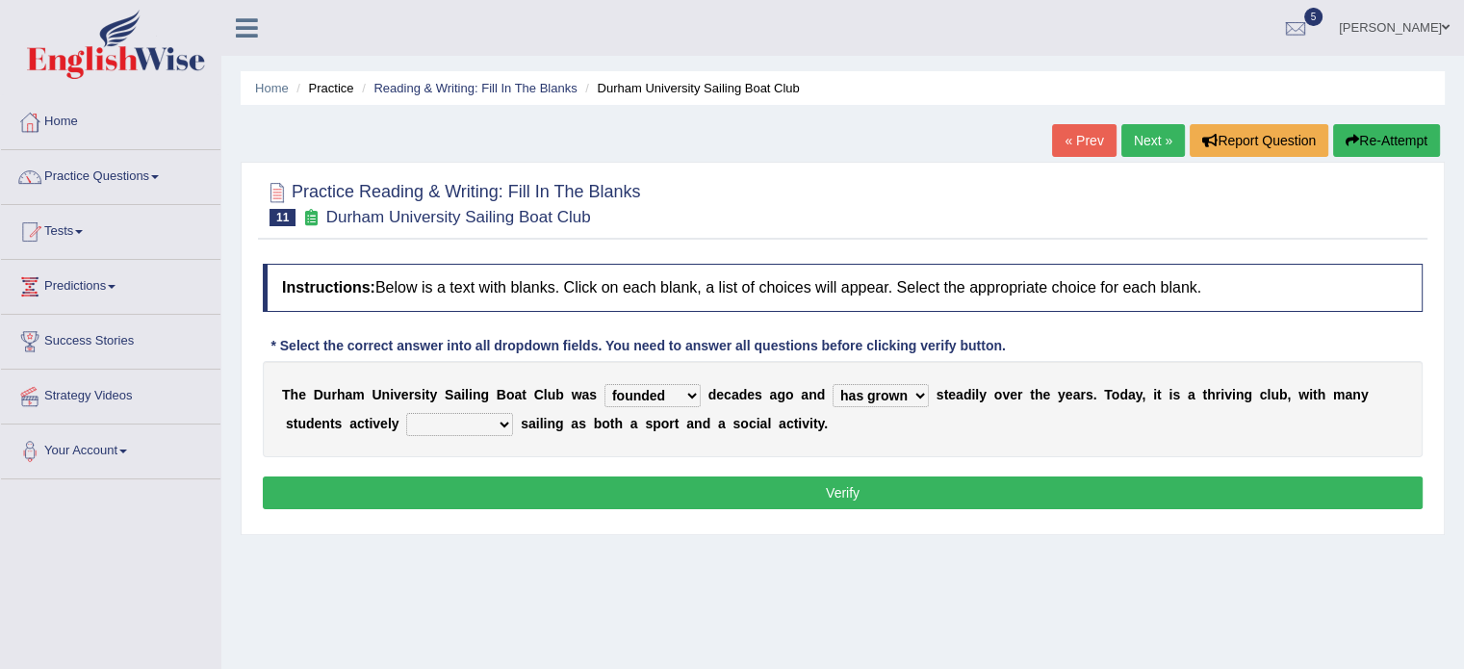
click at [833, 384] on select "grow growing has grown grown" at bounding box center [881, 395] width 96 height 23
click at [447, 419] on select "enjoy enjoyed are enjoying enjoying" at bounding box center [459, 424] width 107 height 23
select select "enjoying"
click at [406, 413] on select "enjoy enjoyed are enjoying enjoying" at bounding box center [459, 424] width 107 height 23
click at [716, 480] on button "Verify" at bounding box center [843, 492] width 1160 height 33
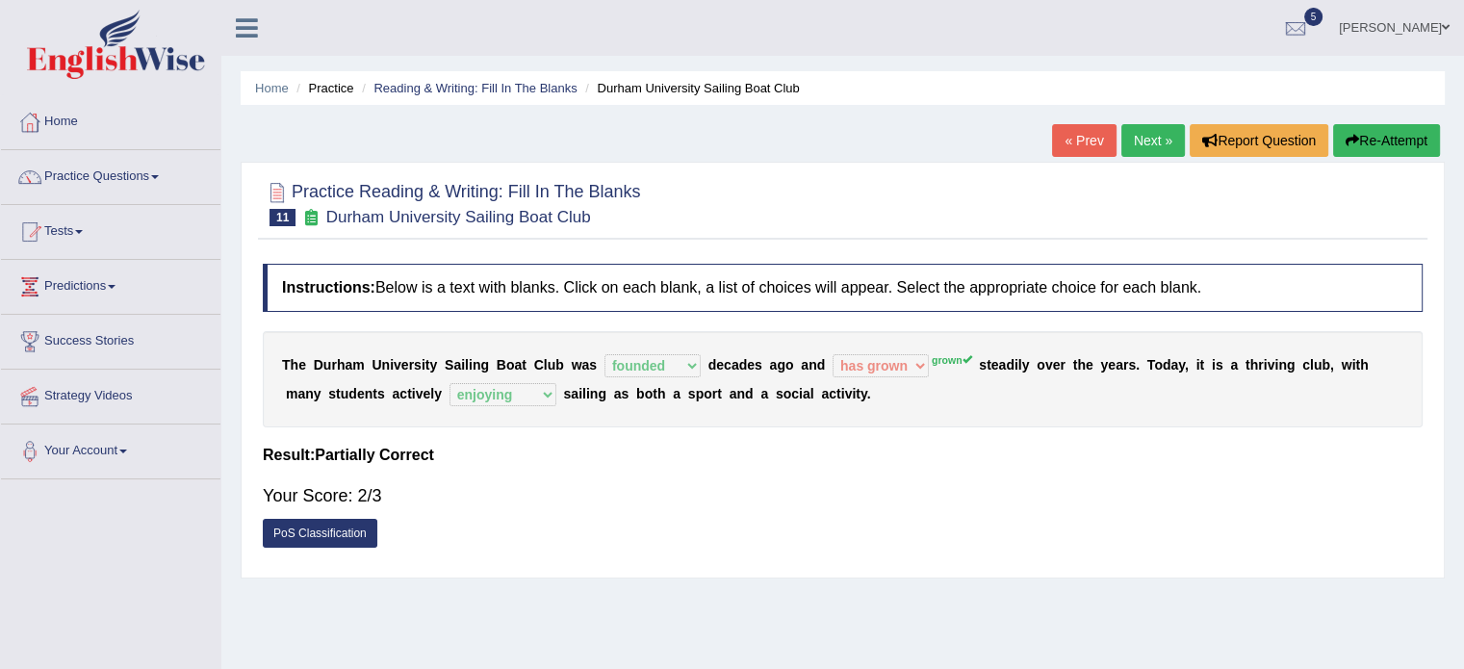
click at [1127, 149] on link "Next »" at bounding box center [1153, 140] width 64 height 33
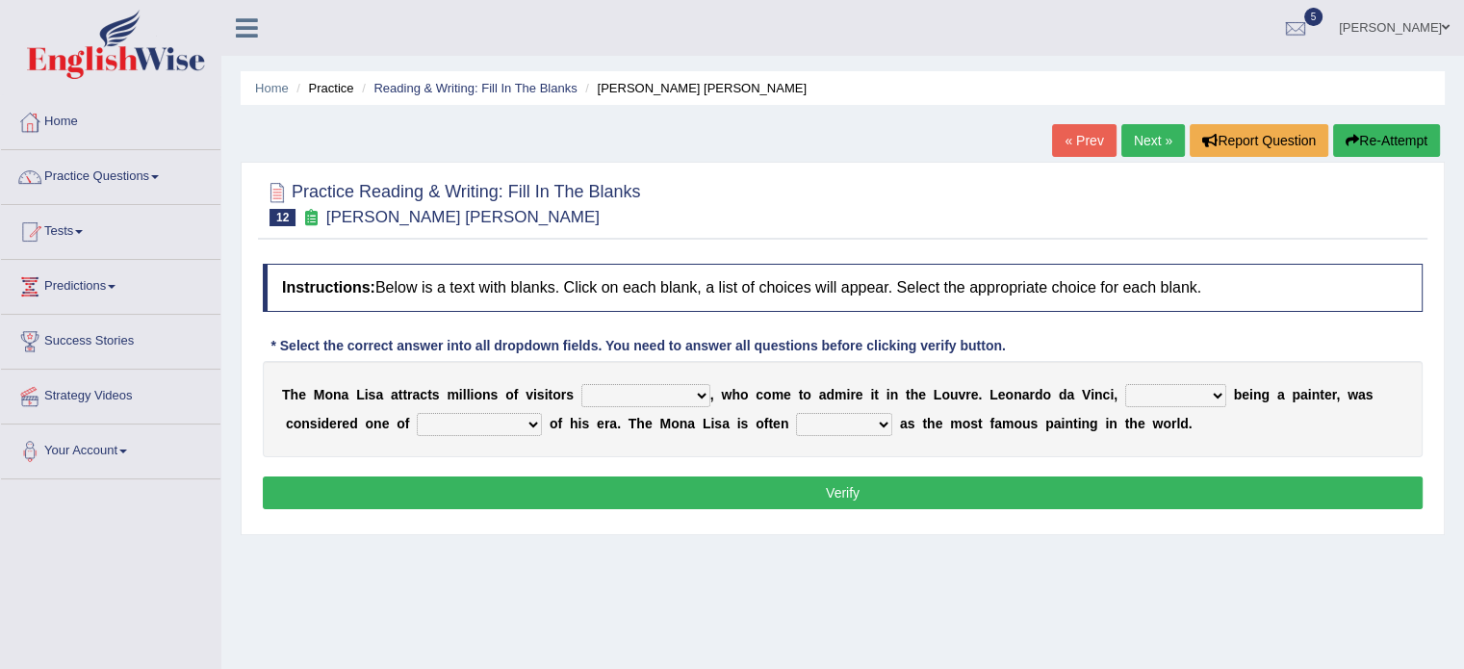
click at [654, 399] on select "around the year the all year all year round per year" at bounding box center [645, 395] width 129 height 23
select select "around the year"
click at [581, 384] on select "around the year the all year all year round per year" at bounding box center [645, 395] width 129 height 23
click at [1148, 399] on select "rather than as much as as well as as long as" at bounding box center [1175, 395] width 101 height 23
click at [483, 427] on select "better artists artist the better artist the best artists" at bounding box center [479, 424] width 125 height 23
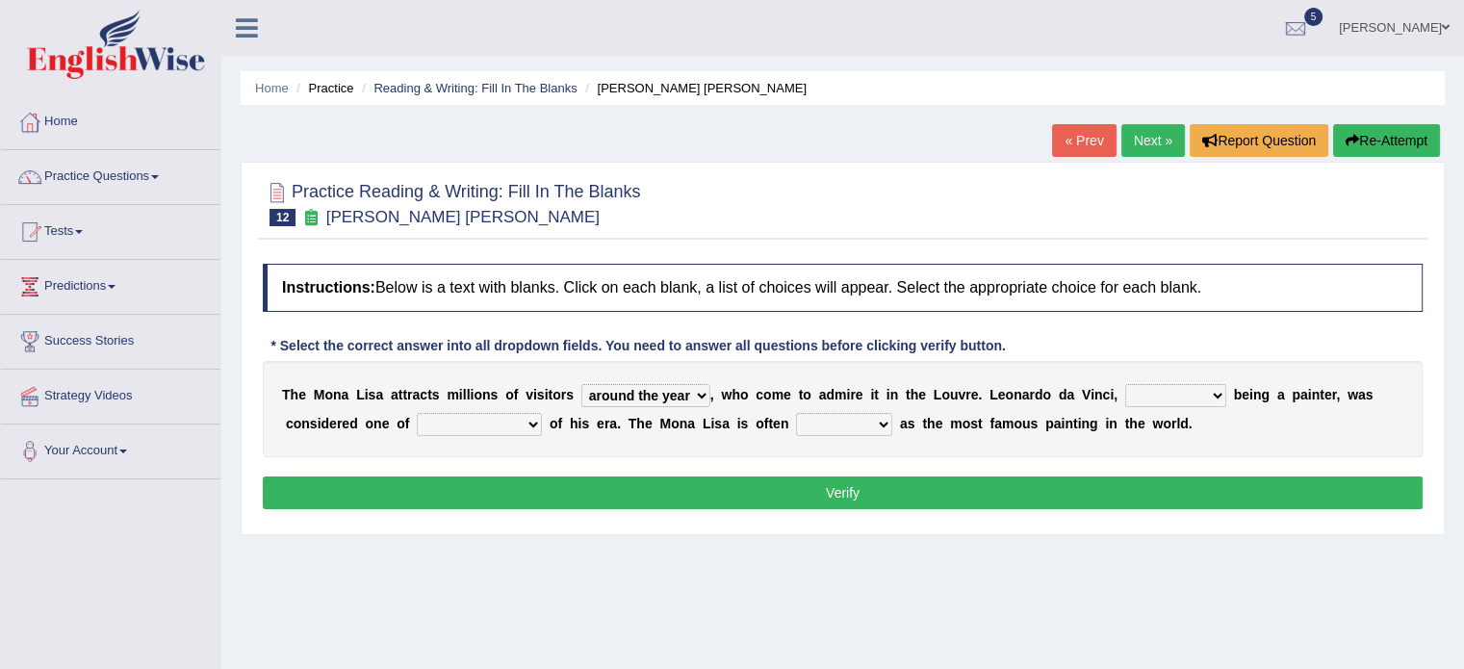
select select "the best artists"
click at [417, 413] on select "better artists artist the better artist the best artists" at bounding box center [479, 424] width 125 height 23
click at [847, 426] on select "classified suggested predicted described" at bounding box center [844, 424] width 96 height 23
select select "described"
click at [796, 413] on select "classified suggested predicted described" at bounding box center [844, 424] width 96 height 23
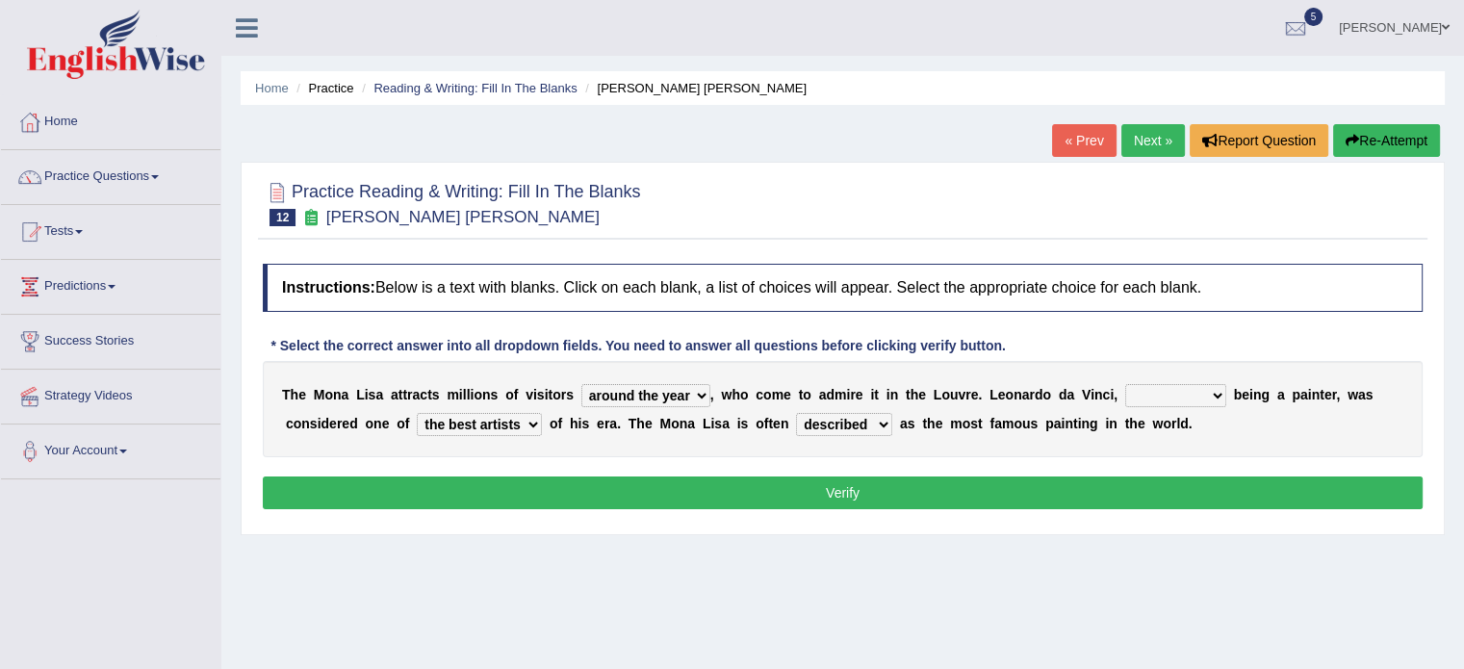
click at [1154, 386] on select "rather than as much as as well as as long as" at bounding box center [1175, 395] width 101 height 23
select select "as well as"
click at [1125, 384] on select "rather than as much as as well as as long as" at bounding box center [1175, 395] width 101 height 23
click at [1159, 403] on select "rather than as much as as well as as long as" at bounding box center [1175, 395] width 101 height 23
click at [952, 488] on button "Verify" at bounding box center [843, 492] width 1160 height 33
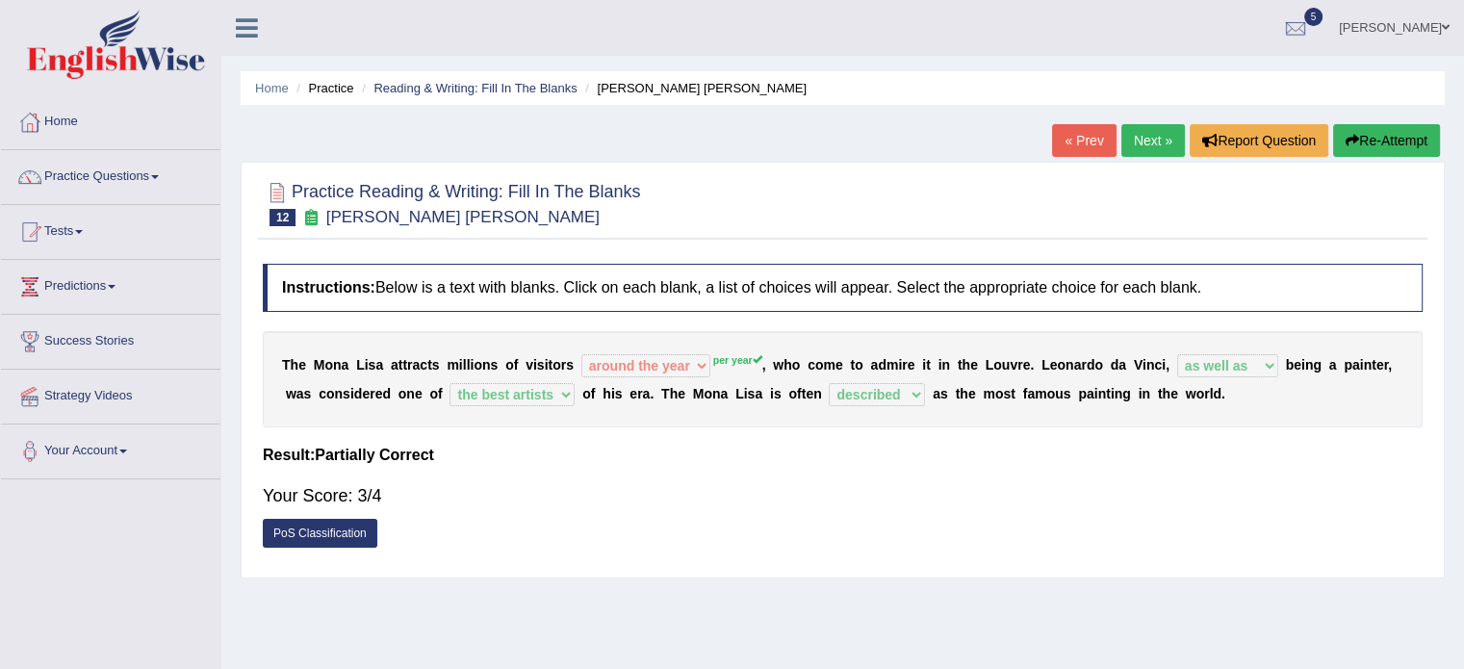
click at [1135, 151] on link "Next »" at bounding box center [1153, 140] width 64 height 33
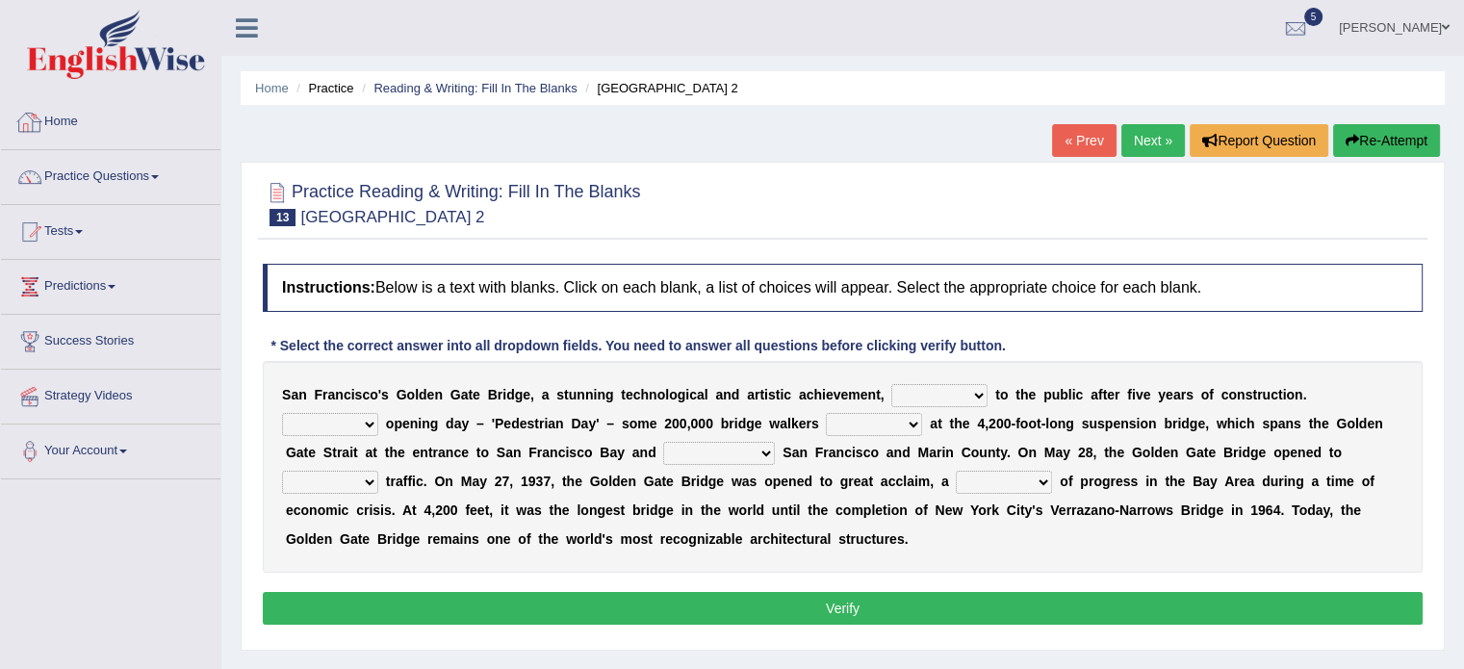
click at [79, 138] on link "Home" at bounding box center [110, 119] width 219 height 48
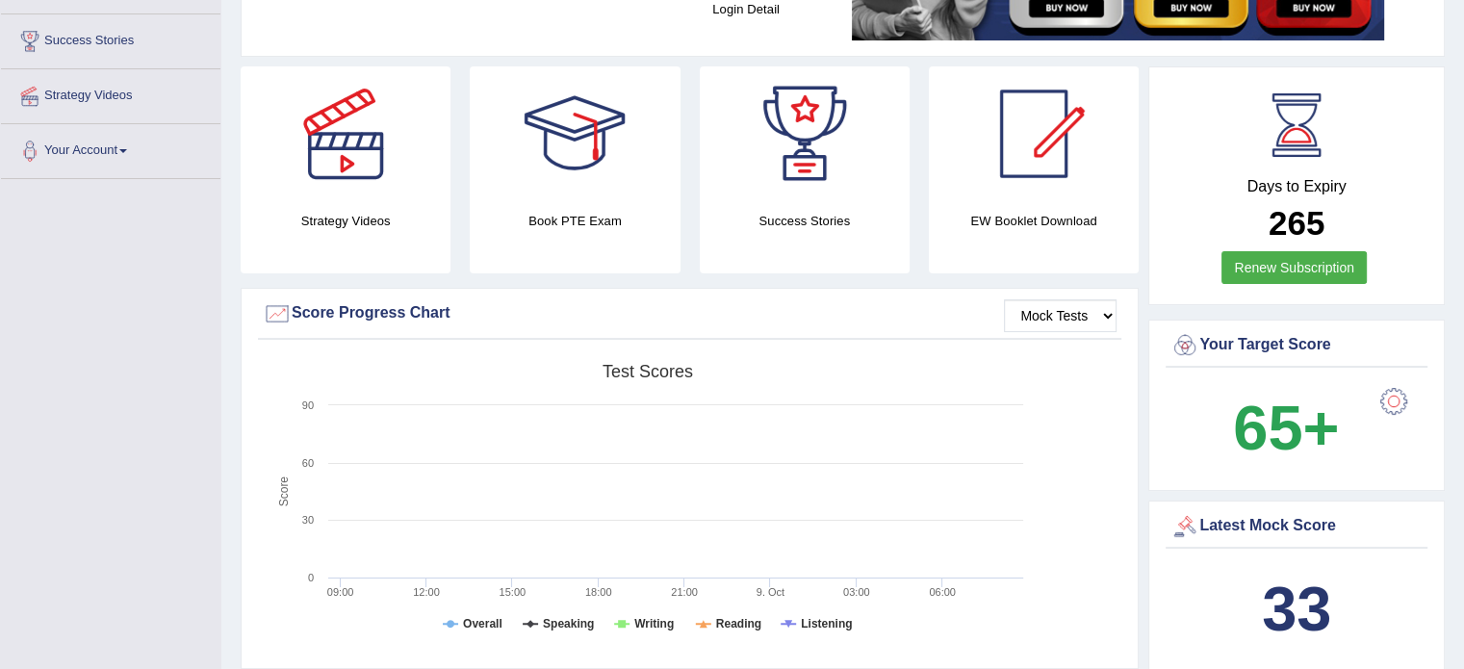
scroll to position [276, 0]
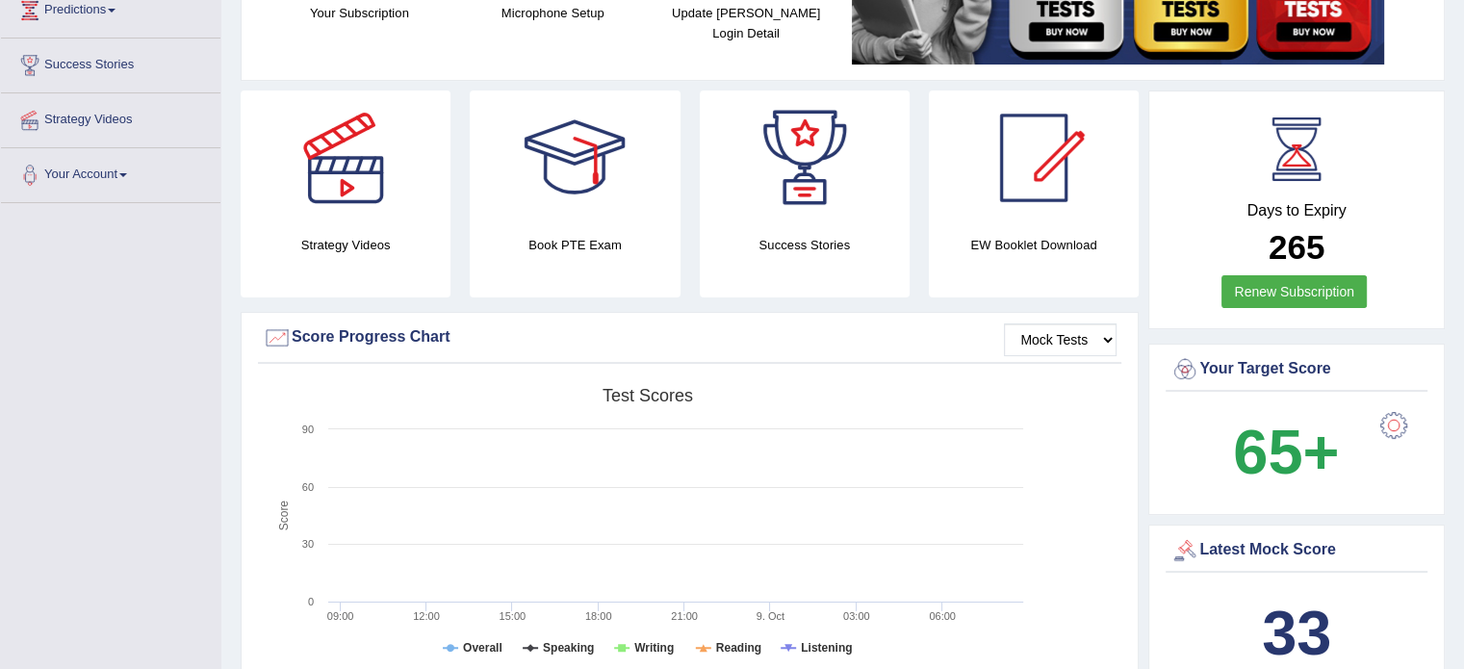
click at [1041, 229] on div "EW Booklet Download" at bounding box center [1034, 193] width 210 height 207
click at [1032, 161] on div at bounding box center [1033, 157] width 135 height 135
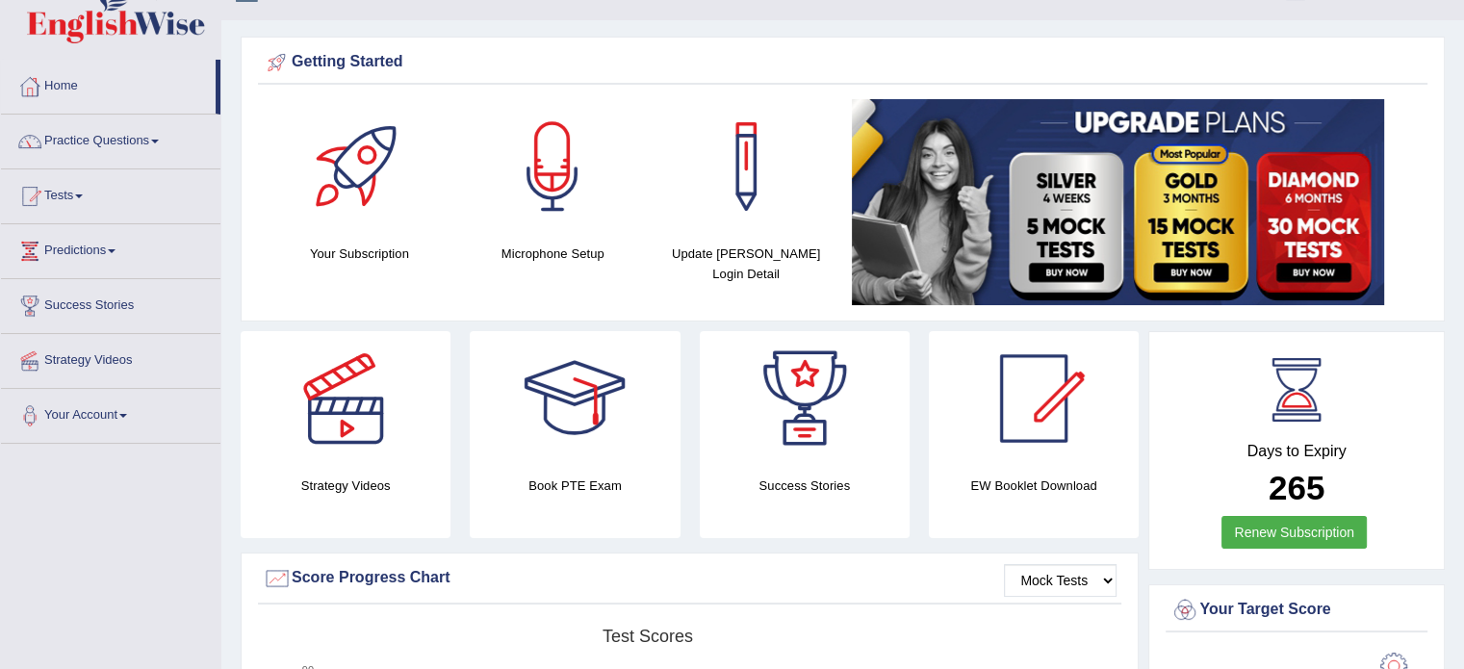
scroll to position [0, 0]
